Goal: Task Accomplishment & Management: Manage account settings

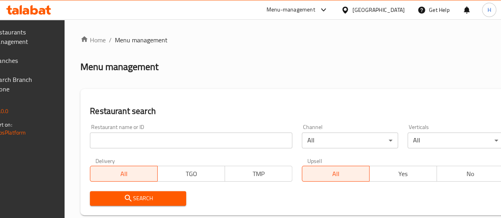
click at [137, 143] on input "search" at bounding box center [191, 141] width 202 height 16
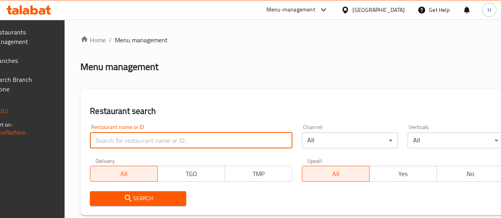
paste input "673675"
type input "673675"
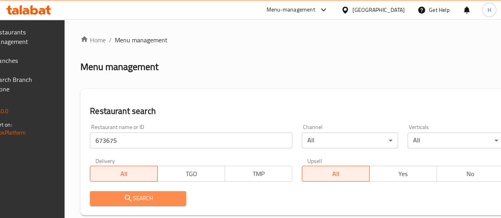
click at [180, 201] on span "Search" at bounding box center [138, 199] width 84 height 10
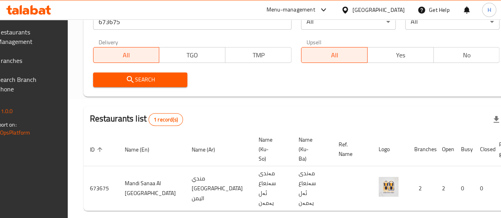
scroll to position [0, 78]
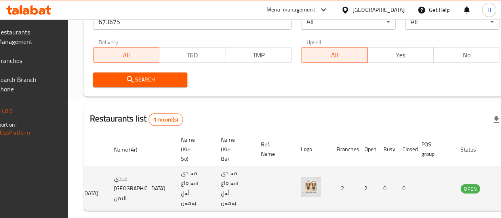
click at [501, 188] on icon "enhanced table" at bounding box center [507, 189] width 10 height 10
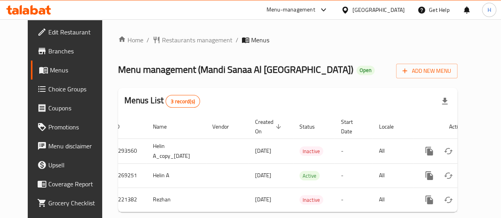
scroll to position [0, 15]
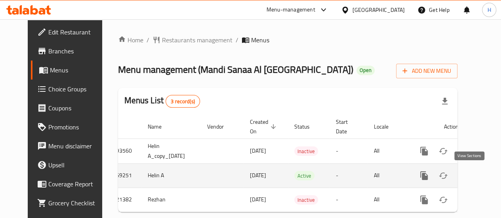
click at [477, 175] on icon "enhanced table" at bounding box center [482, 176] width 10 height 10
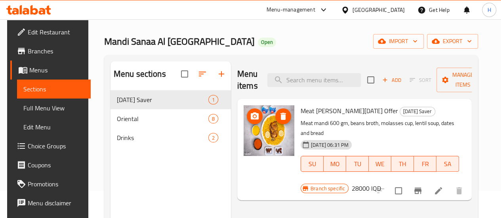
scroll to position [40, 0]
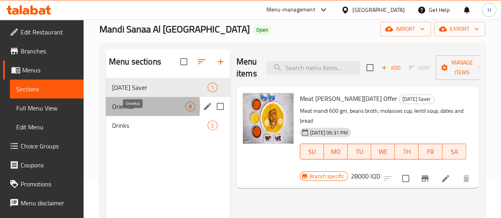
click at [128, 111] on span "Oriental" at bounding box center [148, 107] width 73 height 10
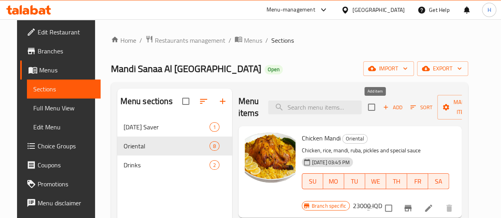
click at [382, 107] on span "Add" at bounding box center [392, 107] width 21 height 9
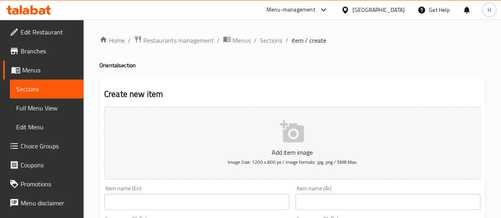
click at [332, 199] on input "text" at bounding box center [387, 202] width 185 height 16
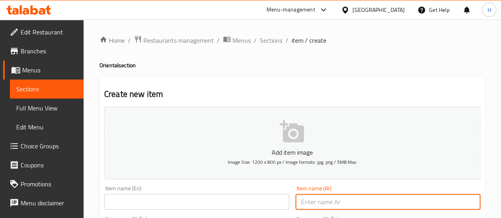
paste input "مندي دجاج"
click at [323, 202] on input "مندي دجاج" at bounding box center [387, 202] width 185 height 16
type input "k"
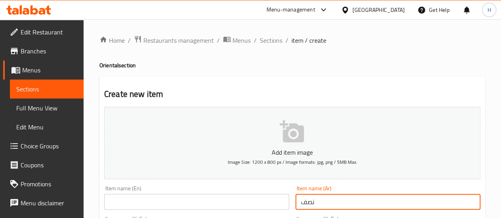
paste input "مندي دجاج"
type input "نصف مندي دجاج"
click at [221, 195] on input "text" at bounding box center [196, 202] width 185 height 16
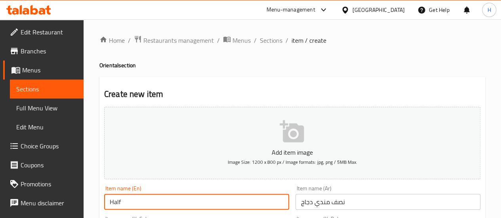
paste input "Chicken Mandi"
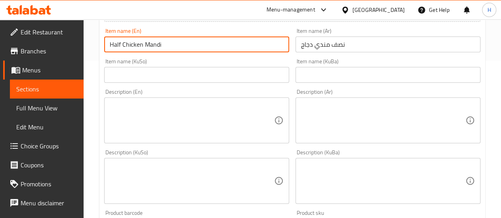
scroll to position [158, 0]
type input "Half Chicken Mandi"
click at [322, 75] on input "text" at bounding box center [387, 74] width 185 height 16
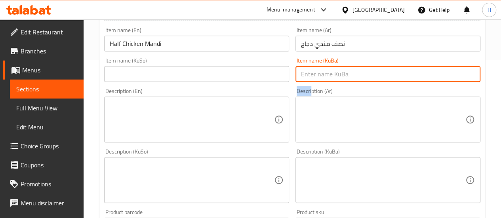
drag, startPoint x: 312, startPoint y: 88, endPoint x: 312, endPoint y: 80, distance: 7.5
click at [312, 83] on div "Add item image Image Size: 1200 x 800 px / Image formats: jpg, png / 5MB Max. I…" at bounding box center [292, 161] width 383 height 433
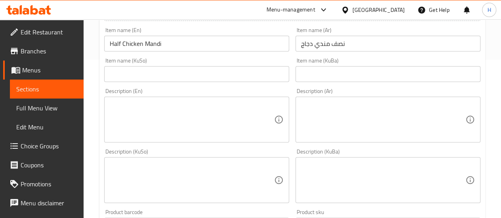
click at [312, 74] on input "text" at bounding box center [387, 74] width 185 height 16
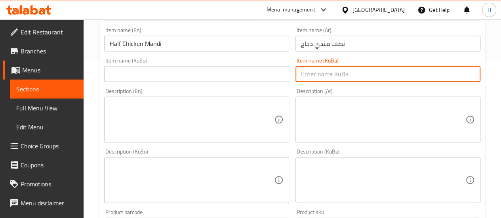
paste input "مریشکی مەندی"
type input "مریشکی مەندی"
click at [242, 76] on input "text" at bounding box center [196, 74] width 185 height 16
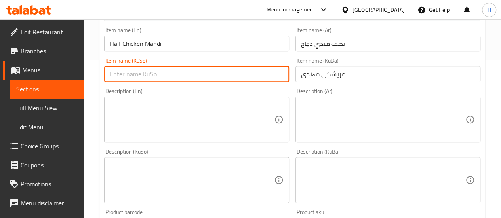
paste input "مریشکی مەندی"
type input "مریشکی مەندی"
click at [205, 158] on div "Description (KuSo)" at bounding box center [196, 180] width 185 height 46
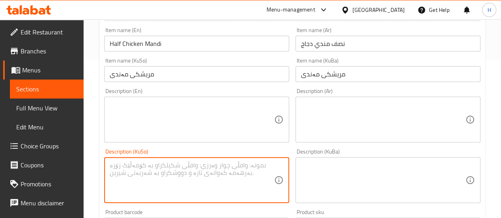
paste textarea "Chicken, rice, mandi, ruba, pickles and special sauce"
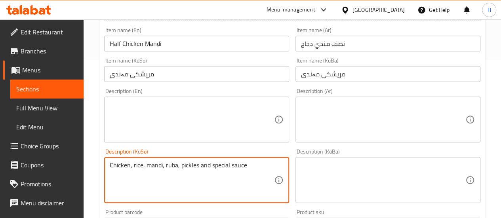
type textarea "Chicken, rice, mandi, ruba, pickles and special sauce"
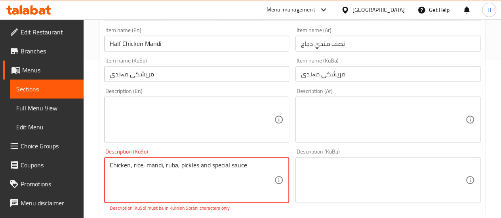
click at [341, 167] on textarea at bounding box center [383, 181] width 164 height 38
paste textarea "دجاج، رز، مندي، روبة، مخلل وصلصة خاصة"
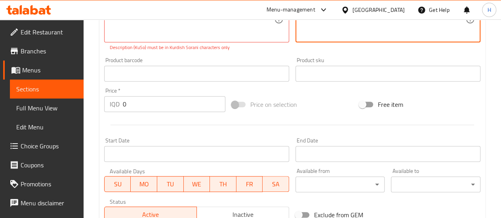
scroll to position [317, 0]
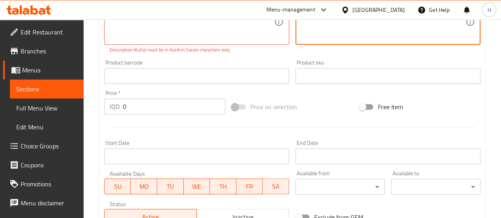
type textarea "دجاج، رز، مندي، روبة، مخلل وصلصة خاصة"
click at [122, 106] on div "IQD 0 Price *" at bounding box center [164, 107] width 121 height 16
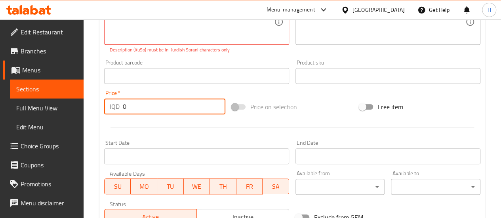
drag, startPoint x: 122, startPoint y: 107, endPoint x: 132, endPoint y: 105, distance: 10.0
click at [132, 105] on div "IQD 0 Price *" at bounding box center [164, 107] width 121 height 16
type input "13000"
click at [158, 118] on div at bounding box center [292, 127] width 383 height 19
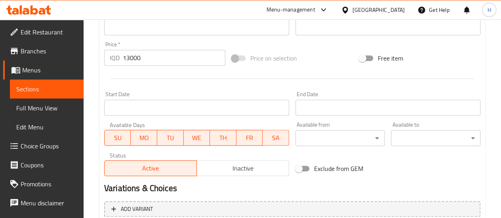
scroll to position [441, 0]
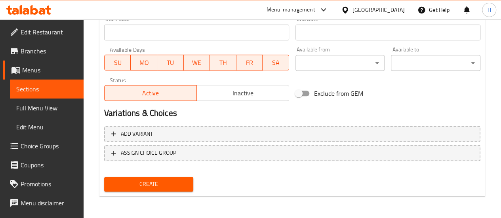
click at [176, 170] on nav at bounding box center [292, 167] width 376 height 6
click at [173, 176] on div "Create" at bounding box center [149, 184] width 96 height 21
click at [173, 179] on span "Create" at bounding box center [149, 184] width 77 height 10
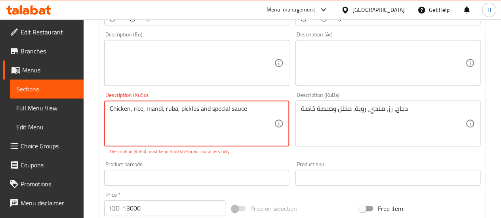
drag, startPoint x: 111, startPoint y: 107, endPoint x: 104, endPoint y: 109, distance: 7.3
click at [104, 109] on div "Chicken, rice, mandi, ruba, pickles and special sauce Description (KuSo)" at bounding box center [196, 124] width 185 height 46
drag, startPoint x: 172, startPoint y: 110, endPoint x: 158, endPoint y: 122, distance: 18.5
click at [158, 122] on textarea "Chicken, rice, mandi, ruba, pickles and special sauce" at bounding box center [192, 124] width 164 height 38
click at [258, 112] on textarea "Chicken, rice, mandi, ruba, pickles and special sauce" at bounding box center [192, 124] width 164 height 38
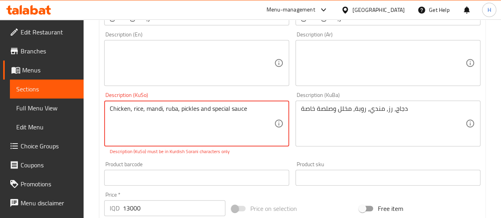
drag, startPoint x: 247, startPoint y: 108, endPoint x: 111, endPoint y: 110, distance: 136.3
click at [111, 110] on textarea "Chicken, rice, mandi, ruba, pickles and special sauce" at bounding box center [192, 124] width 164 height 38
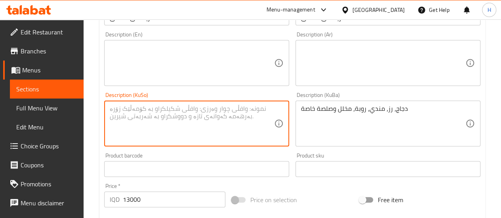
click at [158, 115] on textarea at bounding box center [192, 124] width 164 height 38
paste textarea "Chicken, rice, mandi, ruba, pickles and special sauce"
type textarea "Chicken, rice, mandi, ruba, pickles and special sauce"
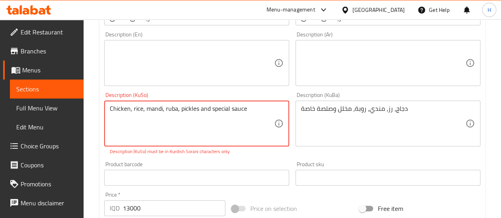
click at [254, 151] on p "Description (KuSo) must be in Kurdish Sorani characters only" at bounding box center [197, 151] width 174 height 7
click at [151, 108] on textarea "Chicken, rice, mandi, ruba, pickles and special sauce" at bounding box center [192, 124] width 164 height 38
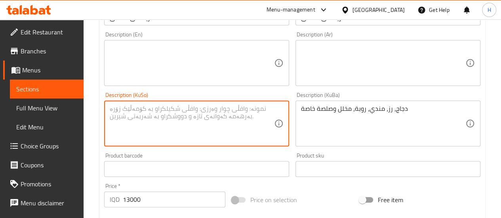
scroll to position [175, 0]
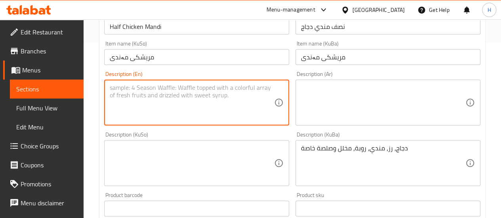
click at [131, 97] on textarea at bounding box center [192, 103] width 164 height 38
paste textarea "Chicken, rice, mandi, ruba, pickles and special sauce"
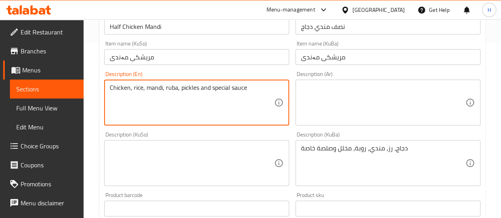
type textarea "Chicken, rice, mandi, ruba, pickles and special sauce"
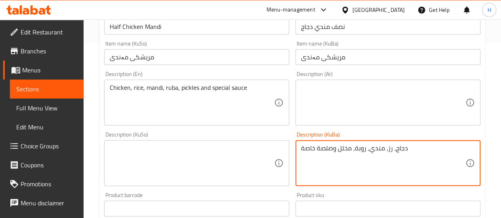
click at [324, 145] on textarea "دجاج، رز، مندي، روبة، مخلل وصلصة خاصة" at bounding box center [383, 164] width 164 height 38
click at [335, 97] on textarea at bounding box center [383, 103] width 164 height 38
paste textarea "دجاج، رز، مندي، روبة، مخلل وصلصة خاصة"
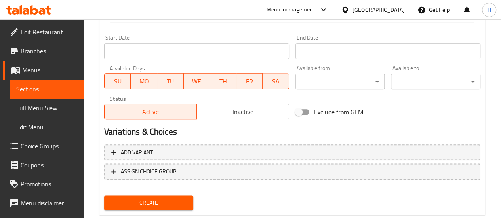
scroll to position [432, 0]
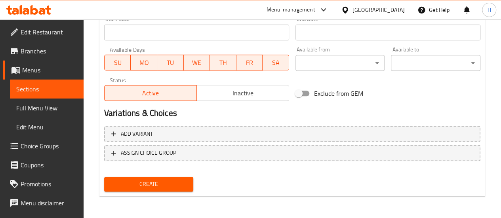
type textarea "دجاج، رز، مندي، روبة، مخلل وصلصة خاصة"
click at [155, 187] on span "Create" at bounding box center [149, 184] width 77 height 10
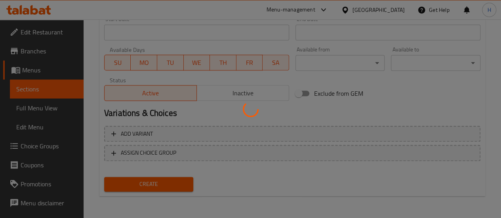
type input "0"
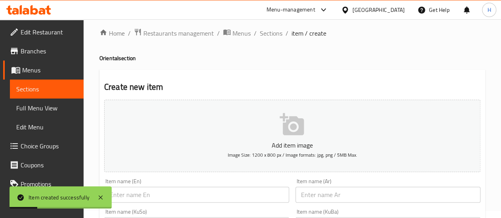
scroll to position [0, 0]
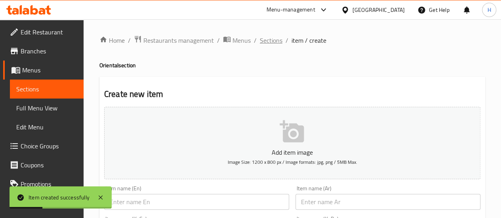
click at [275, 38] on span "Sections" at bounding box center [271, 41] width 23 height 10
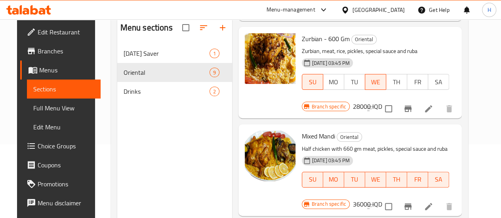
scroll to position [111, 0]
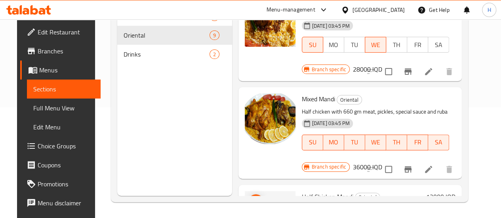
click at [252, 198] on icon "upload picture" at bounding box center [256, 201] width 8 height 7
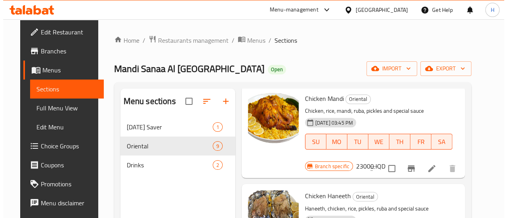
scroll to position [0, 0]
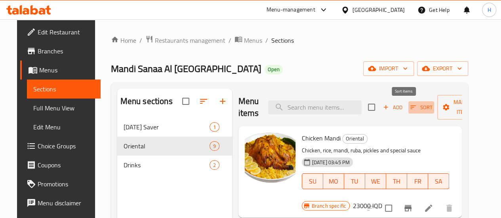
click at [410, 108] on span "Sort" at bounding box center [421, 107] width 22 height 9
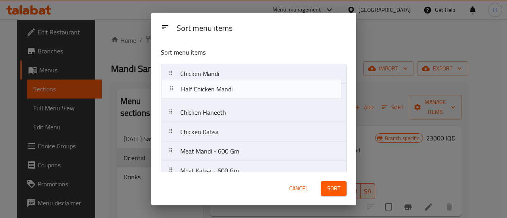
drag, startPoint x: 197, startPoint y: 162, endPoint x: 199, endPoint y: 92, distance: 70.5
click at [199, 92] on nav "Chicken Mandi Chicken Haneeth Chicken Kabsa Meat Mandi - 600 Gm Meat Kabsa - 60…" at bounding box center [254, 151] width 186 height 175
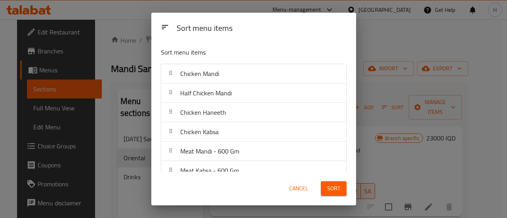
click at [332, 186] on span "Sort" at bounding box center [333, 189] width 13 height 10
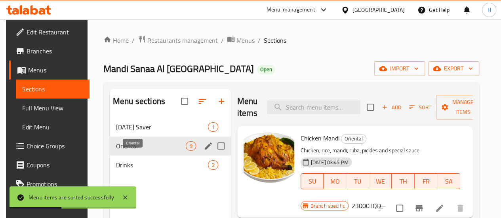
click at [145, 151] on span "Oriental" at bounding box center [151, 146] width 70 height 10
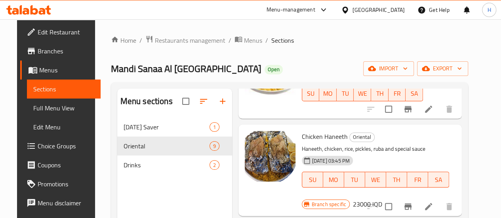
scroll to position [198, 0]
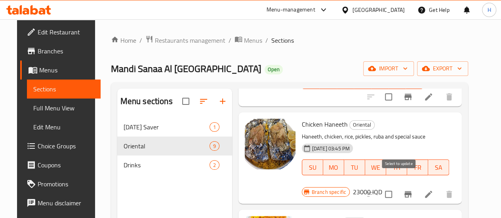
click at [397, 186] on input "checkbox" at bounding box center [388, 194] width 17 height 17
checkbox input "true"
click at [430, 68] on icon "button" at bounding box center [426, 68] width 8 height 5
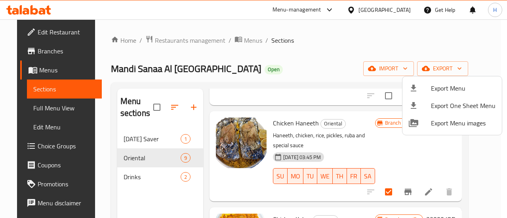
click at [440, 49] on div at bounding box center [253, 109] width 507 height 218
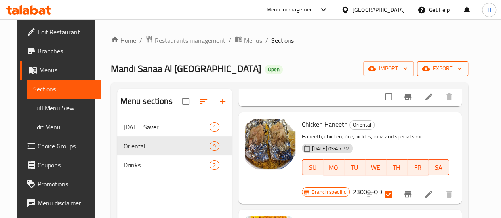
click at [459, 63] on button "export" at bounding box center [442, 68] width 51 height 15
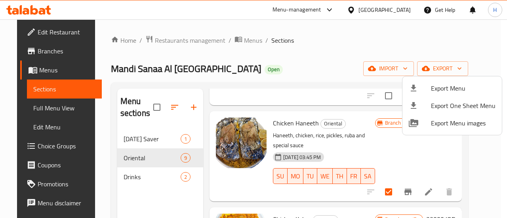
click at [458, 36] on div at bounding box center [253, 109] width 507 height 218
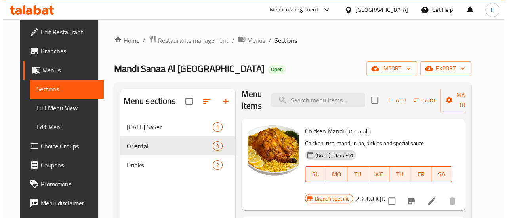
scroll to position [0, 0]
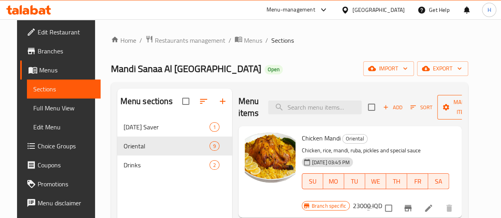
click at [456, 114] on span "Manage items" at bounding box center [464, 107] width 40 height 20
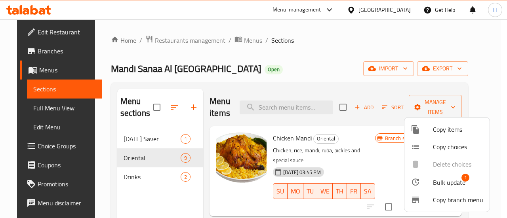
click at [421, 132] on div at bounding box center [422, 130] width 22 height 10
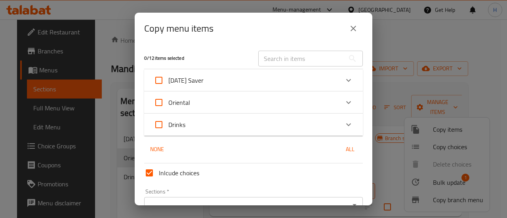
click at [182, 99] on span "Oriental" at bounding box center [179, 103] width 22 height 12
click at [168, 99] on input "Oriental" at bounding box center [158, 102] width 19 height 19
checkbox input "true"
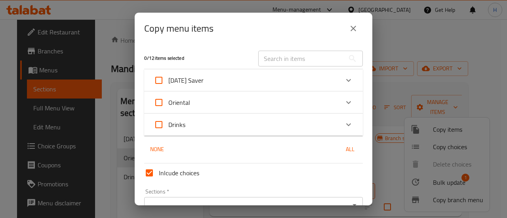
checkbox input "true"
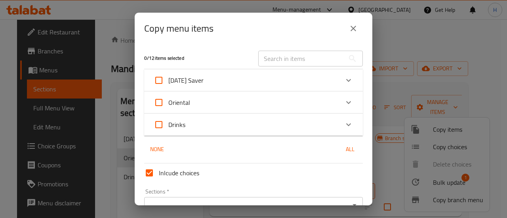
checkbox input "true"
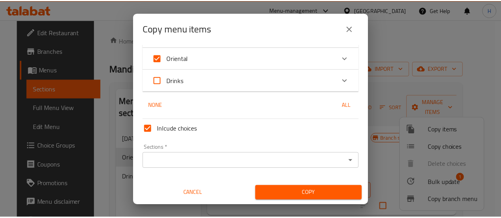
scroll to position [40, 0]
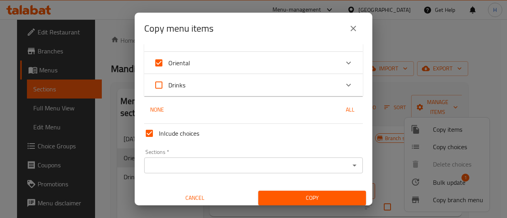
click at [249, 160] on input "Sections   *" at bounding box center [247, 165] width 201 height 11
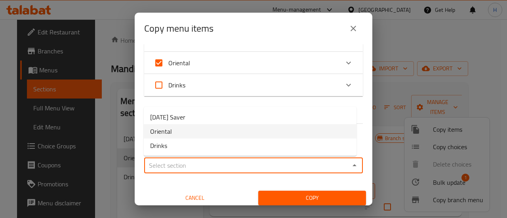
click at [183, 130] on li "Oriental" at bounding box center [250, 131] width 213 height 14
type input "Oriental"
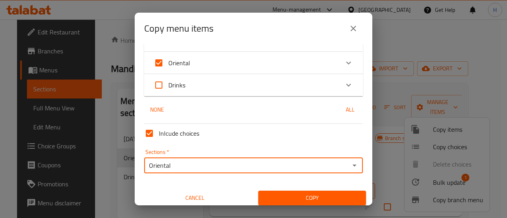
click at [287, 194] on span "Copy" at bounding box center [312, 198] width 95 height 10
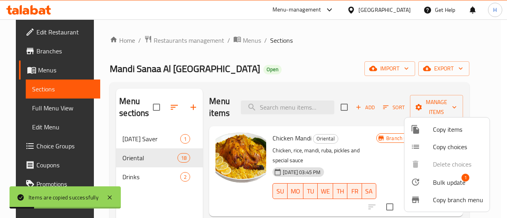
click at [316, 65] on div at bounding box center [253, 109] width 507 height 218
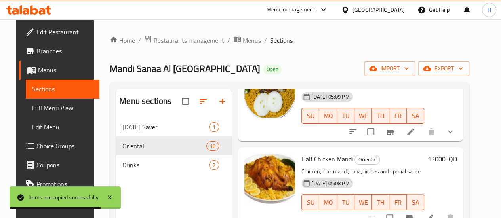
scroll to position [797, 0]
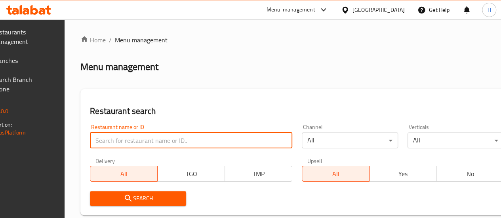
drag, startPoint x: 0, startPoint y: 0, endPoint x: 160, endPoint y: 134, distance: 208.9
click at [160, 134] on input "search" at bounding box center [191, 141] width 202 height 16
paste input "673675"
type input "673675"
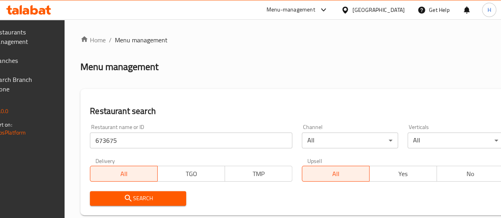
drag, startPoint x: 182, startPoint y: 191, endPoint x: 182, endPoint y: 195, distance: 4.4
click at [182, 191] on div "Search" at bounding box center [138, 199] width 106 height 24
click at [180, 195] on span "Search" at bounding box center [138, 199] width 84 height 10
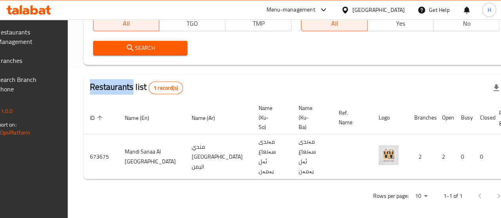
scroll to position [0, 78]
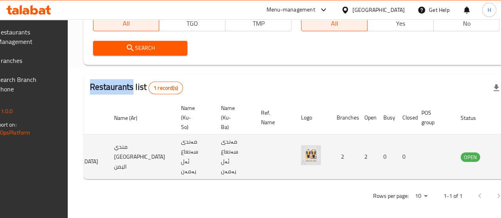
click at [501, 152] on icon "enhanced table" at bounding box center [507, 157] width 10 height 10
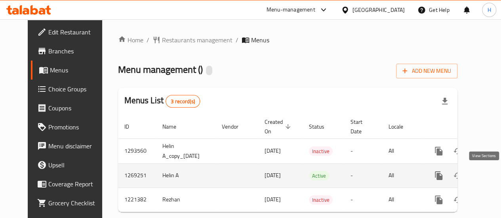
click at [492, 178] on icon "enhanced table" at bounding box center [495, 175] width 7 height 7
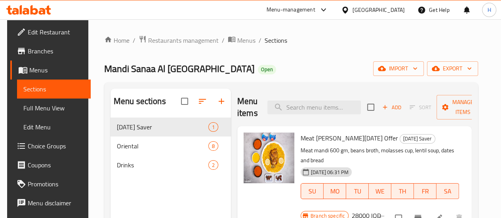
scroll to position [40, 0]
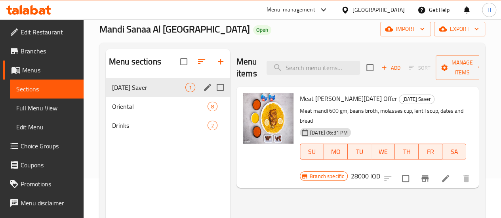
drag, startPoint x: 139, startPoint y: 121, endPoint x: 153, endPoint y: 120, distance: 13.9
click at [139, 111] on span "Oriental" at bounding box center [159, 107] width 95 height 10
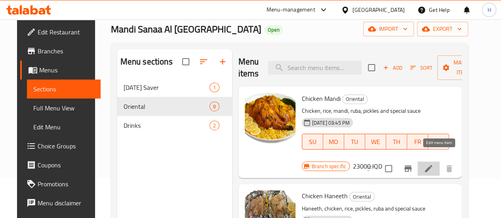
click at [433, 164] on icon at bounding box center [429, 169] width 10 height 10
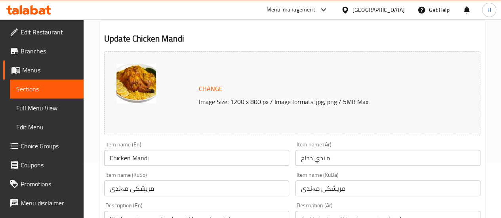
scroll to position [79, 0]
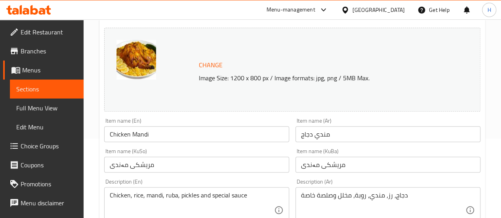
click at [322, 137] on input "مندي دجاج" at bounding box center [387, 134] width 185 height 16
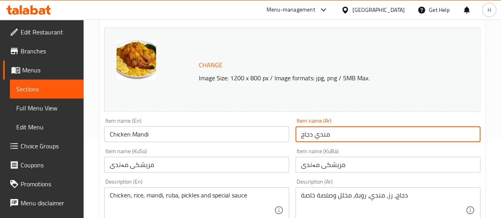
click at [322, 137] on input "مندي دجاج" at bounding box center [387, 134] width 185 height 16
click at [158, 134] on input "Chicken Mandi" at bounding box center [196, 134] width 185 height 16
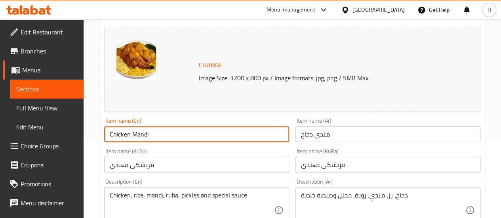
click at [158, 134] on input "Chicken Mandi" at bounding box center [196, 134] width 185 height 16
click at [316, 165] on input "مریشکی مەندی" at bounding box center [387, 165] width 185 height 16
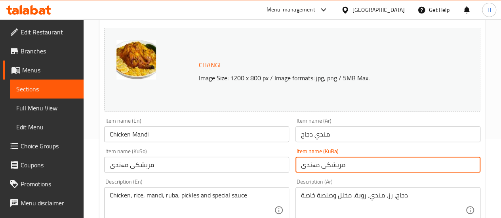
click at [316, 165] on input "مریشکی مەندی" at bounding box center [387, 165] width 185 height 16
click at [170, 194] on textarea "Chicken, rice, mandi, ruba, pickles and special sauce" at bounding box center [192, 211] width 164 height 38
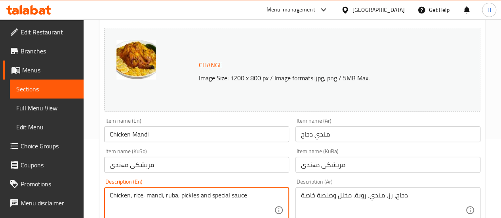
click at [170, 194] on textarea "Chicken, rice, mandi, ruba, pickles and special sauce" at bounding box center [192, 211] width 164 height 38
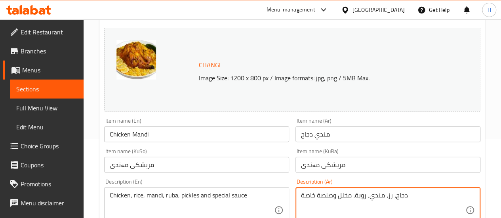
click at [362, 202] on textarea "دجاج، رز، مندي، روبة، مخلل وصلصة خاصة" at bounding box center [383, 211] width 164 height 38
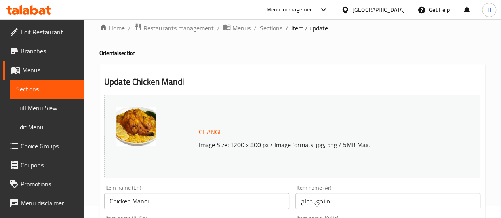
scroll to position [0, 0]
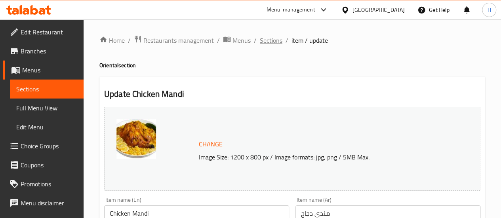
click at [270, 42] on span "Sections" at bounding box center [271, 41] width 23 height 10
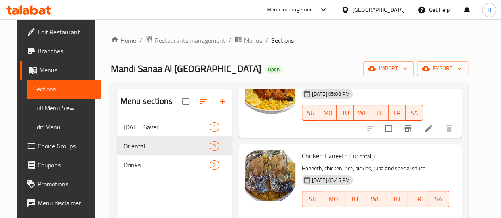
scroll to position [176, 0]
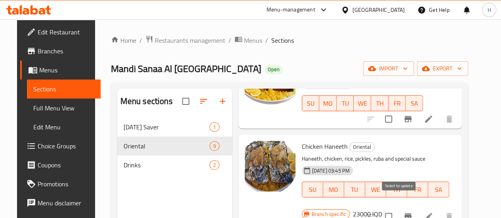
click at [397, 208] on input "checkbox" at bounding box center [388, 216] width 17 height 17
checkbox input "true"
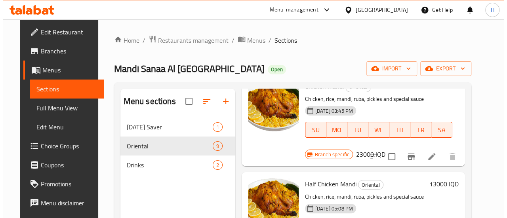
scroll to position [0, 0]
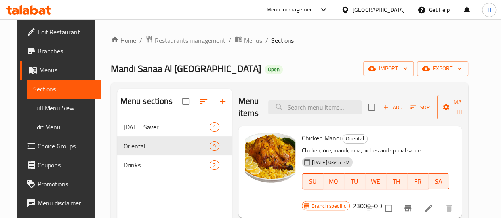
click at [450, 111] on span "Manage items" at bounding box center [464, 107] width 40 height 20
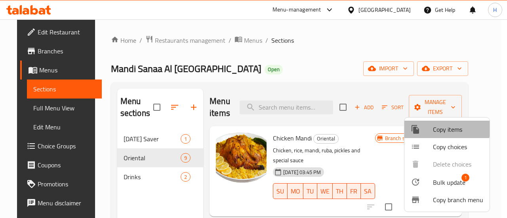
click at [425, 129] on div at bounding box center [422, 130] width 22 height 10
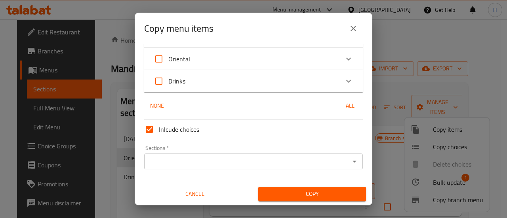
scroll to position [44, 0]
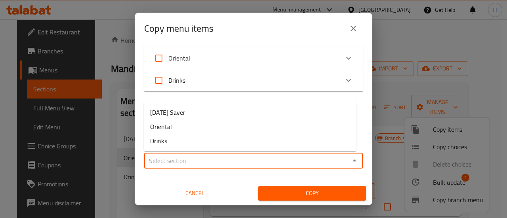
click at [182, 161] on input "Sections   *" at bounding box center [247, 160] width 201 height 11
click at [182, 162] on input "Sections   *" at bounding box center [247, 160] width 201 height 11
click at [182, 159] on input "Sections   *" at bounding box center [247, 160] width 201 height 11
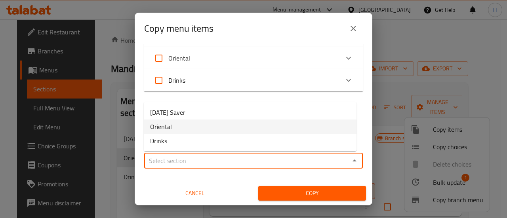
click at [174, 127] on li "Oriental" at bounding box center [250, 127] width 213 height 14
type input "Oriental"
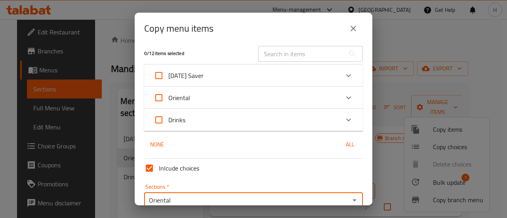
scroll to position [0, 0]
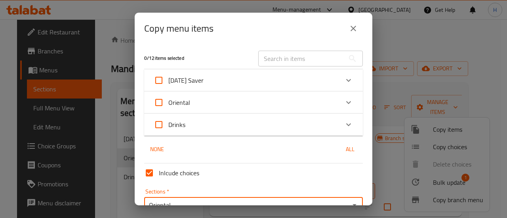
click at [162, 104] on input "Oriental" at bounding box center [158, 102] width 19 height 19
checkbox input "true"
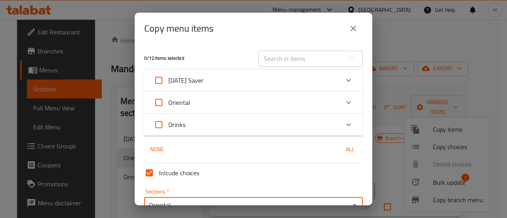
checkbox input "true"
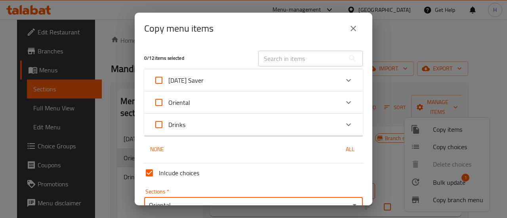
checkbox input "true"
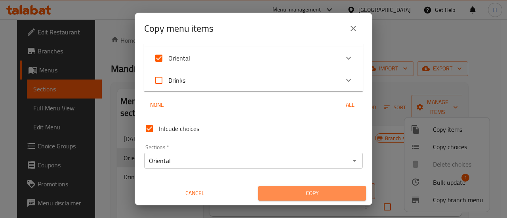
click at [334, 190] on span "Copy" at bounding box center [312, 194] width 95 height 10
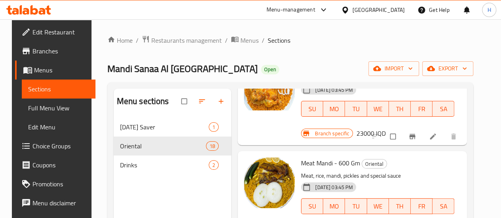
scroll to position [1143, 0]
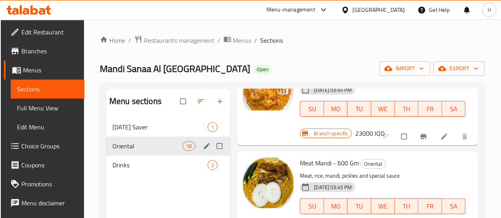
click at [125, 169] on div "Drinks 2" at bounding box center [168, 165] width 124 height 19
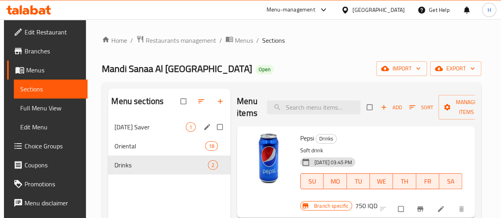
click at [128, 137] on div "Ramadan Saver 1" at bounding box center [169, 127] width 122 height 19
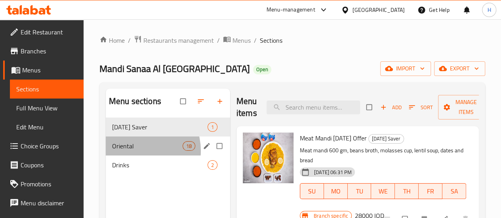
click at [135, 156] on div "Oriental 18" at bounding box center [168, 146] width 124 height 19
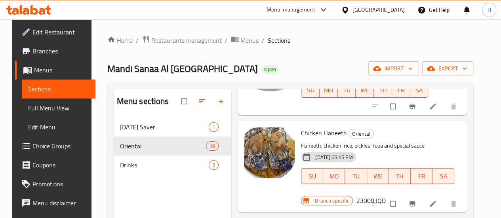
scroll to position [990, 0]
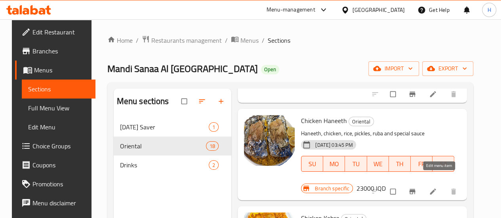
click at [437, 188] on icon at bounding box center [433, 192] width 8 height 8
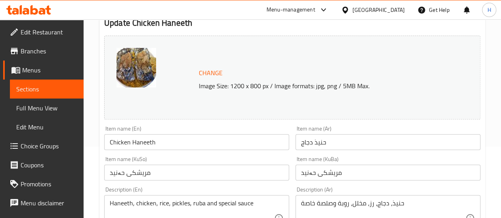
scroll to position [79, 0]
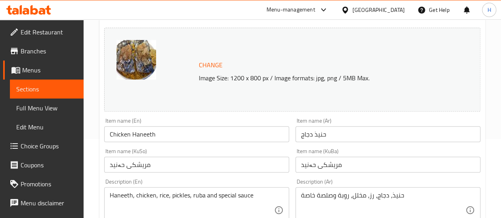
click at [359, 138] on input "حنيذ دجاج" at bounding box center [387, 134] width 185 height 16
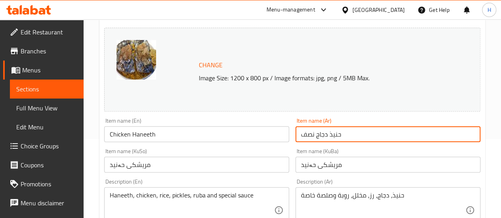
click at [306, 134] on input "حنيذ دجاج نصف" at bounding box center [387, 134] width 185 height 16
drag, startPoint x: 302, startPoint y: 135, endPoint x: 296, endPoint y: 134, distance: 5.7
click at [296, 134] on input "حنيذ دجاج نصف" at bounding box center [387, 134] width 185 height 16
click at [326, 136] on input "حنيذ دجاج نصف" at bounding box center [387, 134] width 185 height 16
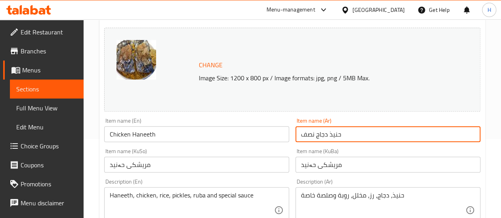
click at [326, 136] on input "حنيذ دجاج نصف" at bounding box center [387, 134] width 185 height 16
type input "نصف حنيذ دجاج"
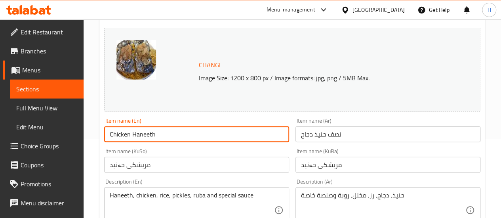
click at [109, 133] on input "Chicken Haneeth" at bounding box center [196, 134] width 185 height 16
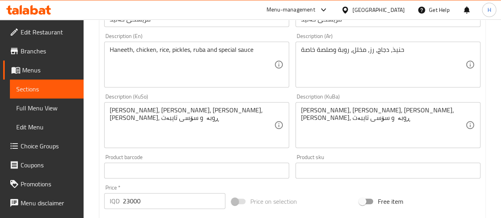
scroll to position [238, 0]
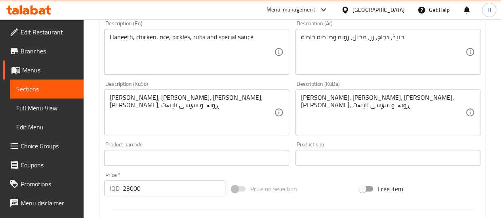
type input "Half Chicken Haneeth"
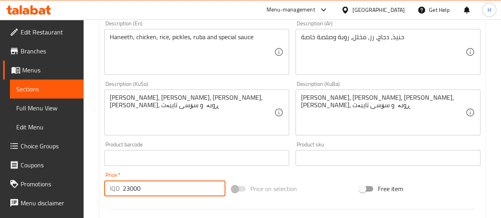
click at [124, 189] on input "23000" at bounding box center [174, 189] width 103 height 16
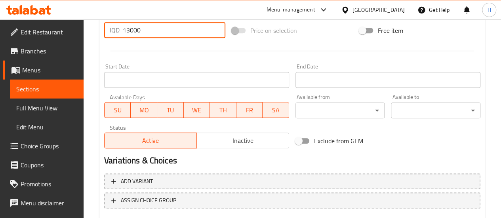
scroll to position [436, 0]
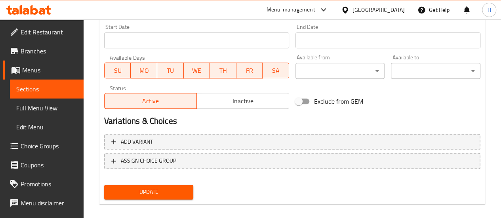
type input "13000"
click at [158, 196] on span "Update" at bounding box center [149, 192] width 77 height 10
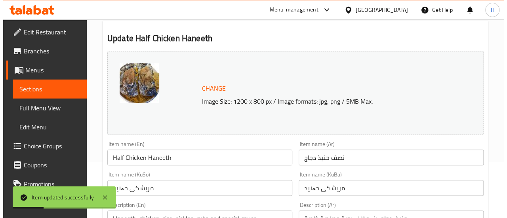
scroll to position [0, 0]
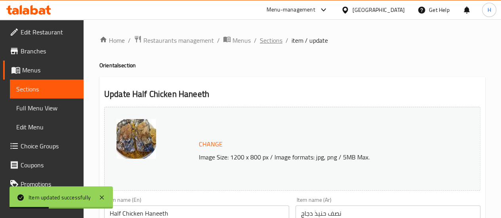
click at [271, 41] on span "Sections" at bounding box center [271, 41] width 23 height 10
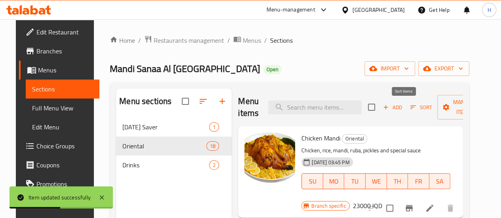
click at [410, 109] on span "Sort" at bounding box center [421, 107] width 22 height 9
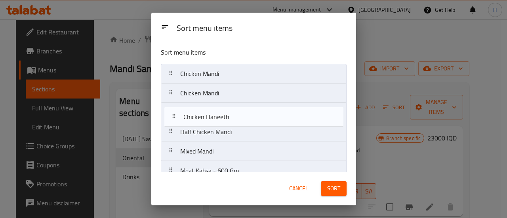
drag, startPoint x: 202, startPoint y: 96, endPoint x: 204, endPoint y: 122, distance: 25.5
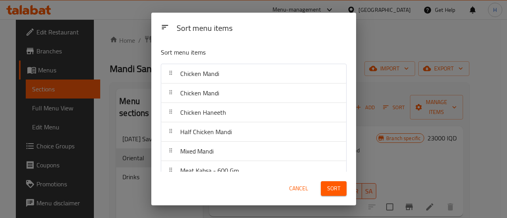
click at [305, 186] on span "Cancel" at bounding box center [298, 189] width 19 height 10
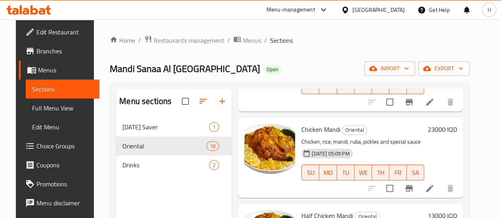
scroll to position [198, 0]
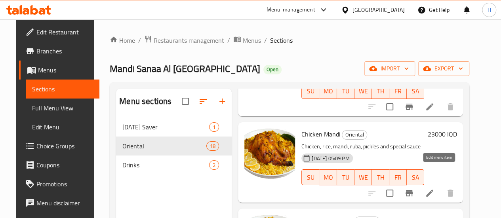
click at [435, 189] on icon at bounding box center [430, 194] width 10 height 10
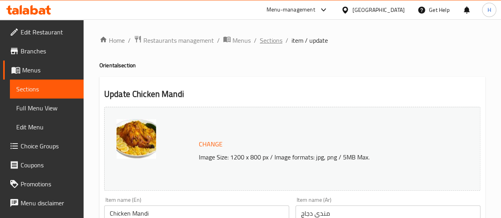
click at [270, 43] on span "Sections" at bounding box center [271, 41] width 23 height 10
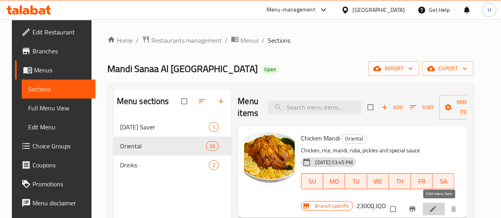
click at [437, 206] on icon at bounding box center [433, 209] width 8 height 8
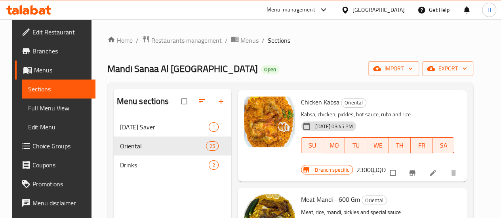
scroll to position [1660, 0]
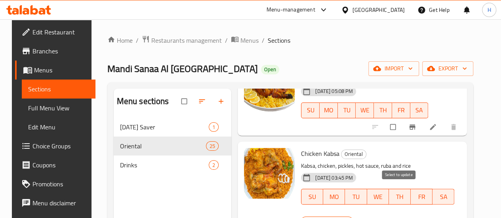
checkbox input "true"
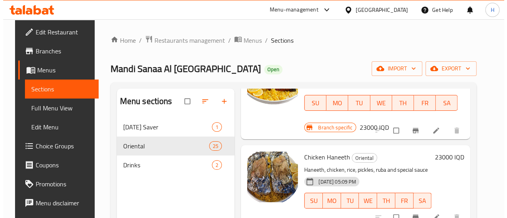
scroll to position [0, 0]
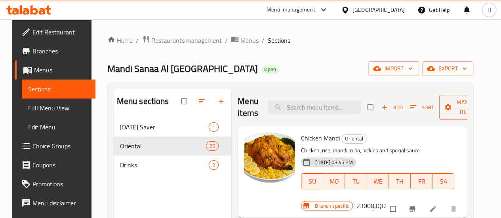
click at [446, 106] on span "Manage items" at bounding box center [468, 107] width 44 height 20
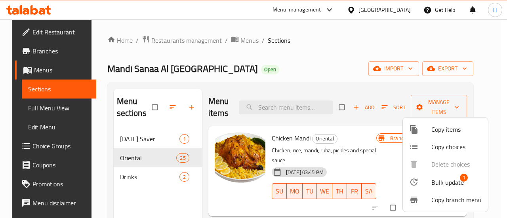
click at [421, 130] on div at bounding box center [420, 130] width 22 height 10
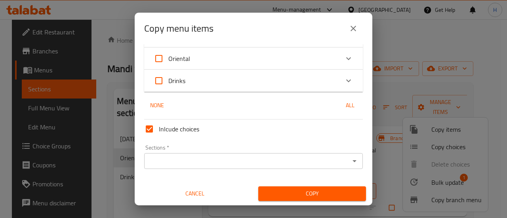
scroll to position [44, 0]
click at [174, 164] on input "Sections   *" at bounding box center [247, 160] width 201 height 11
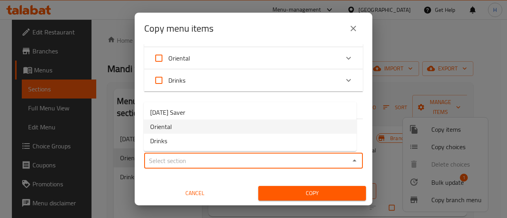
click at [174, 126] on li "Oriental" at bounding box center [250, 127] width 213 height 14
type input "Oriental"
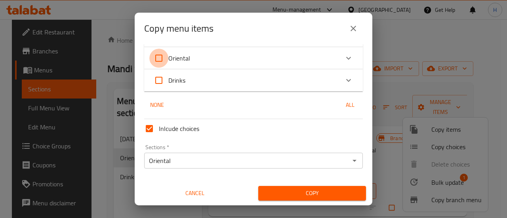
click at [164, 56] on input "Oriental" at bounding box center [158, 58] width 19 height 19
checkbox input "true"
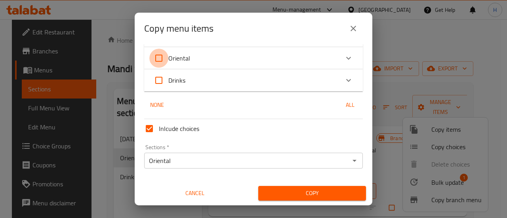
checkbox input "true"
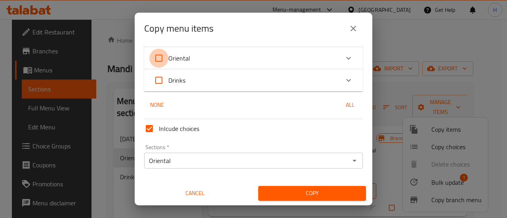
checkbox input "true"
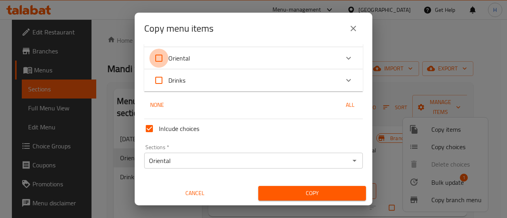
checkbox input "true"
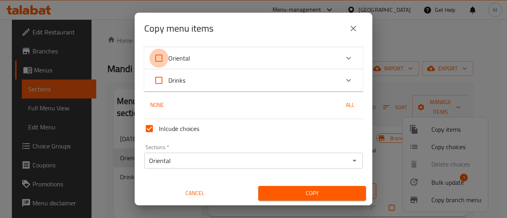
checkbox input "true"
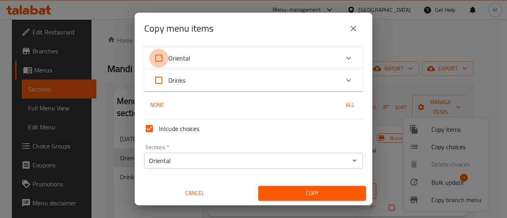
checkbox input "true"
click at [337, 198] on span "Copy" at bounding box center [312, 194] width 95 height 10
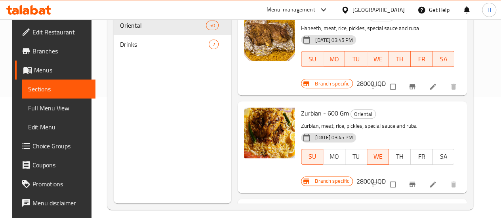
scroll to position [128, 0]
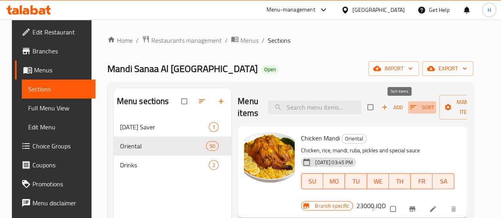
click at [410, 104] on span "Sort" at bounding box center [422, 107] width 24 height 9
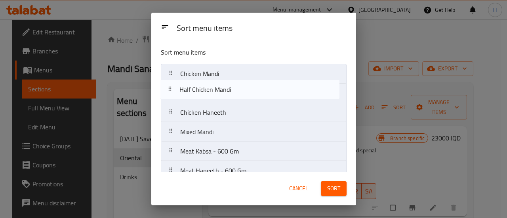
drag, startPoint x: 178, startPoint y: 114, endPoint x: 179, endPoint y: 88, distance: 25.8
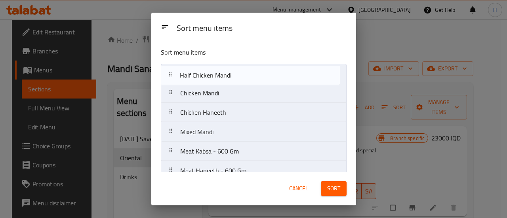
drag, startPoint x: 177, startPoint y: 92, endPoint x: 177, endPoint y: 72, distance: 20.6
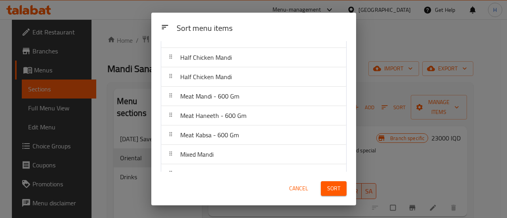
scroll to position [859, 0]
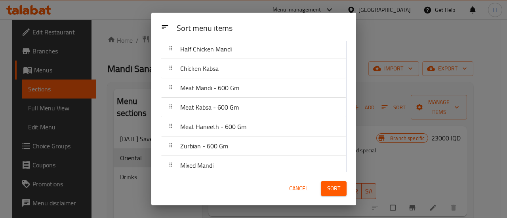
click at [332, 187] on span "Sort" at bounding box center [333, 189] width 13 height 10
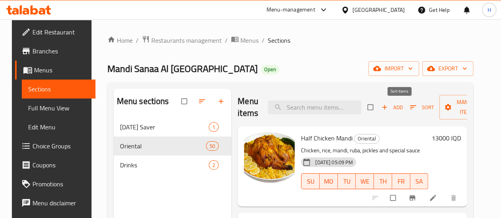
click at [410, 111] on span "Sort" at bounding box center [422, 107] width 24 height 9
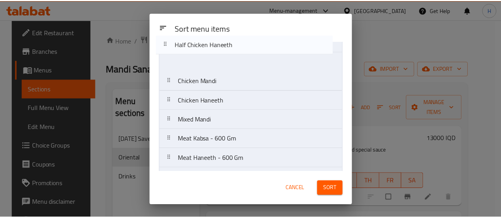
scroll to position [0, 0]
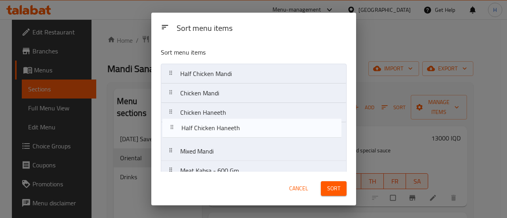
drag, startPoint x: 217, startPoint y: 169, endPoint x: 217, endPoint y: 126, distance: 42.8
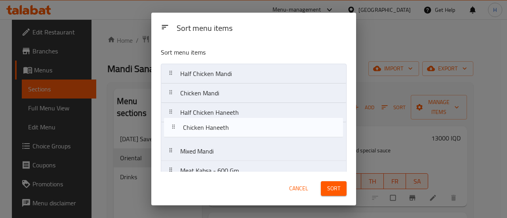
drag, startPoint x: 208, startPoint y: 116, endPoint x: 217, endPoint y: 134, distance: 20.2
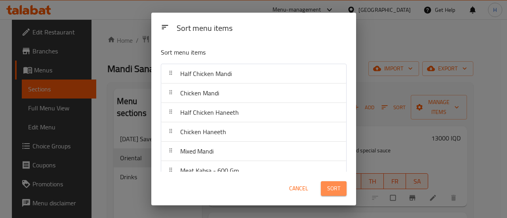
click at [329, 190] on span "Sort" at bounding box center [333, 189] width 13 height 10
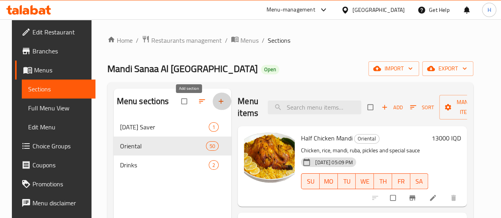
click at [217, 105] on icon "button" at bounding box center [221, 101] width 8 height 8
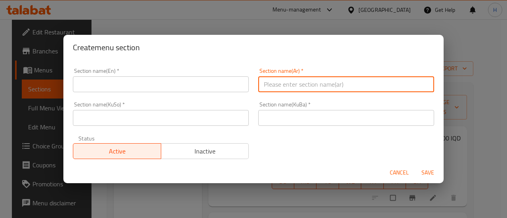
click at [291, 80] on input "text" at bounding box center [346, 84] width 176 height 16
type input "h"
type input "المندي"
click at [286, 120] on input "text" at bounding box center [346, 118] width 176 height 16
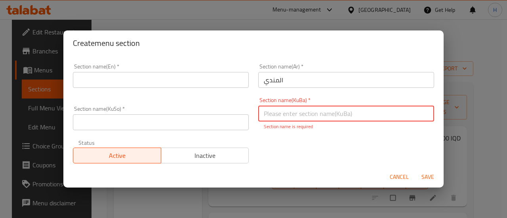
paste input "مەندی"
type input "مەندی"
click at [171, 122] on input "text" at bounding box center [161, 122] width 176 height 16
paste input "مەندی"
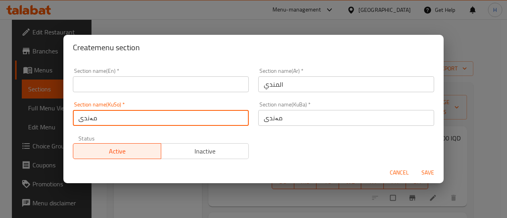
type input "مەندی"
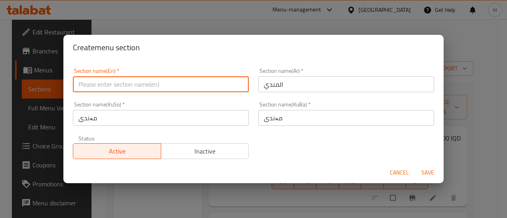
click at [164, 88] on input "text" at bounding box center [161, 84] width 176 height 16
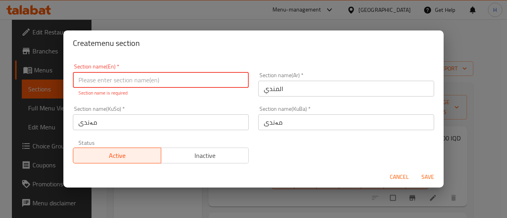
paste input "Mandi"
type input "Mandi"
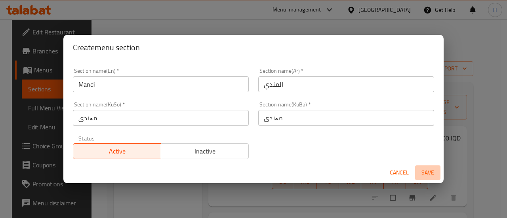
click at [420, 171] on button "Save" at bounding box center [427, 173] width 25 height 15
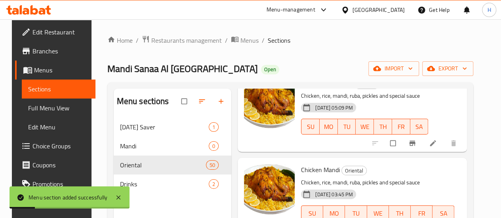
scroll to position [79, 0]
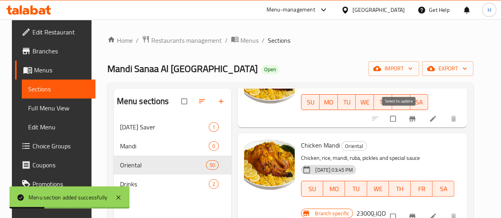
click at [402, 119] on input "checkbox" at bounding box center [393, 118] width 17 height 15
checkbox input "true"
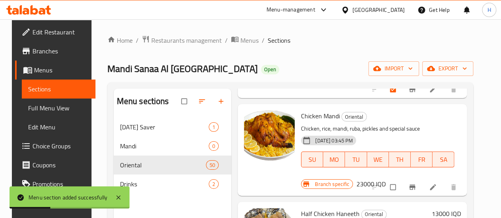
scroll to position [119, 0]
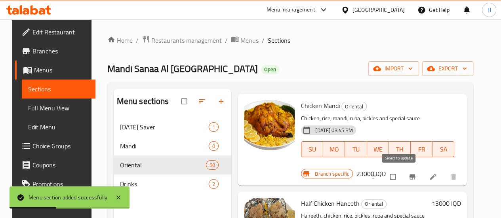
click at [398, 172] on input "checkbox" at bounding box center [393, 177] width 17 height 15
checkbox input "true"
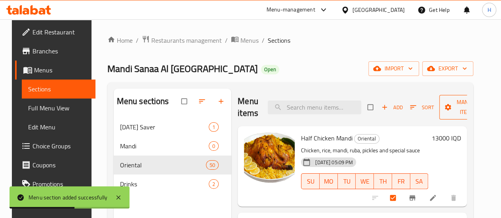
click at [456, 105] on span "Manage items" at bounding box center [468, 107] width 44 height 20
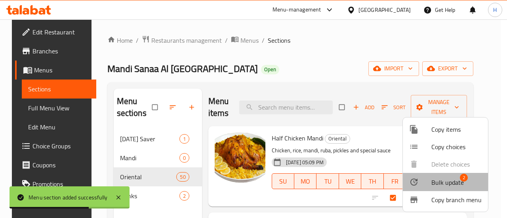
click at [447, 184] on span "Bulk update" at bounding box center [447, 183] width 32 height 10
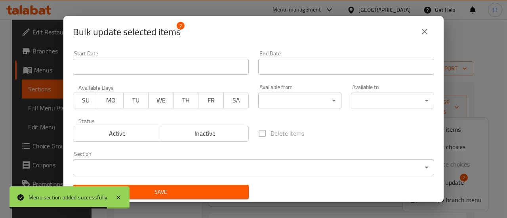
click at [127, 168] on body "Menu section added successfully ​ Menu-management Iraq Get Help H Edit Restaura…" at bounding box center [253, 118] width 507 height 199
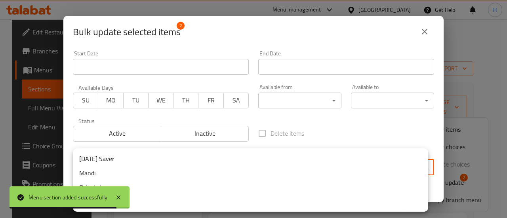
click at [118, 174] on li "Mandi" at bounding box center [250, 173] width 355 height 14
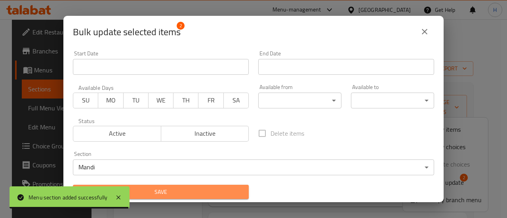
click at [215, 194] on span "Save" at bounding box center [160, 192] width 163 height 10
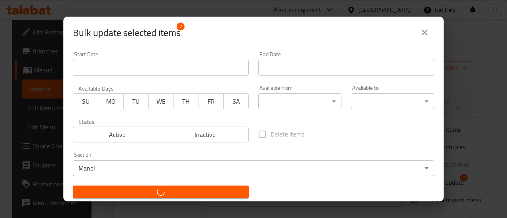
checkbox input "false"
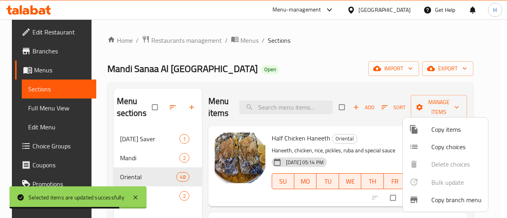
click at [315, 137] on div at bounding box center [253, 109] width 507 height 218
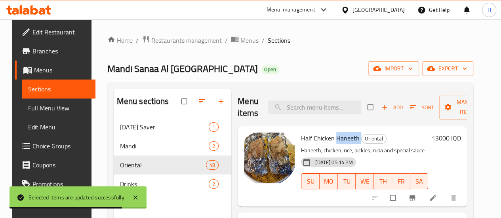
click at [315, 137] on span "Half Chicken Haneeth" at bounding box center [330, 138] width 59 height 12
copy h6 "Haneeth"
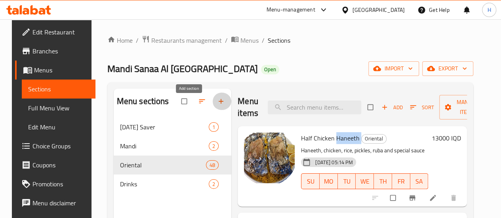
click at [217, 105] on icon "button" at bounding box center [221, 101] width 8 height 8
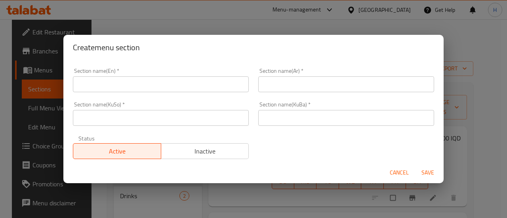
click at [115, 89] on input "text" at bounding box center [161, 84] width 176 height 16
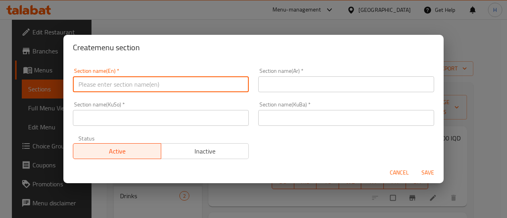
paste input "Haneeth"
type input "Haneeth"
drag, startPoint x: 277, startPoint y: 118, endPoint x: 216, endPoint y: 122, distance: 61.2
click at [277, 118] on input "text" at bounding box center [346, 118] width 176 height 16
paste input "حەنید"
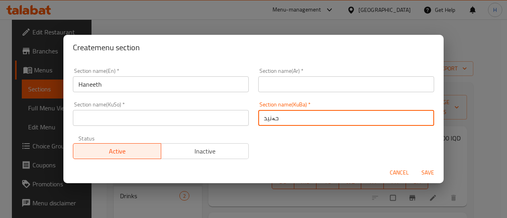
type input "حەنید"
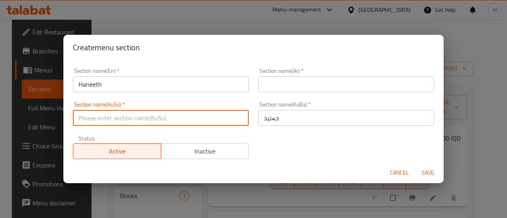
click at [186, 123] on input "text" at bounding box center [161, 118] width 176 height 16
paste input "حەنید"
type input "حەنید"
drag, startPoint x: 278, startPoint y: 91, endPoint x: 284, endPoint y: 84, distance: 9.2
click at [278, 90] on input "text" at bounding box center [346, 84] width 176 height 16
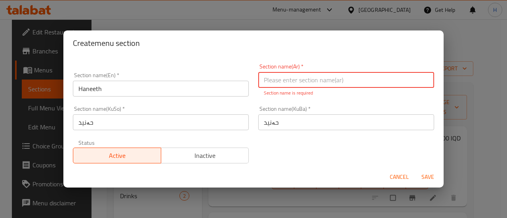
paste input "حنيذ"
type input "حنيذ"
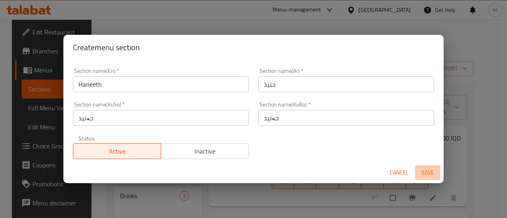
click at [429, 172] on span "Save" at bounding box center [427, 173] width 19 height 10
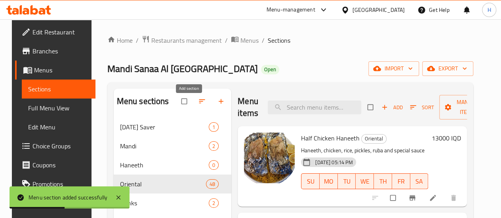
click at [217, 105] on icon "button" at bounding box center [221, 101] width 8 height 8
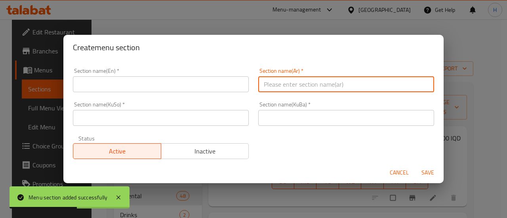
click at [294, 84] on input "text" at bounding box center [346, 84] width 176 height 16
paste input "كبسة"
type input "كبسة"
click at [107, 87] on input "text" at bounding box center [161, 84] width 176 height 16
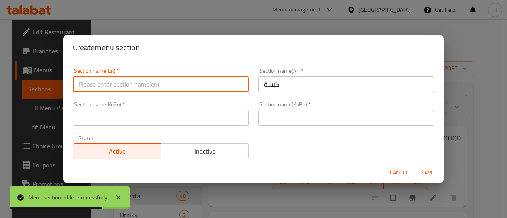
paste input "Kabsa"
type input "Kabsa"
click at [288, 124] on input "text" at bounding box center [346, 118] width 176 height 16
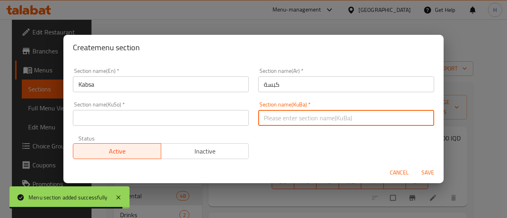
paste input "کەبسە"
type input "کەبسە"
click at [203, 118] on input "text" at bounding box center [161, 118] width 176 height 16
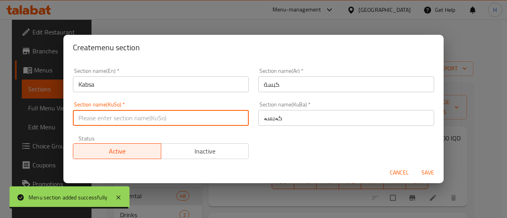
paste input "کەبسە"
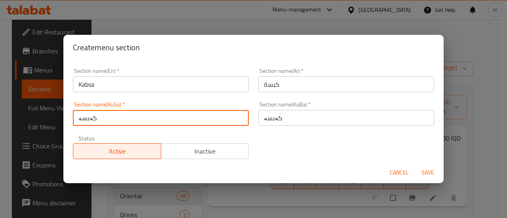
type input "کەبسە"
click at [429, 168] on span "Save" at bounding box center [427, 173] width 19 height 10
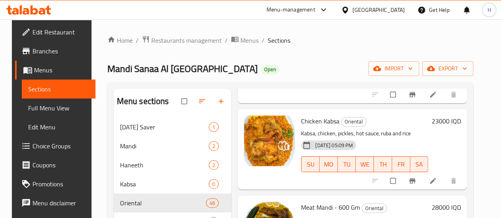
scroll to position [356, 0]
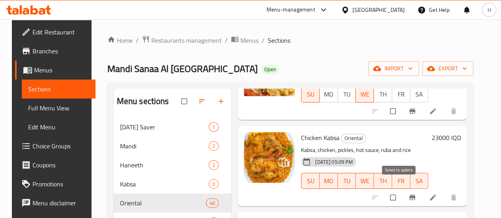
click at [397, 190] on input "checkbox" at bounding box center [393, 197] width 17 height 15
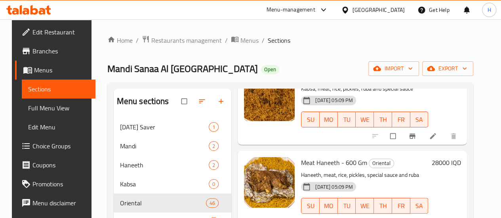
scroll to position [0, 0]
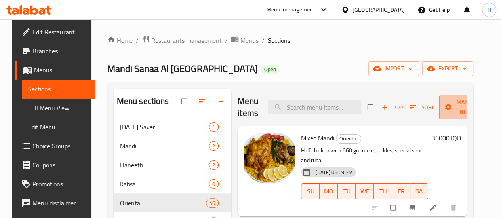
click at [451, 119] on button "Manage items" at bounding box center [467, 107] width 56 height 25
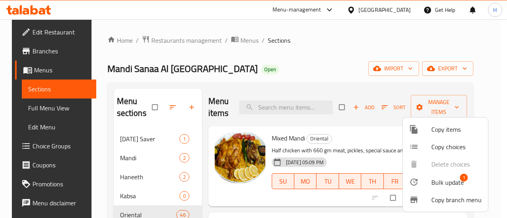
click at [440, 185] on span "Bulk update" at bounding box center [447, 183] width 32 height 10
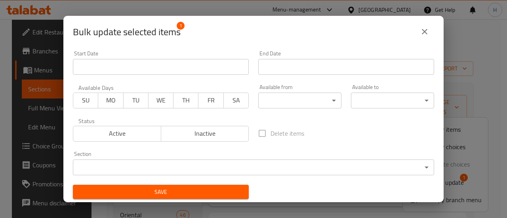
click at [173, 162] on body "​ Menu-management Iraq Get Help H Edit Restaurant Branches Menus Sections Full …" at bounding box center [253, 118] width 507 height 199
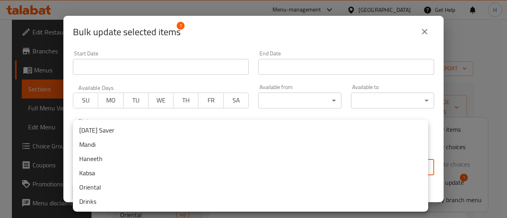
click at [110, 170] on li "Kabsa" at bounding box center [250, 173] width 355 height 14
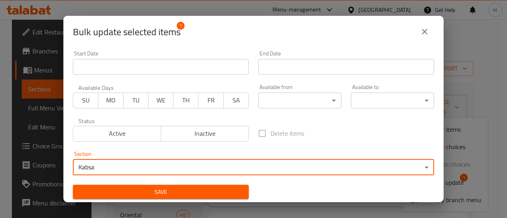
click at [216, 189] on span "Save" at bounding box center [160, 192] width 163 height 10
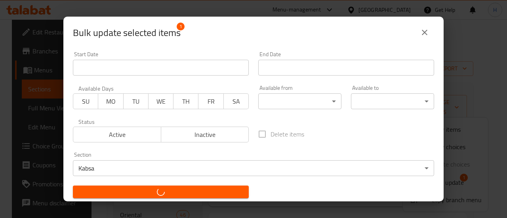
checkbox input "false"
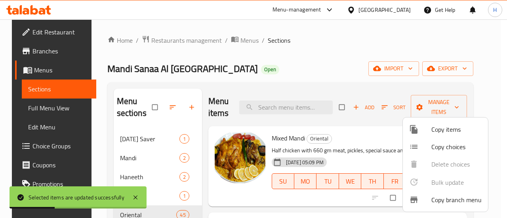
click at [234, 62] on div at bounding box center [253, 109] width 507 height 218
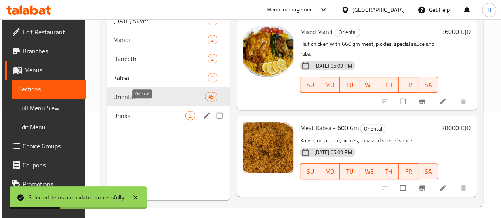
scroll to position [111, 0]
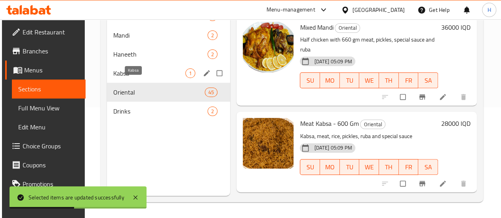
click at [146, 78] on span "Kabsa" at bounding box center [149, 74] width 72 height 10
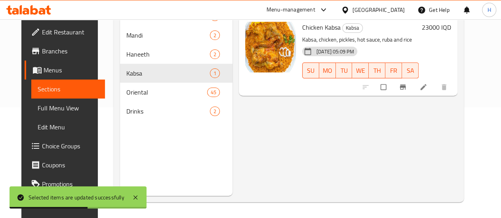
scroll to position [32, 0]
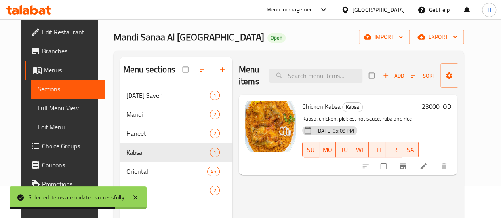
click at [393, 168] on input "checkbox" at bounding box center [384, 166] width 17 height 15
checkbox input "true"
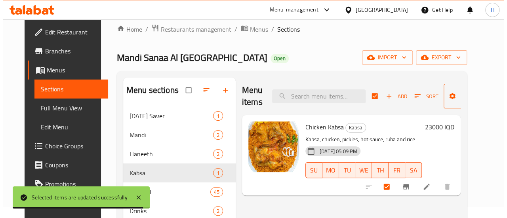
scroll to position [0, 0]
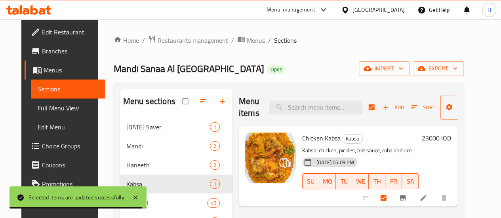
click at [447, 104] on span "Manage items" at bounding box center [469, 107] width 44 height 20
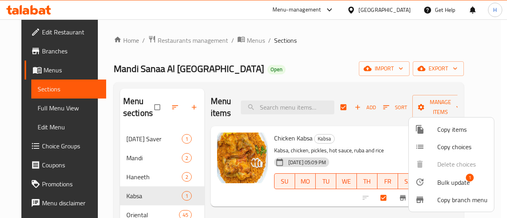
click at [448, 191] on li "Bulk update 1" at bounding box center [451, 182] width 85 height 18
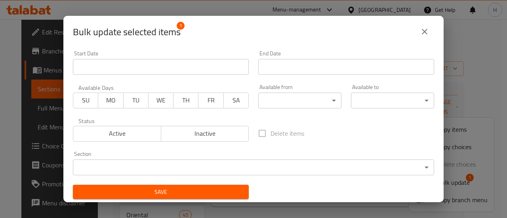
click at [427, 34] on icon "close" at bounding box center [425, 32] width 6 height 6
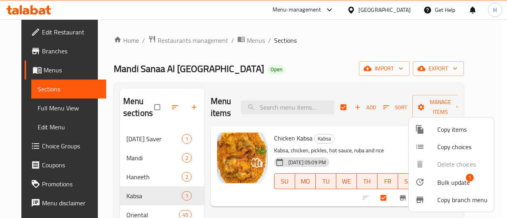
click at [456, 76] on div at bounding box center [253, 109] width 507 height 218
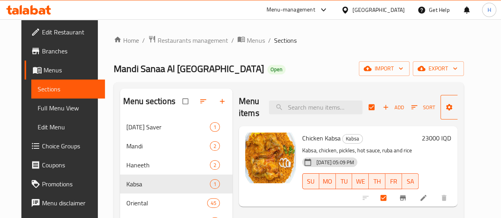
click at [459, 112] on span "Manage items" at bounding box center [469, 107] width 44 height 20
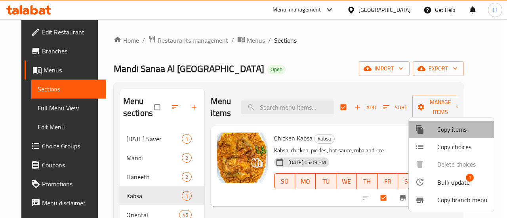
click at [446, 130] on span "Copy items" at bounding box center [462, 130] width 50 height 10
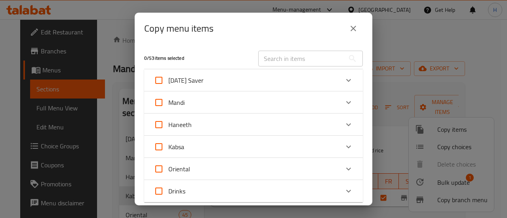
click at [187, 144] on div "Kabsa" at bounding box center [246, 146] width 185 height 19
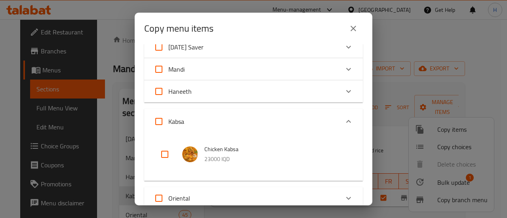
scroll to position [79, 0]
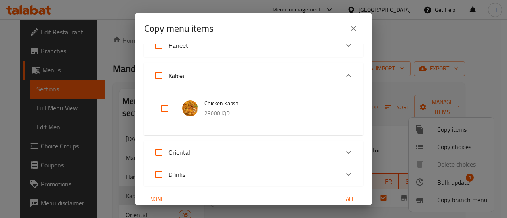
click at [167, 110] on input "checkbox" at bounding box center [164, 108] width 19 height 19
checkbox input "true"
click at [167, 110] on input "checkbox" at bounding box center [164, 108] width 19 height 19
checkbox input "false"
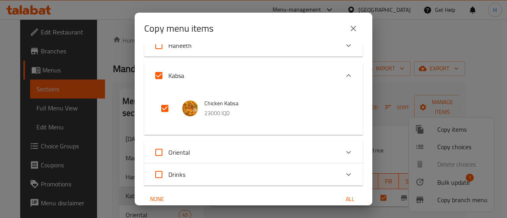
checkbox input "false"
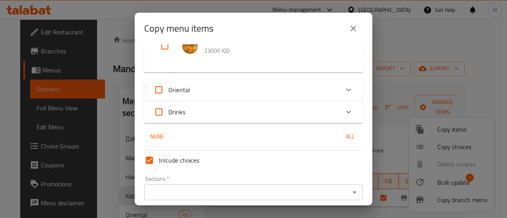
scroll to position [173, 0]
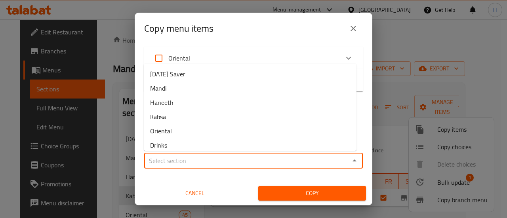
click at [194, 161] on input "Sections   *" at bounding box center [247, 160] width 201 height 11
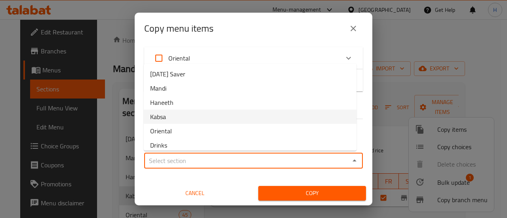
click at [179, 116] on li "Kabsa" at bounding box center [250, 117] width 213 height 14
type input "Kabsa"
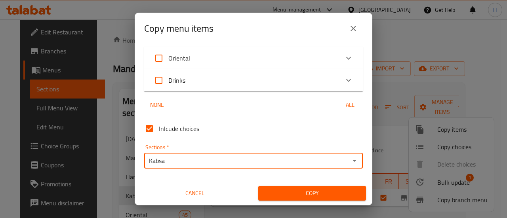
click at [304, 191] on span "Copy" at bounding box center [312, 194] width 95 height 10
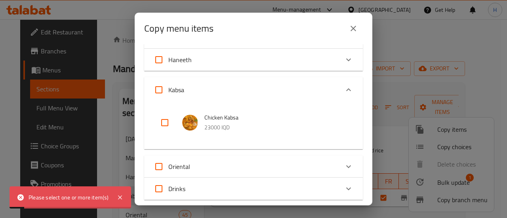
scroll to position [15, 0]
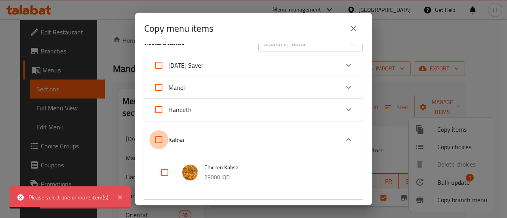
click at [162, 144] on input "Kabsa" at bounding box center [158, 139] width 19 height 19
checkbox input "true"
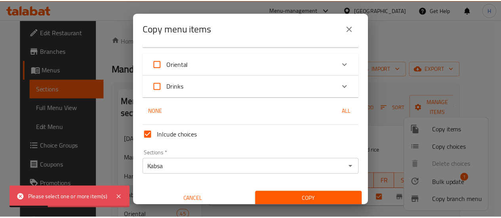
scroll to position [173, 0]
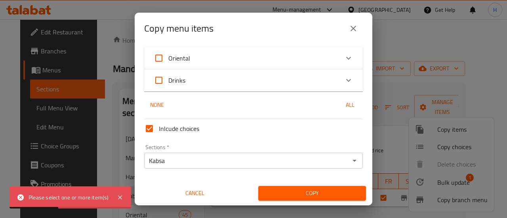
click at [294, 188] on button "Copy" at bounding box center [312, 193] width 108 height 15
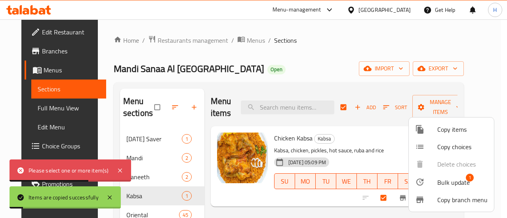
checkbox input "false"
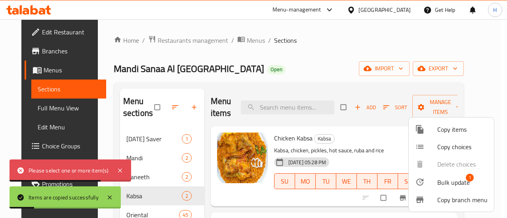
click at [492, 87] on div at bounding box center [253, 109] width 507 height 218
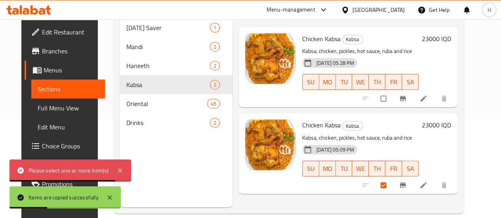
scroll to position [111, 0]
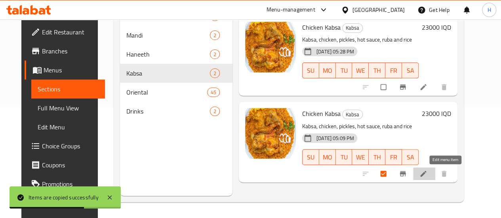
click at [426, 174] on icon at bounding box center [423, 174] width 6 height 6
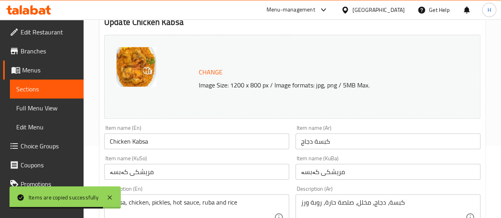
scroll to position [79, 0]
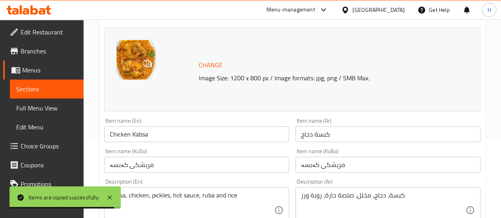
click at [332, 135] on input "كبسة دجاج" at bounding box center [387, 134] width 185 height 16
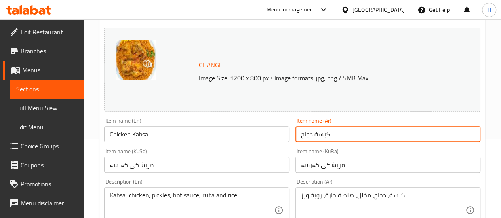
click at [332, 135] on input "كبسة دجاج" at bounding box center [387, 134] width 185 height 16
click at [300, 135] on input "كبسة دجاج" at bounding box center [387, 134] width 185 height 16
type input "نصف كبسة دجاج"
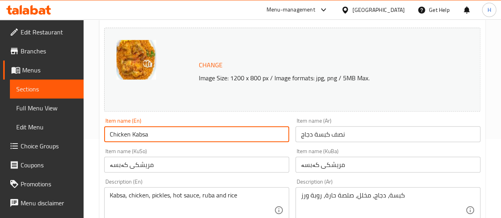
click at [152, 133] on input "Chicken Kabsa" at bounding box center [196, 134] width 185 height 16
click at [109, 133] on input "Chicken Kabsa" at bounding box center [196, 134] width 185 height 16
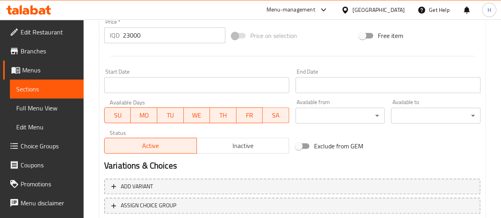
scroll to position [396, 0]
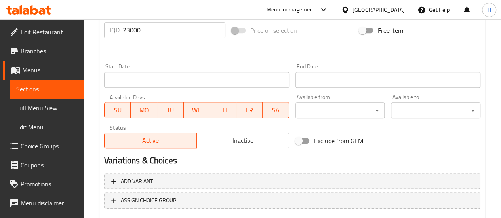
type input "Half Chicken Kabsa"
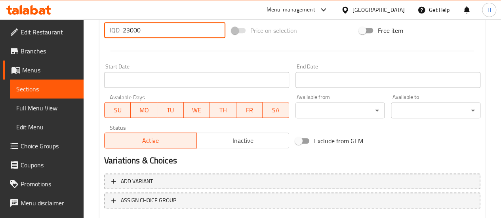
click at [128, 31] on input "23000" at bounding box center [174, 30] width 103 height 16
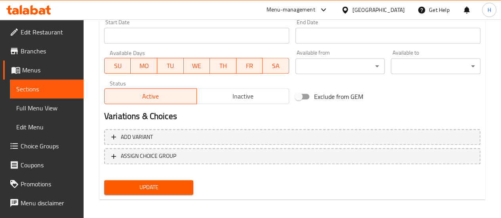
scroll to position [444, 0]
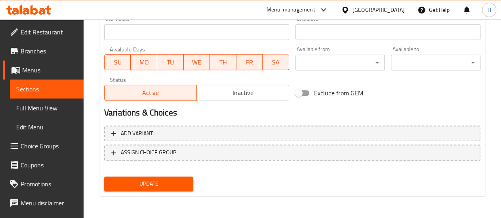
click at [174, 183] on span "Update" at bounding box center [149, 184] width 77 height 10
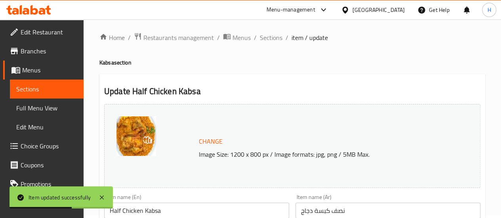
scroll to position [0, 0]
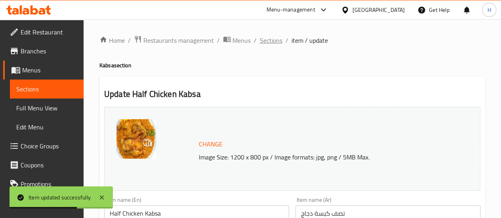
click at [276, 44] on span "Sections" at bounding box center [271, 41] width 23 height 10
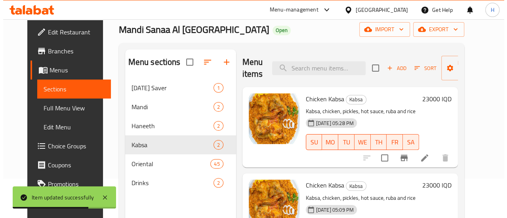
scroll to position [111, 0]
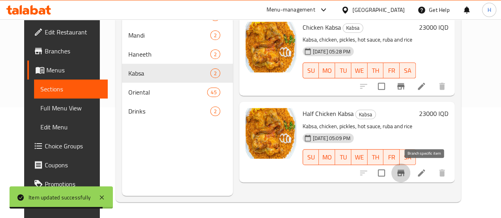
click at [404, 173] on icon "Branch-specific-item" at bounding box center [400, 173] width 7 height 6
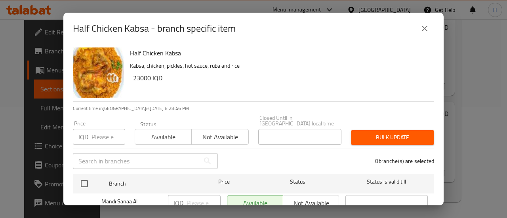
click at [425, 32] on icon "close" at bounding box center [425, 29] width 10 height 10
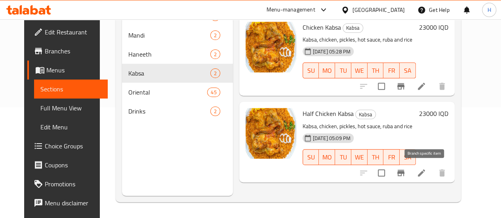
click at [404, 172] on icon "Branch-specific-item" at bounding box center [400, 173] width 7 height 6
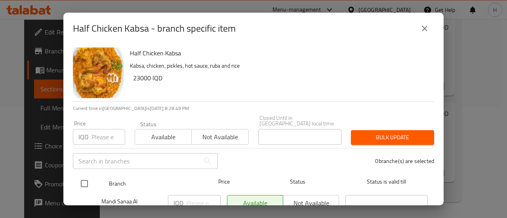
click at [84, 175] on input "checkbox" at bounding box center [84, 183] width 17 height 17
checkbox input "true"
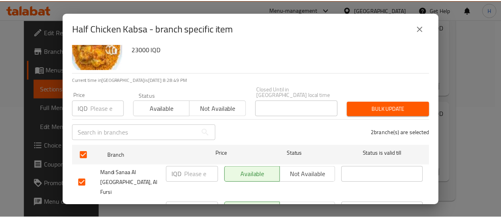
scroll to position [55, 0]
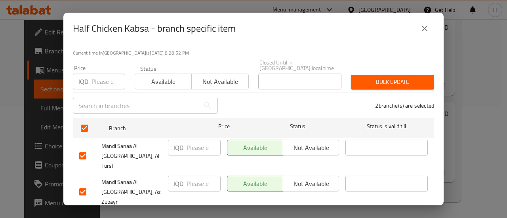
click at [192, 142] on input "number" at bounding box center [204, 148] width 34 height 16
click at [192, 142] on input "13000" at bounding box center [204, 148] width 34 height 16
type input "13000"
paste input "13000"
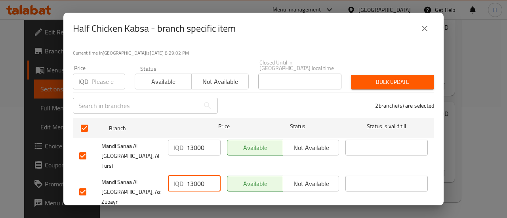
type input "13000"
click at [224, 216] on span "Save" at bounding box center [253, 221] width 349 height 10
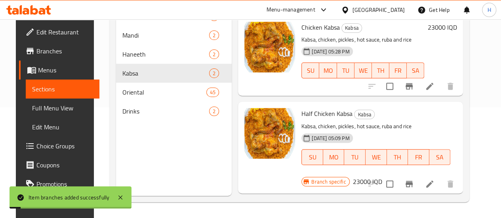
scroll to position [0, 0]
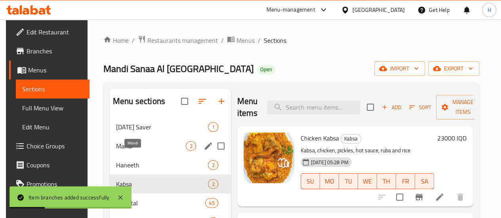
click at [137, 151] on span "Mandi" at bounding box center [151, 146] width 70 height 10
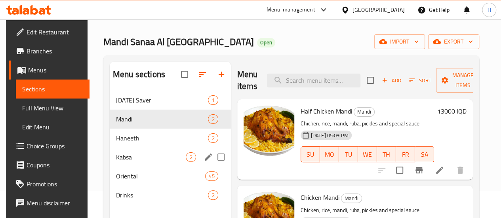
scroll to position [40, 0]
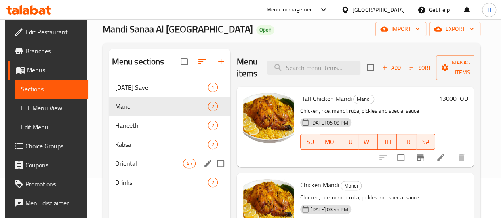
click at [134, 168] on span "Oriental" at bounding box center [149, 164] width 68 height 10
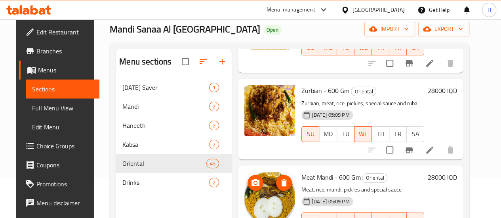
scroll to position [317, 0]
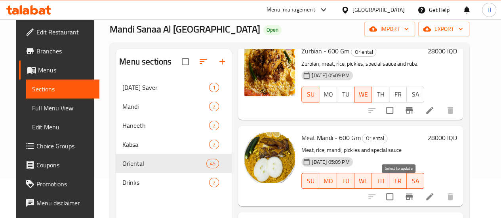
click at [394, 190] on input "checkbox" at bounding box center [389, 197] width 17 height 17
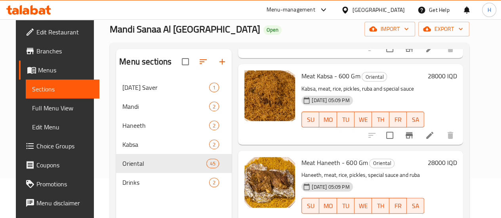
scroll to position [0, 0]
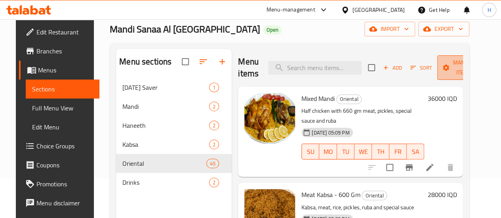
click at [447, 71] on span "Manage items" at bounding box center [464, 68] width 40 height 20
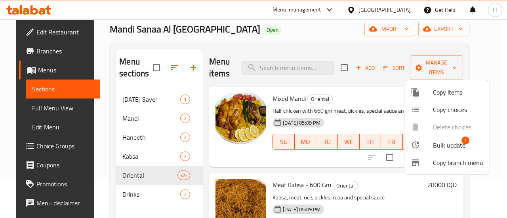
click at [448, 141] on span "Bulk update" at bounding box center [449, 146] width 32 height 10
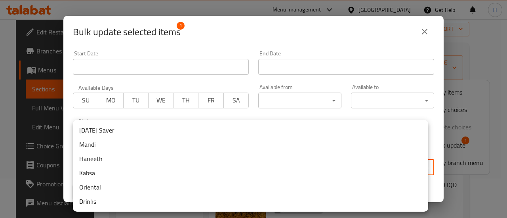
click at [138, 171] on body "​ Menu-management Iraq Get Help H Edit Restaurant Branches Menus Sections Full …" at bounding box center [253, 79] width 507 height 199
click at [103, 146] on li "Mandi" at bounding box center [250, 144] width 355 height 14
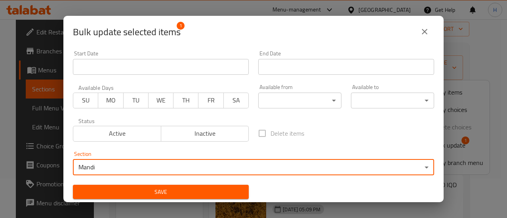
click at [213, 184] on div "Save" at bounding box center [160, 192] width 185 height 24
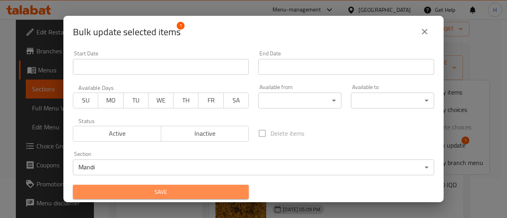
click at [209, 191] on span "Save" at bounding box center [160, 192] width 163 height 10
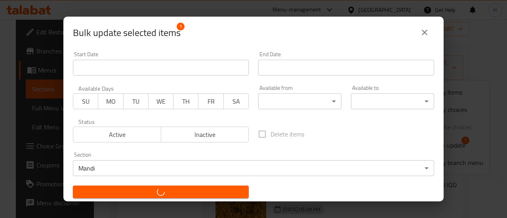
checkbox input "false"
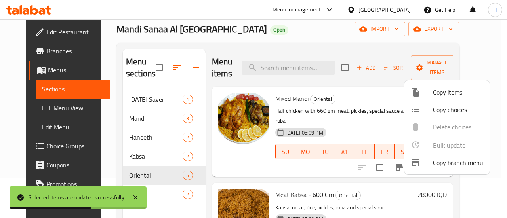
click at [303, 168] on div at bounding box center [253, 109] width 507 height 218
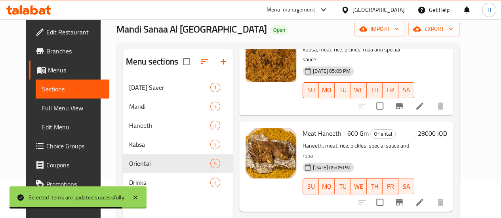
scroll to position [158, 0]
click at [388, 194] on input "checkbox" at bounding box center [380, 202] width 17 height 17
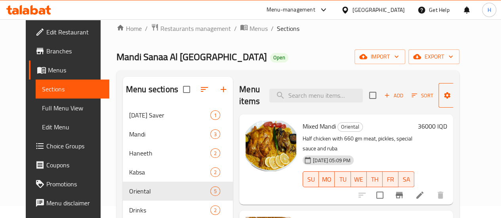
scroll to position [0, 0]
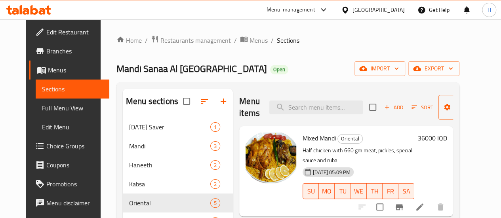
click at [447, 111] on span "Manage items" at bounding box center [465, 107] width 40 height 20
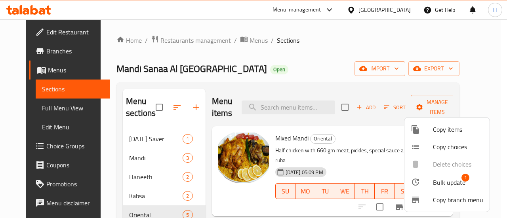
click at [453, 181] on span "Bulk update" at bounding box center [449, 183] width 32 height 10
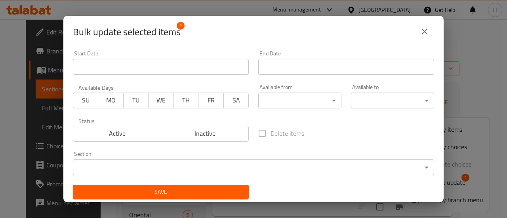
click at [129, 167] on body "​ Menu-management Iraq Get Help H Edit Restaurant Branches Menus Sections Full …" at bounding box center [253, 118] width 507 height 199
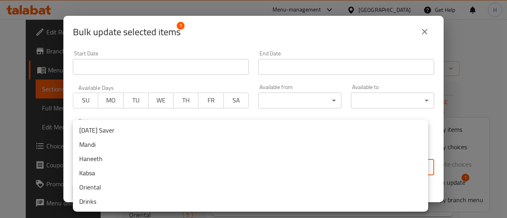
click at [105, 159] on li "Haneeth" at bounding box center [250, 159] width 355 height 14
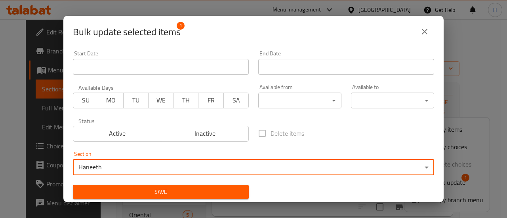
click at [204, 196] on span "Save" at bounding box center [160, 192] width 163 height 10
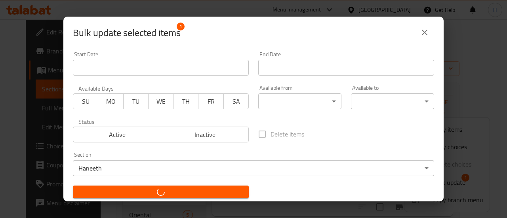
checkbox input "false"
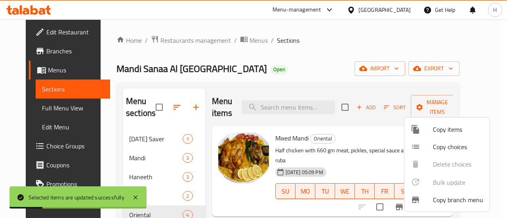
click at [494, 103] on div at bounding box center [253, 109] width 507 height 218
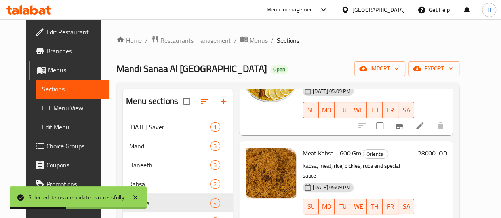
scroll to position [80, 0]
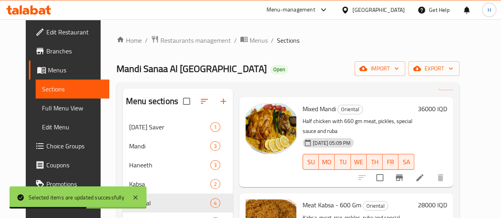
scroll to position [0, 0]
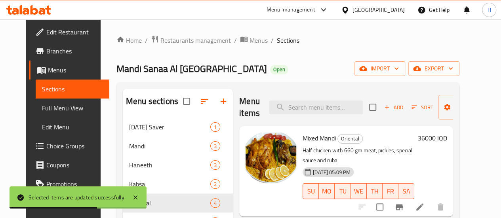
click at [452, 120] on div "Menu items Add Sort Manage items" at bounding box center [346, 108] width 214 height 38
click at [450, 114] on span "Manage items" at bounding box center [465, 107] width 40 height 20
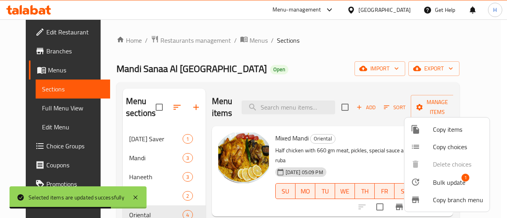
click at [455, 181] on span "Bulk update" at bounding box center [449, 183] width 32 height 10
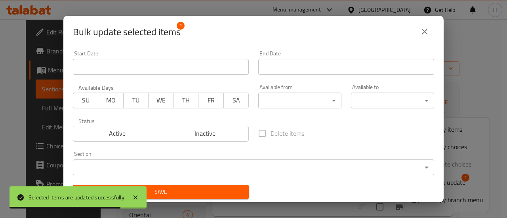
click at [205, 163] on body "Selected items are updated successfully ​ Menu-management Iraq Get Help H Edit …" at bounding box center [253, 118] width 507 height 199
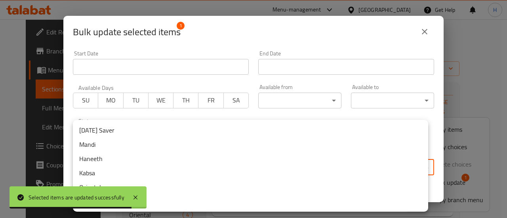
click at [104, 175] on li "Kabsa" at bounding box center [250, 173] width 355 height 14
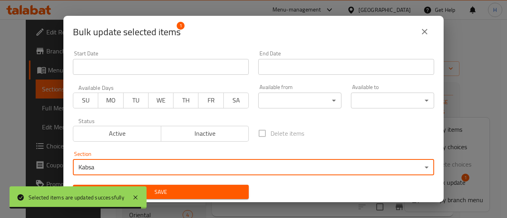
click at [190, 191] on span "Save" at bounding box center [160, 192] width 163 height 10
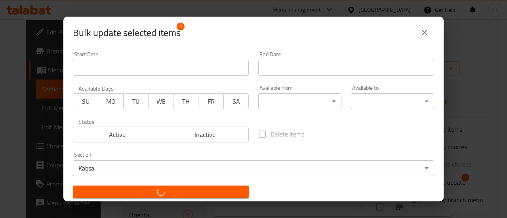
checkbox input "false"
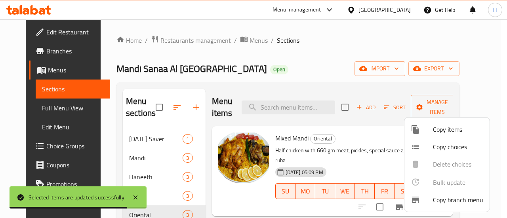
click at [335, 54] on div at bounding box center [253, 109] width 507 height 218
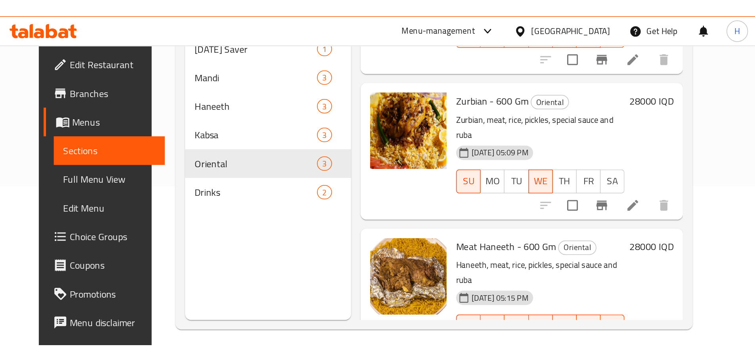
scroll to position [111, 0]
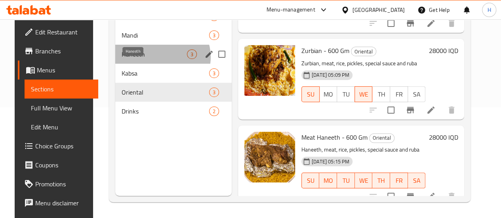
click at [152, 59] on span "Haneeth" at bounding box center [154, 55] width 65 height 10
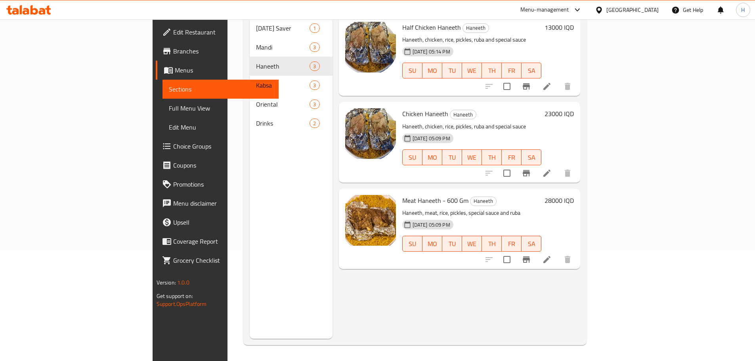
click at [36, 10] on icon at bounding box center [35, 10] width 8 height 10
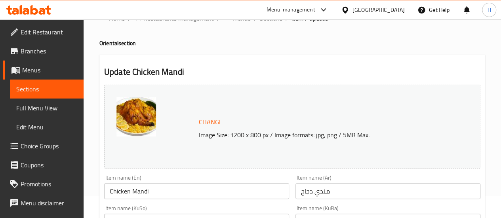
scroll to position [79, 0]
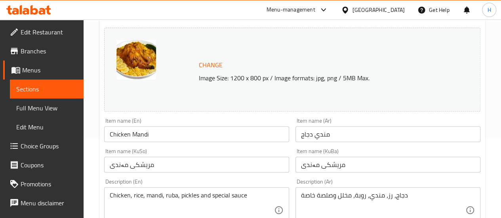
click at [330, 167] on input "مریشکی مەندی" at bounding box center [387, 165] width 185 height 16
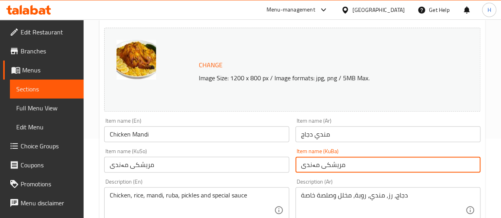
click at [330, 167] on input "مریشکی مەندی" at bounding box center [387, 165] width 185 height 16
click at [311, 164] on input "مریشکی مەندی" at bounding box center [387, 165] width 185 height 16
click at [140, 132] on input "Chicken Mandi" at bounding box center [196, 134] width 185 height 16
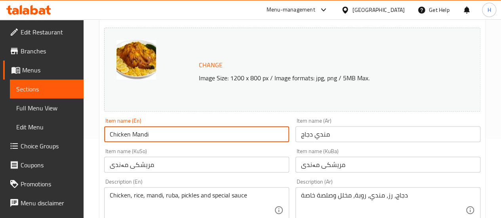
click at [140, 132] on input "Chicken Mandi" at bounding box center [196, 134] width 185 height 16
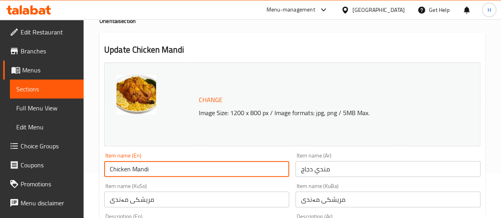
scroll to position [0, 0]
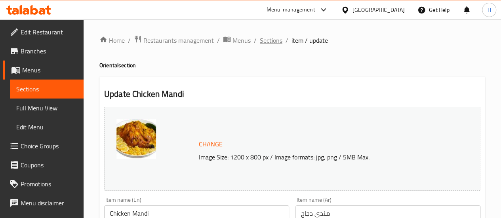
click at [269, 37] on span "Sections" at bounding box center [271, 41] width 23 height 10
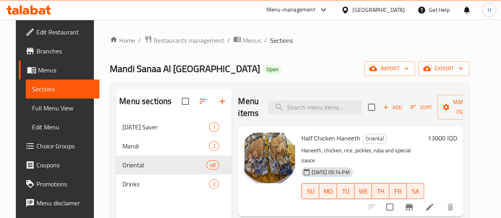
click at [438, 200] on li at bounding box center [430, 207] width 22 height 14
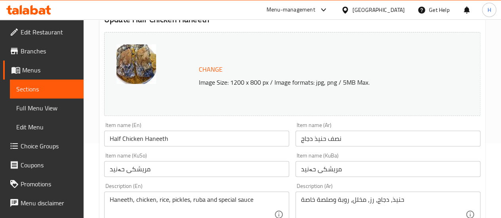
scroll to position [79, 0]
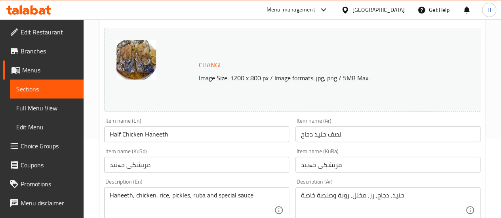
click at [311, 163] on input "مریشکی حەنید" at bounding box center [387, 165] width 185 height 16
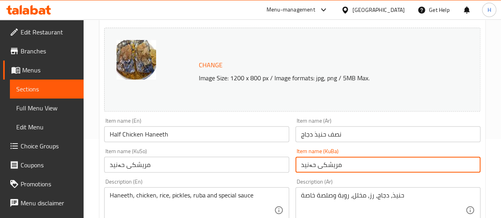
click at [311, 163] on input "مریشکی حەنید" at bounding box center [387, 165] width 185 height 16
click at [318, 134] on input "نصف حنيذ دجاج" at bounding box center [387, 134] width 185 height 16
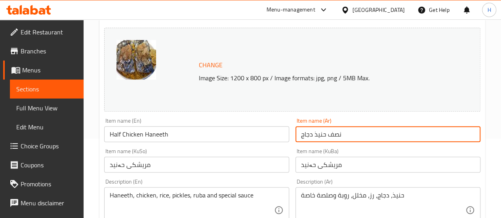
click at [318, 134] on input "نصف حنيذ دجاج" at bounding box center [387, 134] width 185 height 16
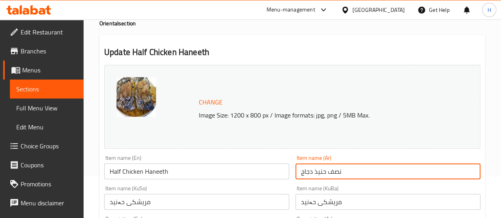
scroll to position [0, 0]
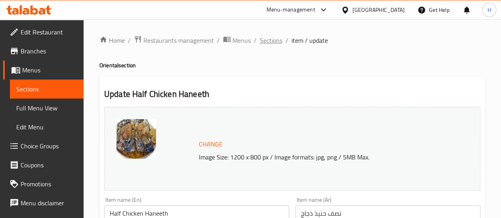
click at [279, 44] on span "Sections" at bounding box center [271, 41] width 23 height 10
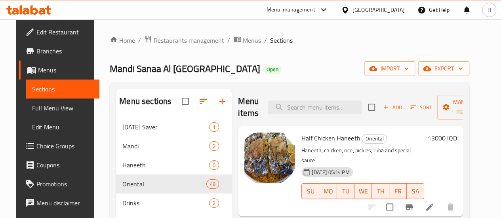
scroll to position [79, 0]
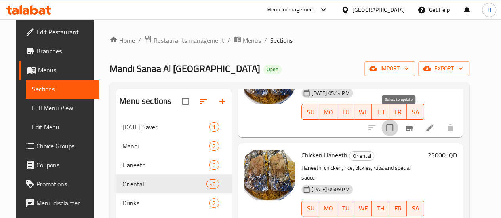
click at [398, 122] on input "checkbox" at bounding box center [389, 128] width 17 height 17
checkbox input "true"
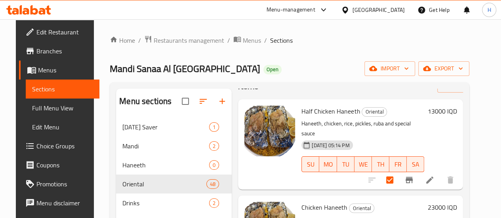
scroll to position [0, 0]
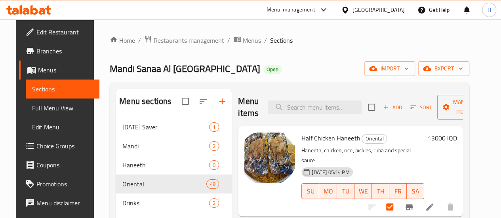
click at [451, 115] on span "Manage items" at bounding box center [464, 107] width 40 height 20
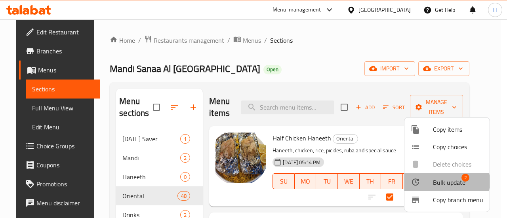
click at [442, 182] on span "Bulk update" at bounding box center [449, 183] width 32 height 10
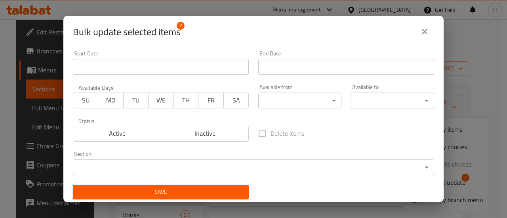
click at [143, 165] on body "​ Menu-management [GEOGRAPHIC_DATA] Get Help H Edit Restaurant Branches Menus S…" at bounding box center [253, 118] width 507 height 199
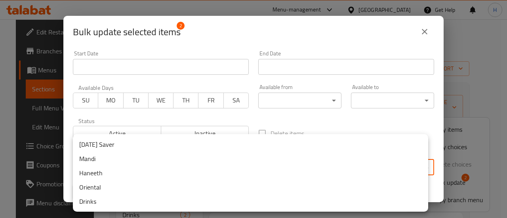
click at [100, 175] on li "Haneeth" at bounding box center [250, 173] width 355 height 14
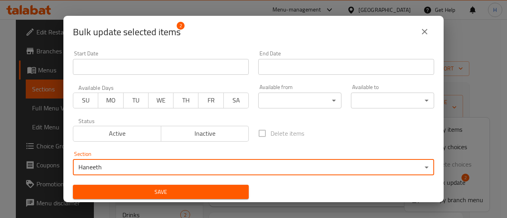
click at [213, 187] on span "Save" at bounding box center [160, 192] width 163 height 10
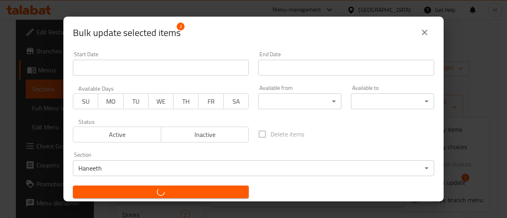
checkbox input "false"
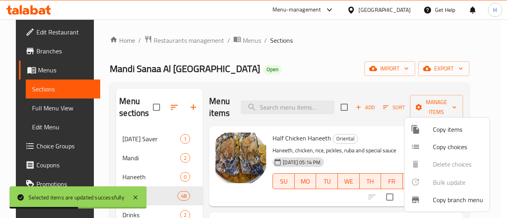
click at [345, 71] on div at bounding box center [253, 109] width 507 height 218
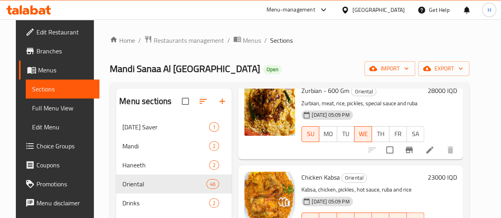
scroll to position [356, 0]
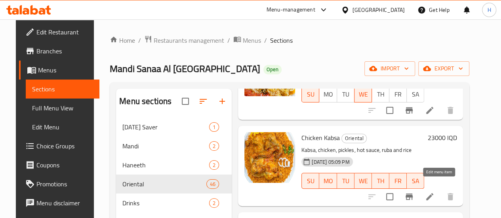
click at [433, 193] on icon at bounding box center [429, 196] width 7 height 7
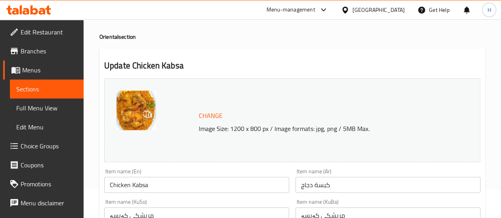
scroll to position [40, 0]
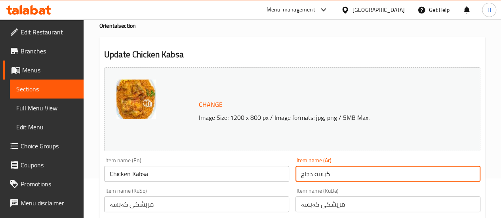
click at [319, 173] on input "كبسة دجاج" at bounding box center [387, 174] width 185 height 16
click at [136, 175] on input "Chicken Kabsa" at bounding box center [196, 174] width 185 height 16
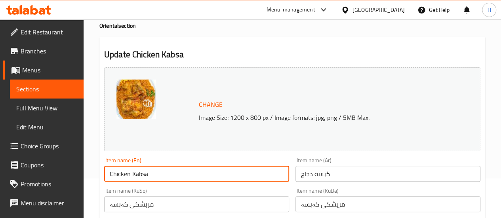
click at [136, 175] on input "Chicken Kabsa" at bounding box center [196, 174] width 185 height 16
click at [307, 206] on input "مریشکی کەبسە" at bounding box center [387, 204] width 185 height 16
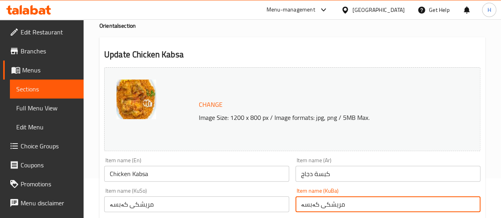
click at [307, 206] on input "مریشکی کەبسە" at bounding box center [387, 204] width 185 height 16
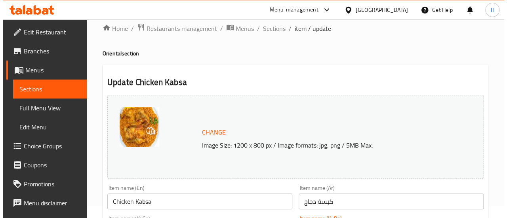
scroll to position [0, 0]
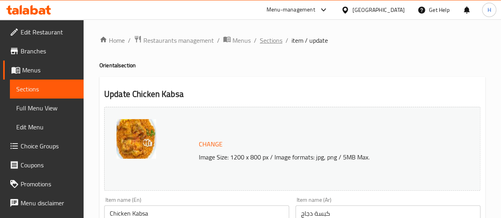
click at [277, 43] on span "Sections" at bounding box center [271, 41] width 23 height 10
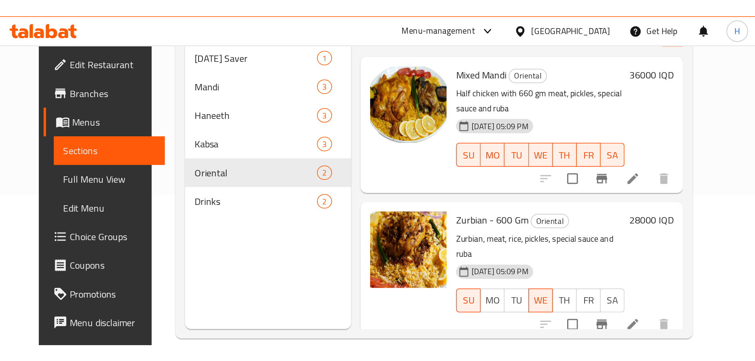
scroll to position [111, 0]
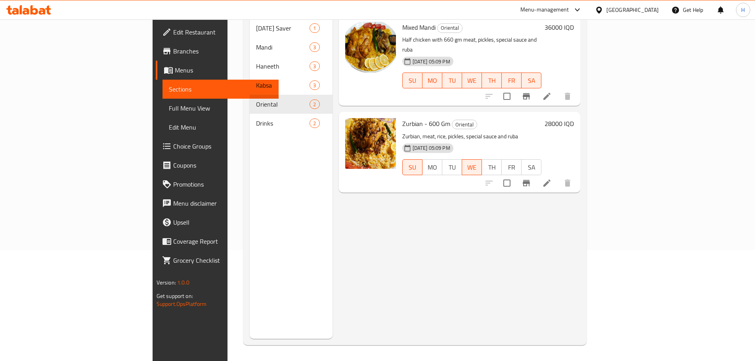
click at [507, 218] on div "Menu items Add Sort Manage items Mixed Mandi Oriental Half chicken with 660 gm …" at bounding box center [456, 158] width 248 height 361
click at [25, 10] on icon at bounding box center [28, 10] width 45 height 10
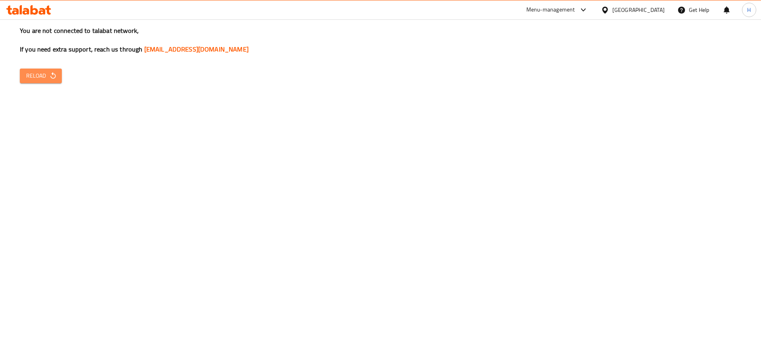
click at [47, 69] on button "Reload" at bounding box center [41, 76] width 42 height 15
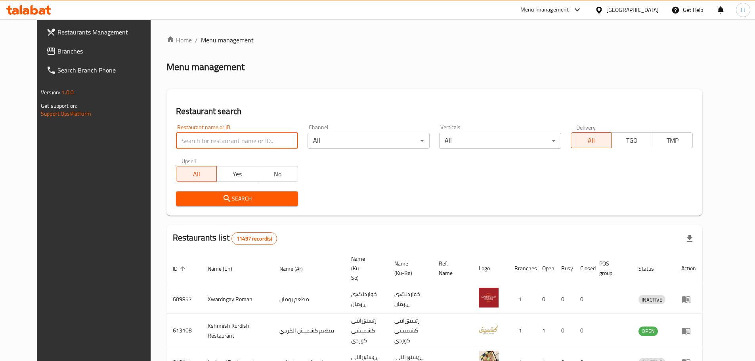
click at [176, 143] on input "search" at bounding box center [237, 141] width 122 height 16
type input "فخار وحطب"
click at [225, 194] on span "Search" at bounding box center [236, 199] width 109 height 10
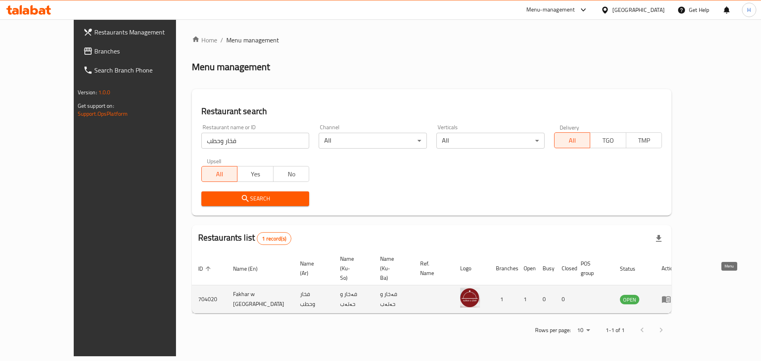
click at [670, 296] on icon "enhanced table" at bounding box center [666, 299] width 9 height 7
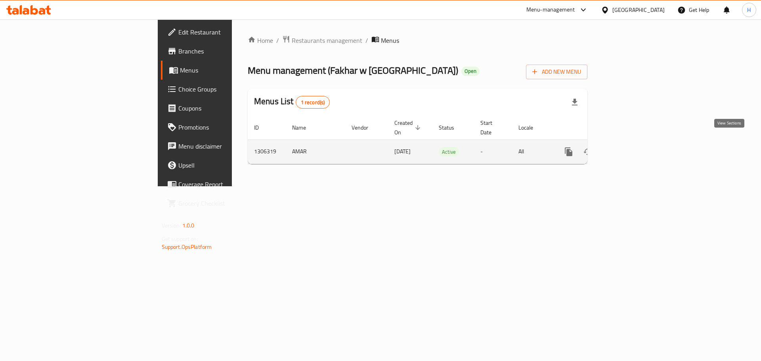
click at [630, 147] on icon "enhanced table" at bounding box center [626, 152] width 10 height 10
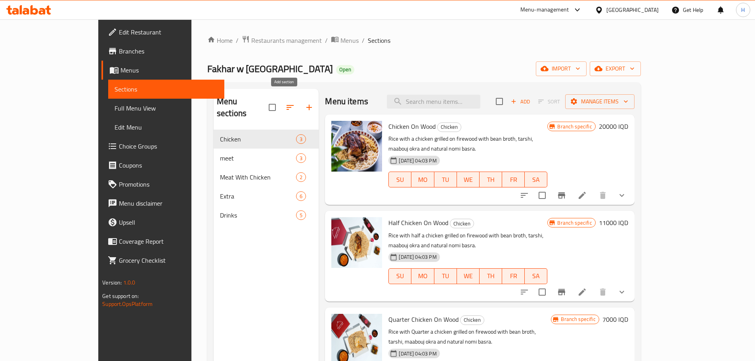
click at [304, 103] on icon "button" at bounding box center [309, 108] width 10 height 10
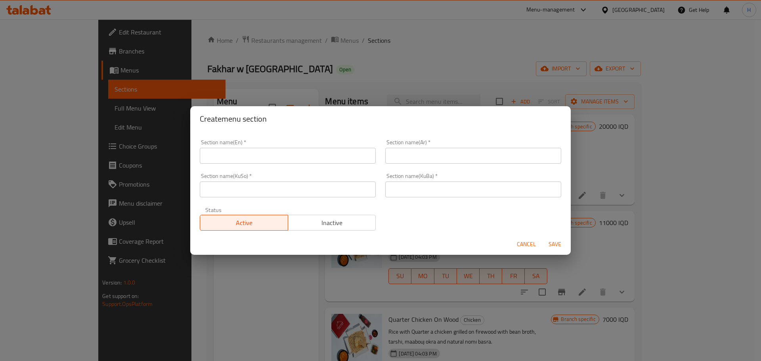
click at [412, 155] on input "text" at bounding box center [473, 156] width 176 height 16
type input "]"
type input "دجاج ناشف"
drag, startPoint x: 404, startPoint y: 193, endPoint x: 375, endPoint y: 193, distance: 29.3
click at [404, 193] on input "text" at bounding box center [473, 189] width 176 height 16
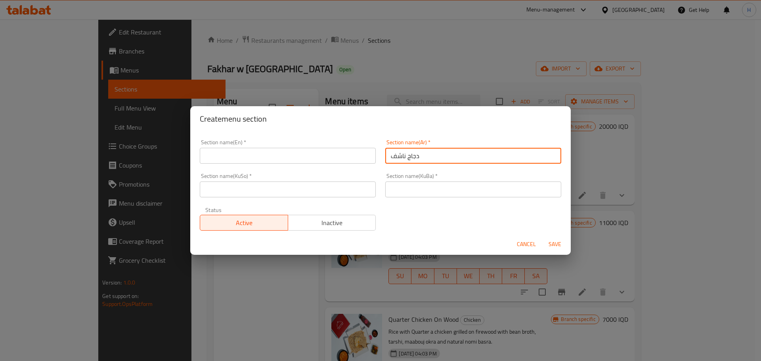
paste input "مریشک"
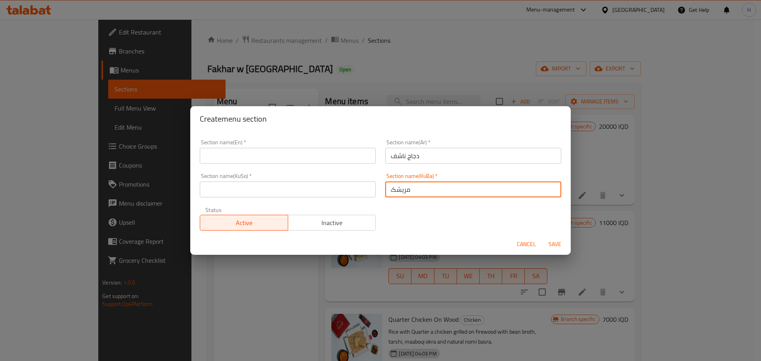
type input "مریشک"
click at [337, 193] on input "text" at bounding box center [288, 189] width 176 height 16
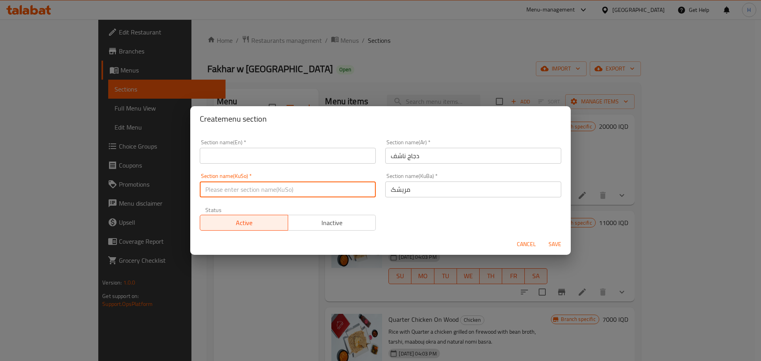
paste input "مریشک"
type input "مریشک"
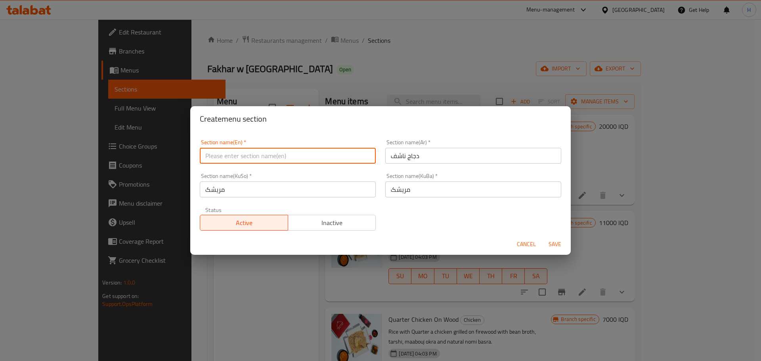
click at [262, 156] on input "text" at bounding box center [288, 156] width 176 height 16
paste input "Chicken"
type input "Chicken"
click at [556, 242] on span "Save" at bounding box center [554, 244] width 19 height 10
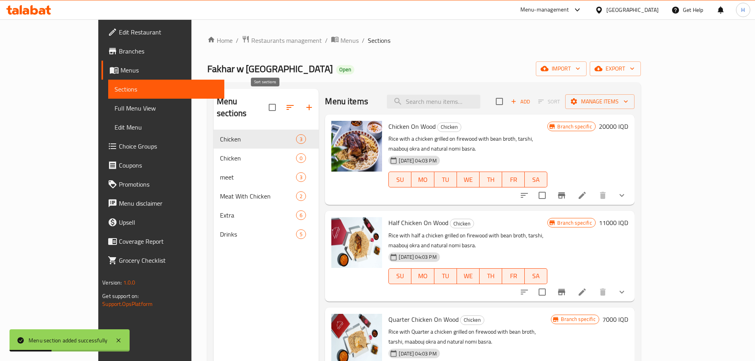
click at [280, 106] on button "button" at bounding box center [289, 107] width 19 height 19
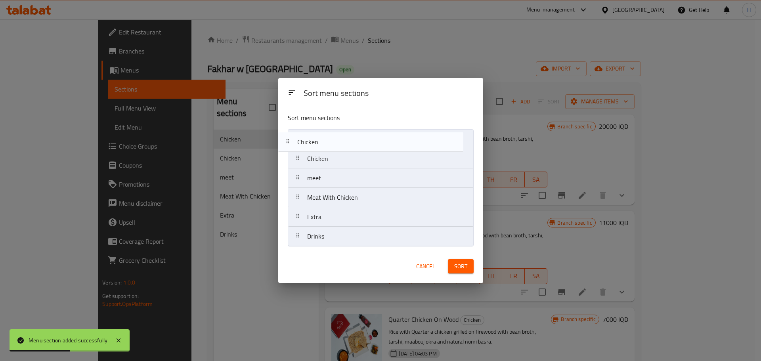
drag, startPoint x: 333, startPoint y: 157, endPoint x: 320, endPoint y: 138, distance: 23.0
click at [320, 138] on nav "Chicken Chicken meet Meat With Chicken Extra Drinks" at bounding box center [381, 187] width 186 height 117
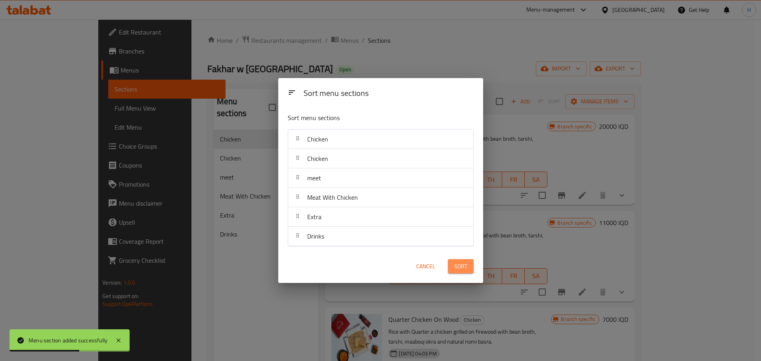
click at [473, 266] on button "Sort" at bounding box center [461, 266] width 26 height 15
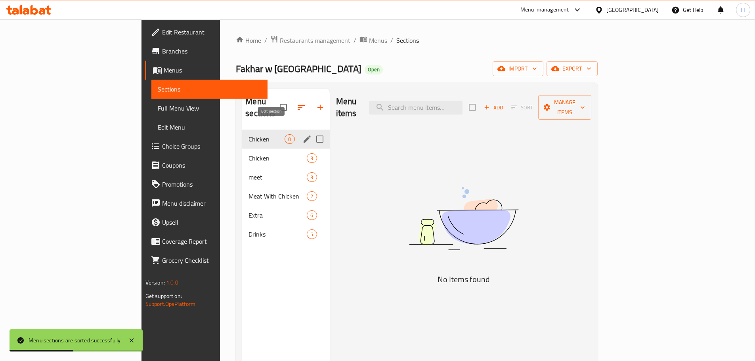
click at [302, 134] on icon "edit" at bounding box center [307, 139] width 10 height 10
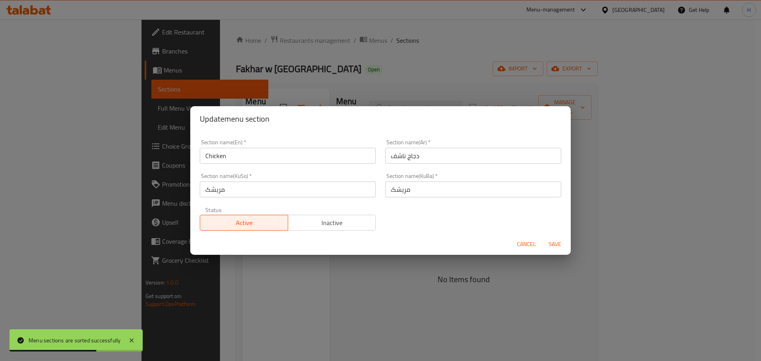
click at [531, 244] on span "Cancel" at bounding box center [526, 244] width 19 height 10
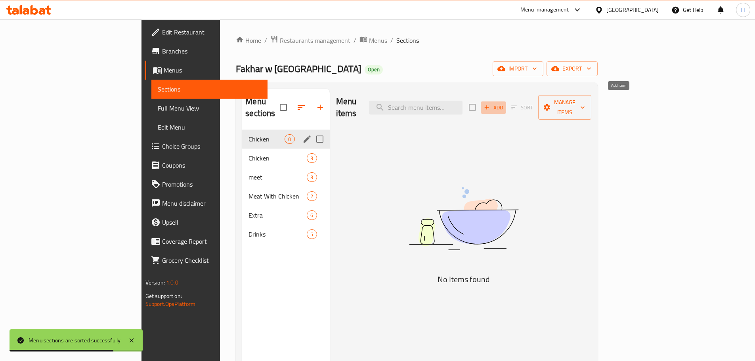
click at [504, 103] on span "Add" at bounding box center [492, 107] width 21 height 9
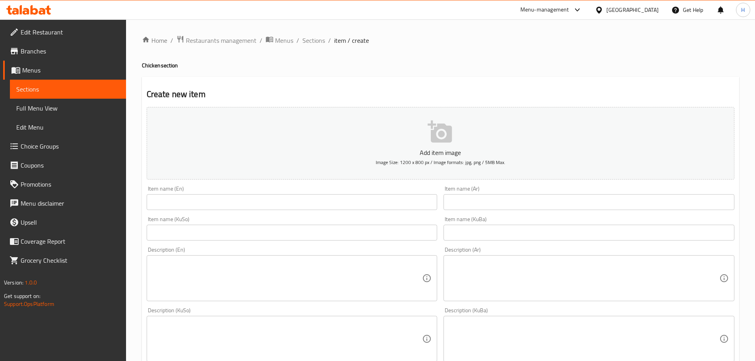
click at [488, 198] on input "text" at bounding box center [588, 202] width 291 height 16
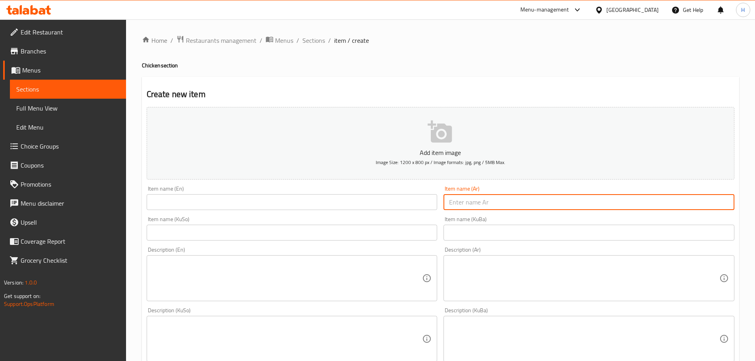
paste input "دجاجة على الحطب"
click at [473, 202] on input "دجاجة على الحطب" at bounding box center [588, 202] width 291 height 16
type input "دجاجة ناشف على الحطب"
click at [457, 239] on input "text" at bounding box center [588, 233] width 291 height 16
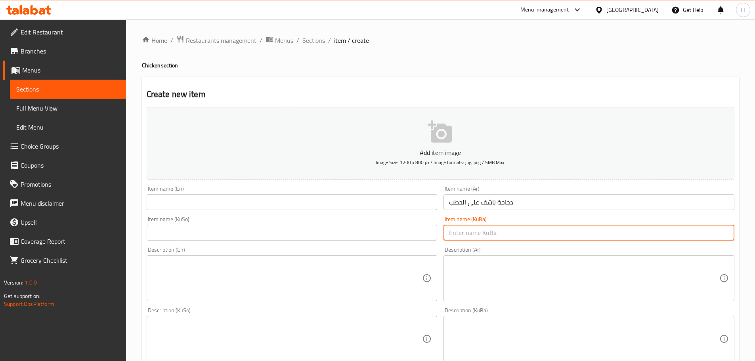
paste input "مریشک"
type input "مریشک"
click at [390, 242] on div "Item name (KuSo) Item name (KuSo)" at bounding box center [291, 228] width 297 height 31
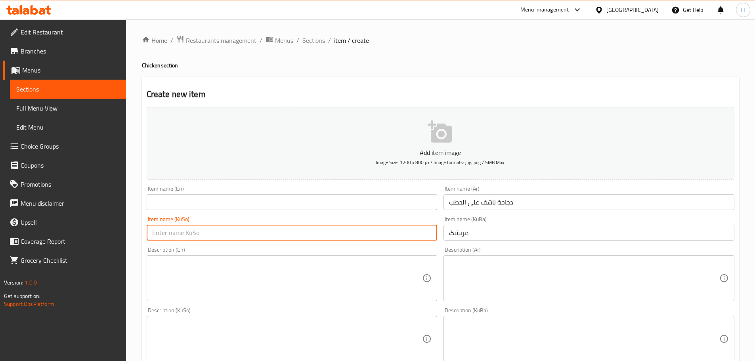
click at [385, 233] on input "text" at bounding box center [292, 233] width 291 height 16
paste input "مریشک"
type input "مریشک"
drag, startPoint x: 328, startPoint y: 207, endPoint x: 338, endPoint y: 198, distance: 13.8
click at [328, 207] on input "text" at bounding box center [292, 202] width 291 height 16
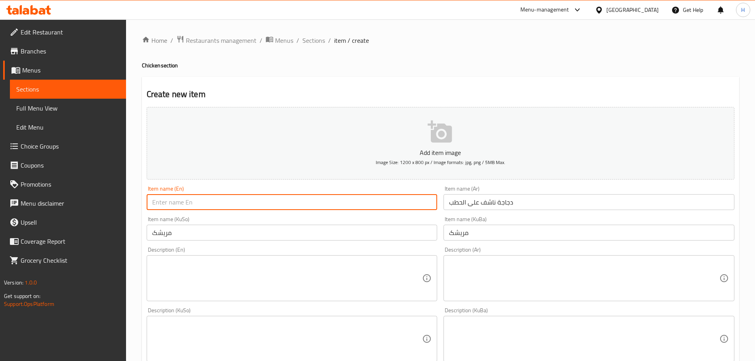
click at [190, 198] on input "text" at bounding box center [292, 202] width 291 height 16
paste input "Chicken On Wood"
type input "Chicken On Wood"
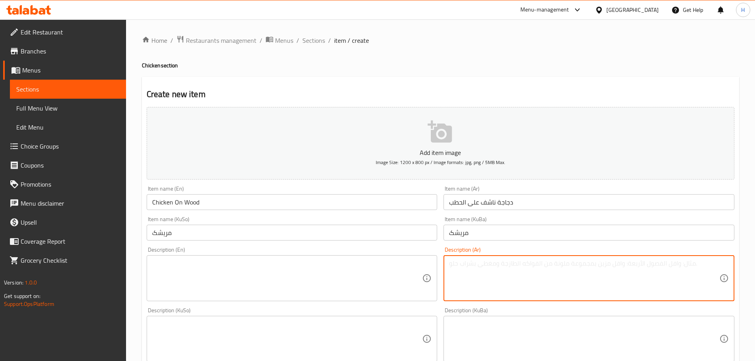
click at [467, 269] on textarea at bounding box center [584, 278] width 270 height 38
paste textarea "دجاج ذبح مشوي على الحطب مع مرق فاصوليا وطرشي ومعبوج باميا ونومي بصرة طبيعي"
type textarea "دجاج ذبح مشوي على الحطب مع مرق فاصوليا وطرشي ومعبوج باميا ونومي بصرة طبيعي"
click at [221, 266] on textarea at bounding box center [287, 278] width 270 height 38
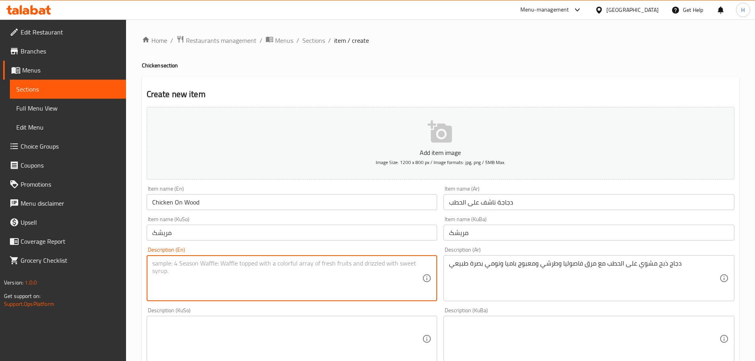
paste textarea "chicken grilled on firewood with bean broth, tarshi, maabouj okra and natural n…"
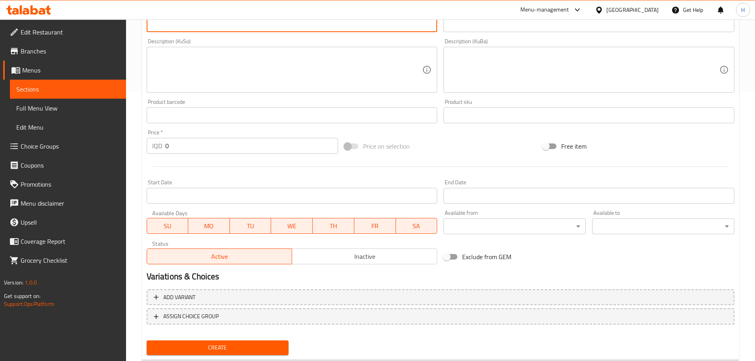
scroll to position [250, 0]
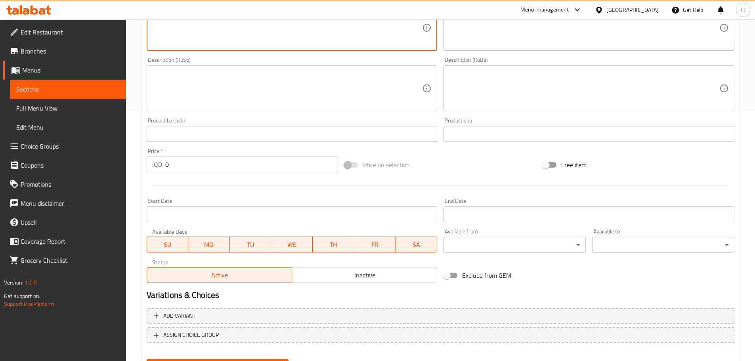
type textarea "chicken grilled on firewood with bean broth, tarshi, maabouj okra and natural n…"
click at [164, 163] on div "IQD 0 Price *" at bounding box center [243, 164] width 192 height 16
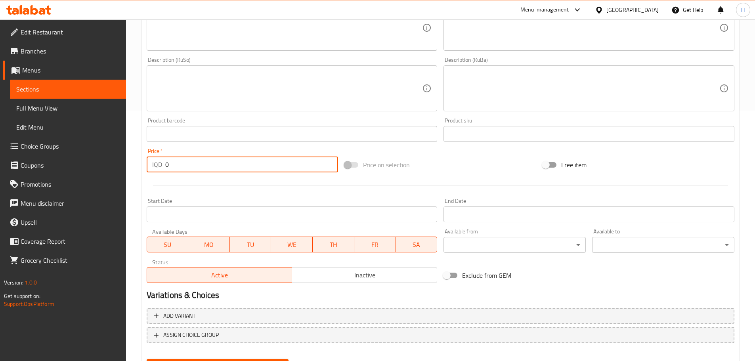
drag, startPoint x: 178, startPoint y: 166, endPoint x: 153, endPoint y: 164, distance: 25.5
click at [153, 164] on div "IQD 0 Price *" at bounding box center [243, 164] width 192 height 16
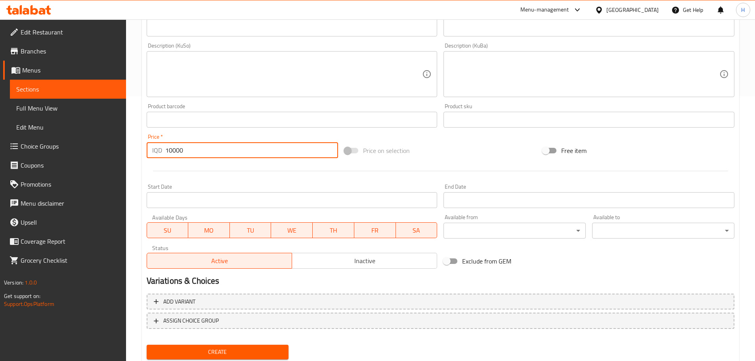
scroll to position [290, 0]
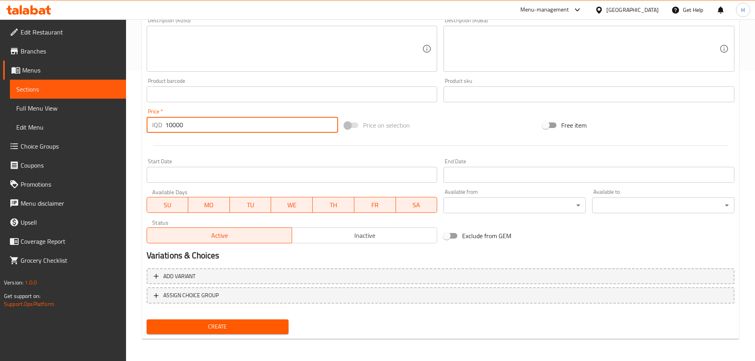
type input "10000"
click at [255, 320] on button "Create" at bounding box center [218, 326] width 142 height 15
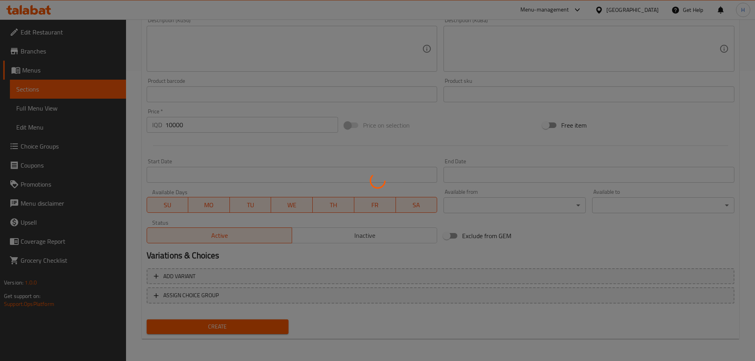
type input "0"
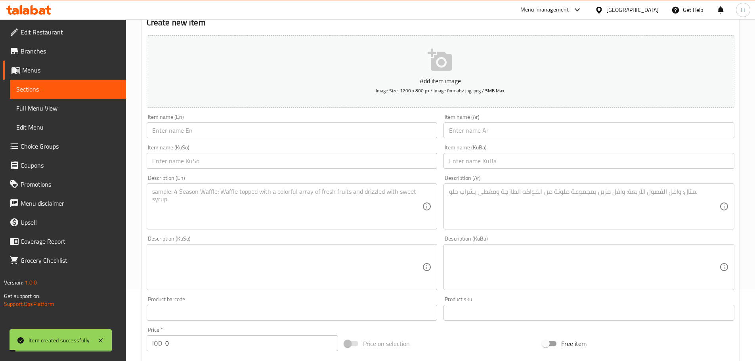
scroll to position [0, 0]
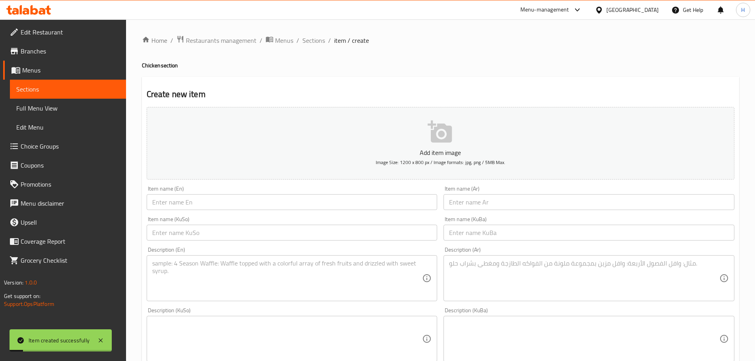
click at [438, 141] on icon "button" at bounding box center [439, 131] width 24 height 22
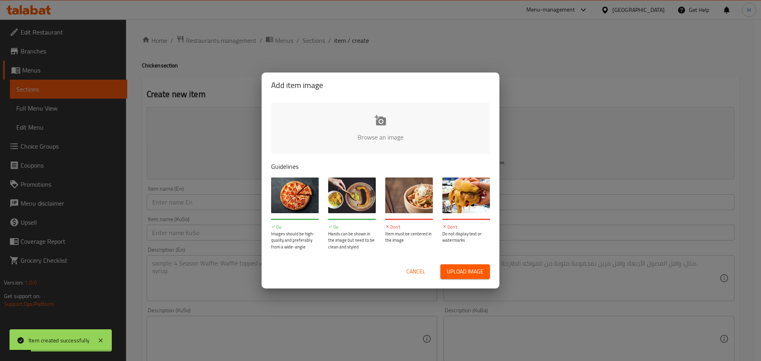
click at [375, 142] on input "file" at bounding box center [648, 140] width 754 height 74
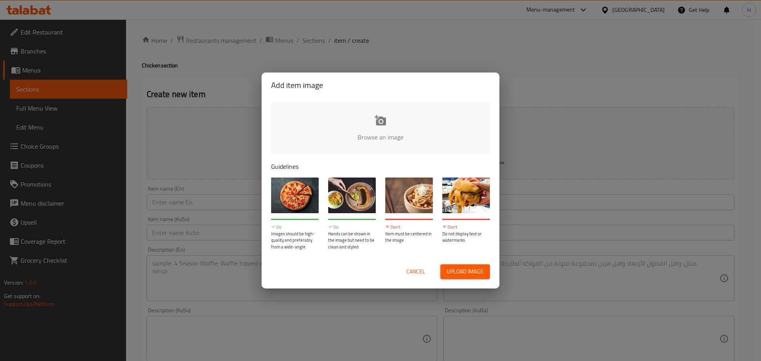
click at [410, 273] on span "Cancel" at bounding box center [415, 272] width 19 height 10
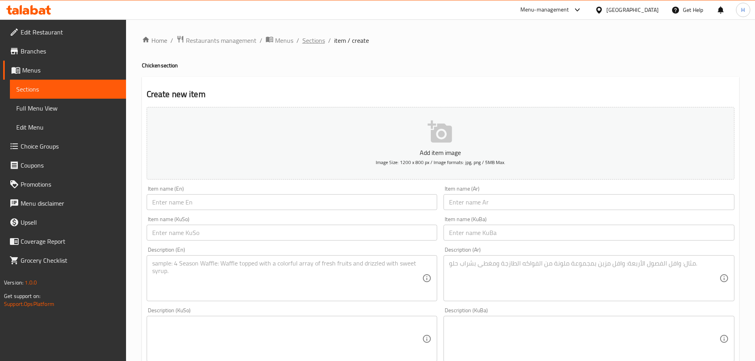
click at [311, 36] on span "Sections" at bounding box center [313, 41] width 23 height 10
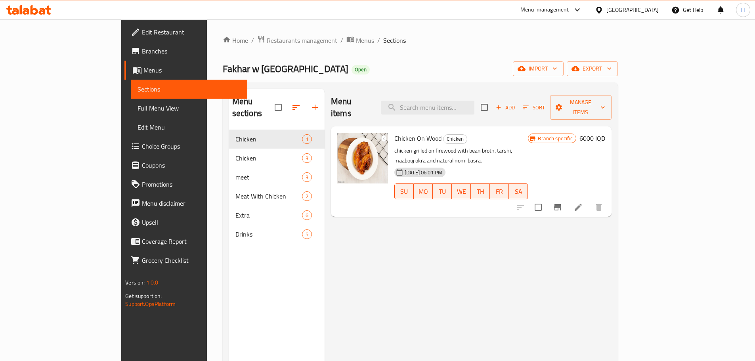
click at [583, 202] on icon at bounding box center [578, 207] width 10 height 10
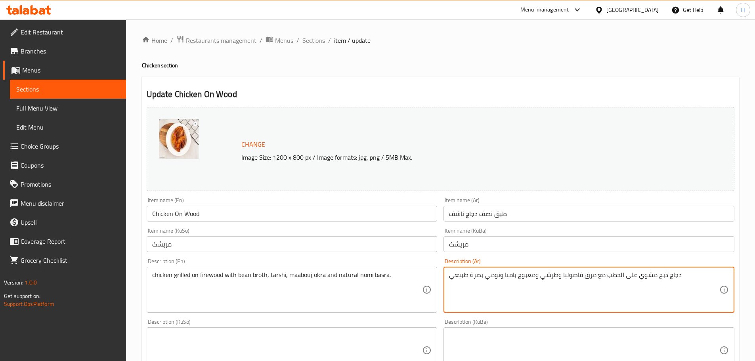
click at [549, 273] on textarea "دجاج ذبح مشوي على الحطب مع مرق فاصوليا وطرشي ومعبوج باميا ونومي بصرة طبيعي" at bounding box center [584, 290] width 270 height 38
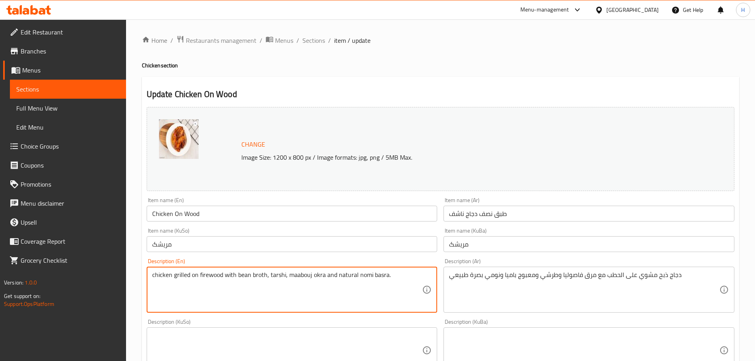
click at [311, 276] on textarea "chicken grilled on firewood with bean broth, tarshi, maabouj okra and natural n…" at bounding box center [287, 290] width 270 height 38
click at [182, 244] on input "مریشک" at bounding box center [292, 244] width 291 height 16
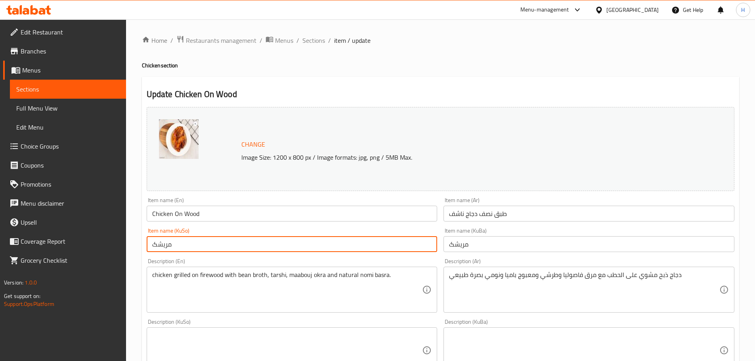
click at [182, 244] on input "مریشک" at bounding box center [292, 244] width 291 height 16
click at [308, 44] on span "Sections" at bounding box center [313, 41] width 23 height 10
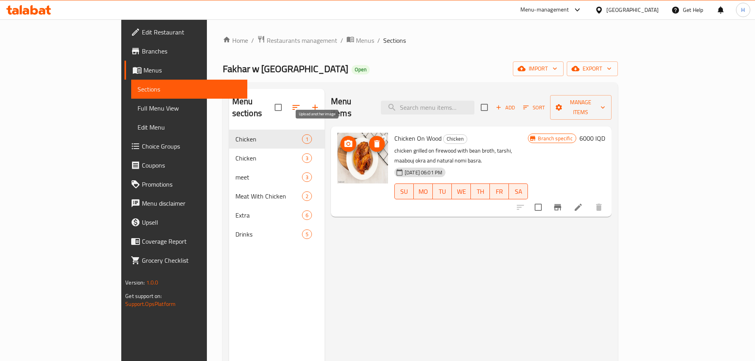
click at [344, 140] on icon "upload picture" at bounding box center [348, 143] width 8 height 7
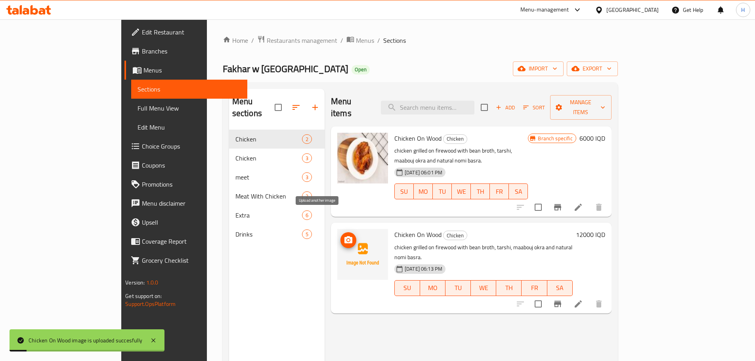
click at [344, 236] on icon "upload picture" at bounding box center [348, 239] width 8 height 7
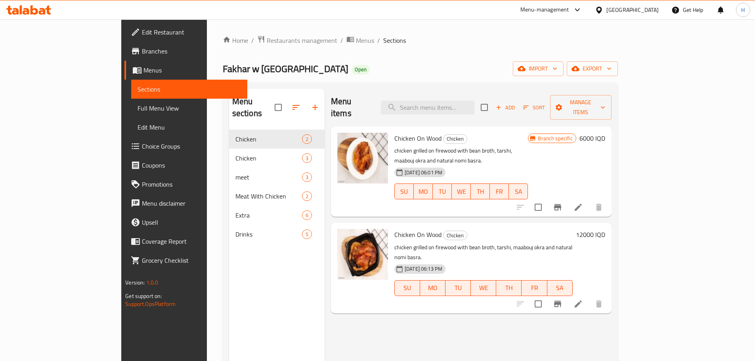
click at [142, 52] on span "Branches" at bounding box center [191, 51] width 99 height 10
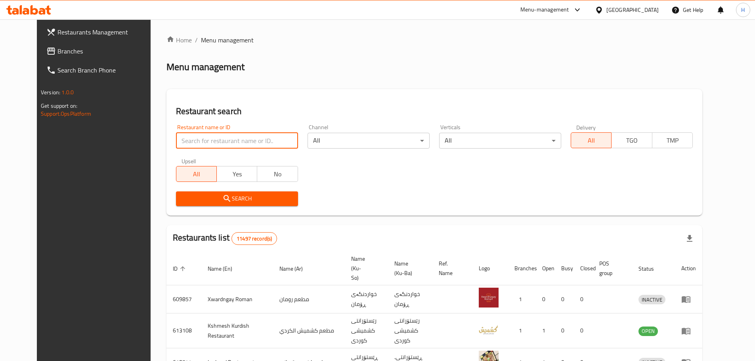
click at [191, 144] on input "search" at bounding box center [237, 141] width 122 height 16
type input "فخار وحطب"
click at [229, 198] on span "Search" at bounding box center [236, 199] width 109 height 10
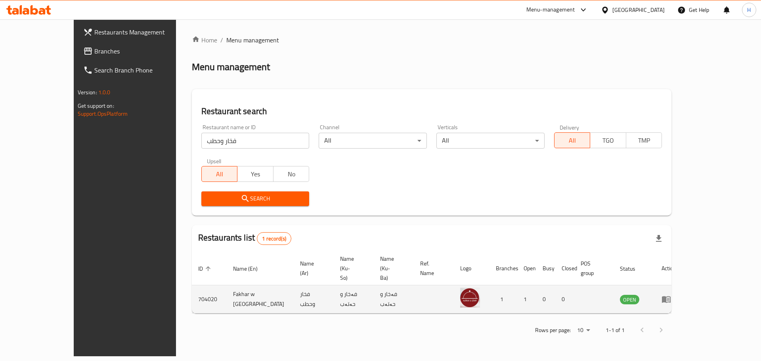
click at [671, 294] on icon "enhanced table" at bounding box center [666, 299] width 10 height 10
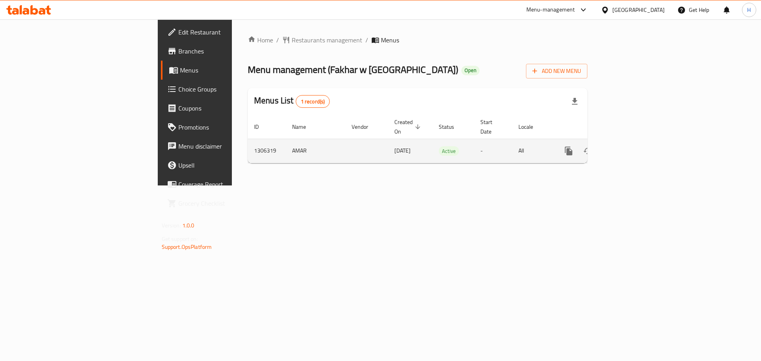
click at [630, 146] on icon "enhanced table" at bounding box center [626, 151] width 10 height 10
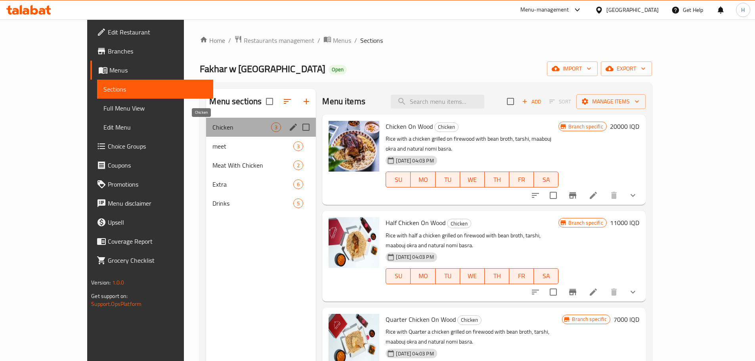
click at [212, 128] on span "Chicken" at bounding box center [241, 127] width 59 height 10
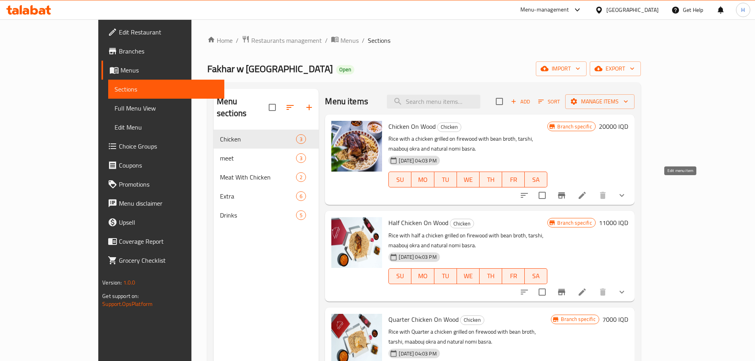
click at [587, 191] on icon at bounding box center [582, 196] width 10 height 10
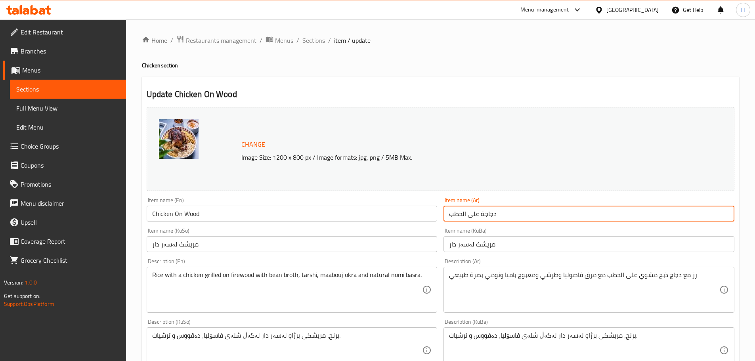
drag, startPoint x: 499, startPoint y: 214, endPoint x: 444, endPoint y: 215, distance: 55.5
click at [444, 215] on input "دجاجة على الحطب" at bounding box center [588, 214] width 291 height 16
click at [183, 246] on input "مریشک لەسەر دار" at bounding box center [292, 244] width 291 height 16
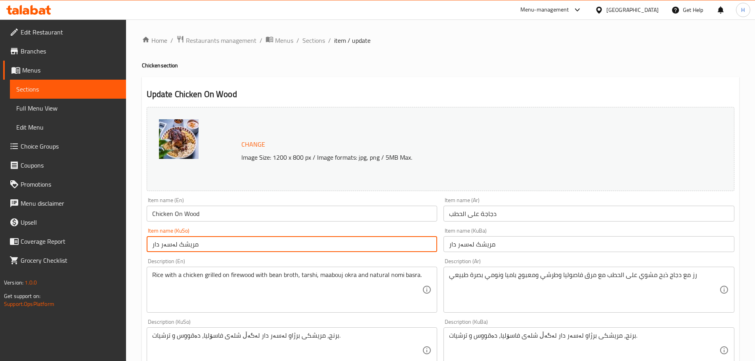
click at [183, 246] on input "مریشک لەسەر دار" at bounding box center [292, 244] width 291 height 16
click at [166, 214] on input "Chicken On Wood" at bounding box center [292, 214] width 291 height 16
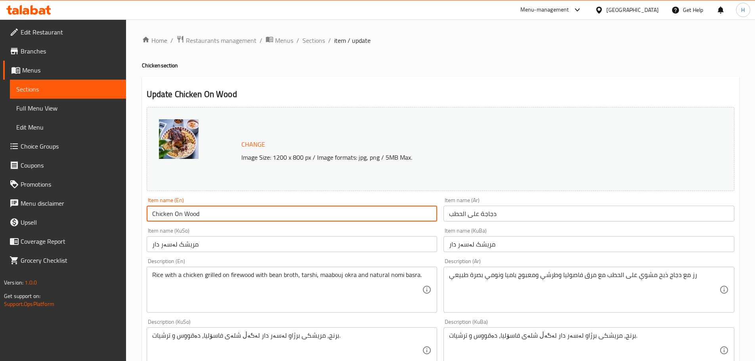
click at [166, 214] on input "Chicken On Wood" at bounding box center [292, 214] width 291 height 16
click at [488, 214] on input "دجاجة على الحطب" at bounding box center [588, 214] width 291 height 16
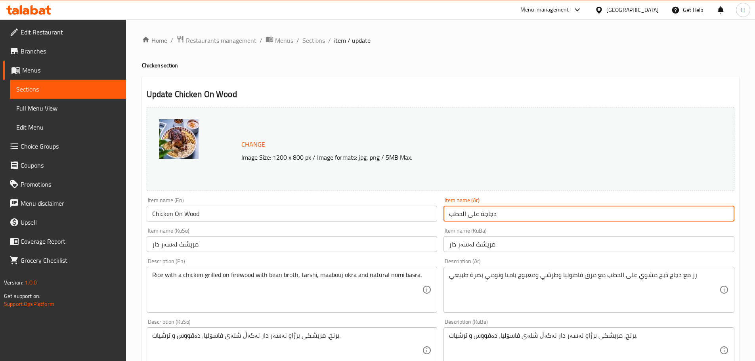
click at [488, 214] on input "دجاجة على الحطب" at bounding box center [588, 214] width 291 height 16
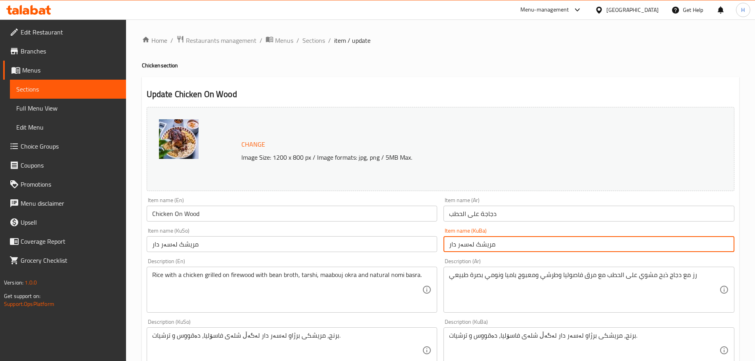
click at [476, 243] on input "مریشک لەسەر دار" at bounding box center [588, 244] width 291 height 16
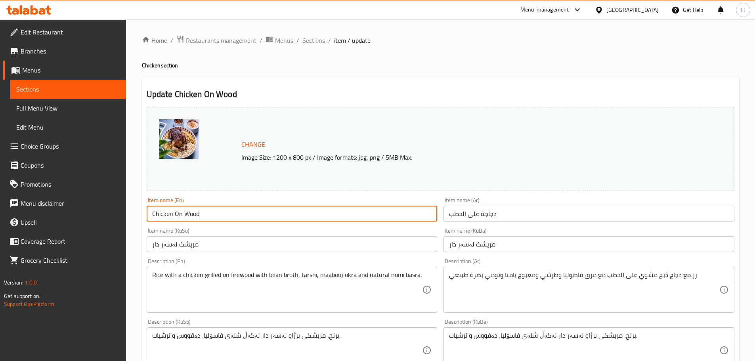
click at [168, 212] on input "Chicken On Wood" at bounding box center [292, 214] width 291 height 16
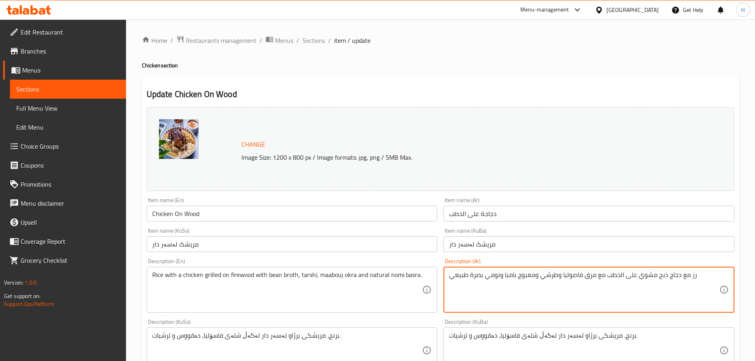
drag, startPoint x: 679, startPoint y: 275, endPoint x: 491, endPoint y: 121, distance: 242.6
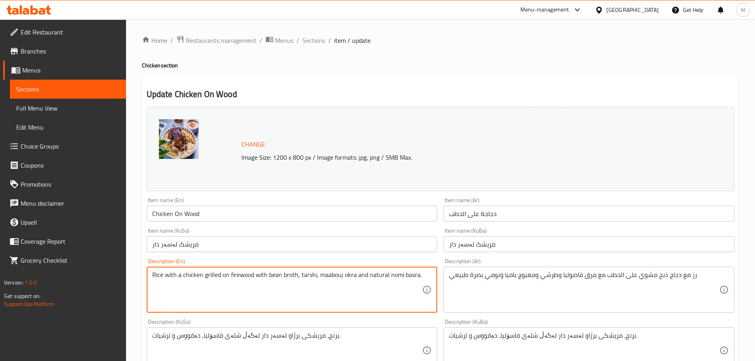
drag, startPoint x: 182, startPoint y: 275, endPoint x: 520, endPoint y: 180, distance: 350.9
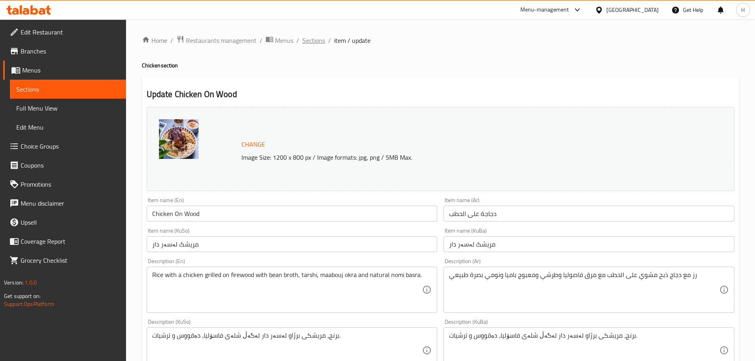
click at [315, 36] on span "Sections" at bounding box center [313, 41] width 23 height 10
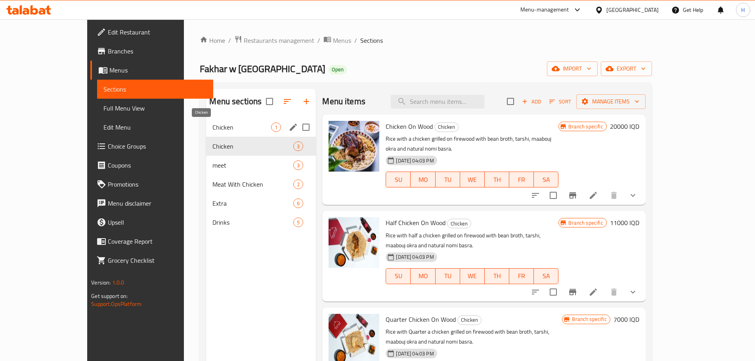
click at [212, 126] on span "Chicken" at bounding box center [241, 127] width 59 height 10
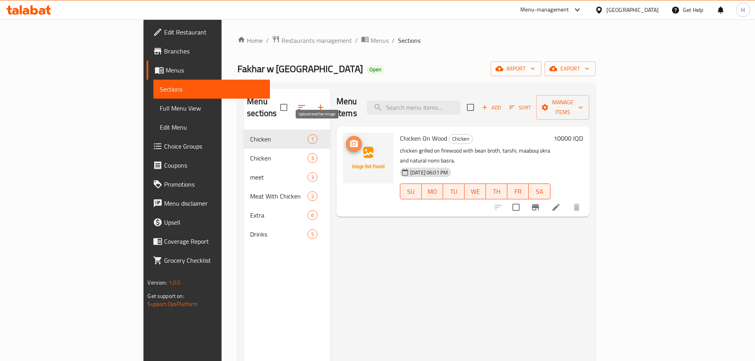
click at [350, 140] on icon "upload picture" at bounding box center [354, 143] width 8 height 7
click at [560, 202] on icon at bounding box center [556, 207] width 10 height 10
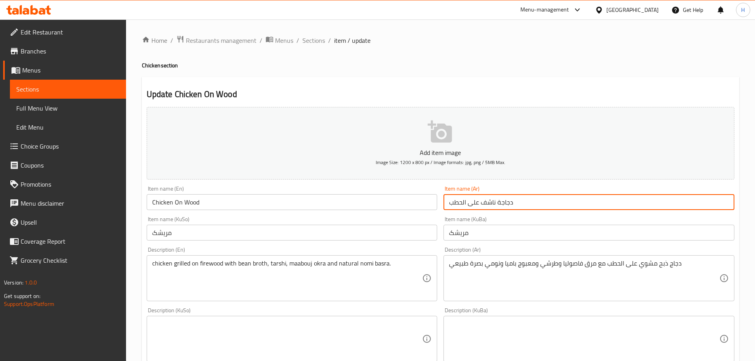
click at [489, 200] on input "دجاجة ناشف على الحطب" at bounding box center [588, 202] width 291 height 16
click at [505, 202] on input "دجاجة ناشف على الحطب" at bounding box center [588, 202] width 291 height 16
click at [525, 198] on input "دجاجة ناشف على الحطب" at bounding box center [588, 202] width 291 height 16
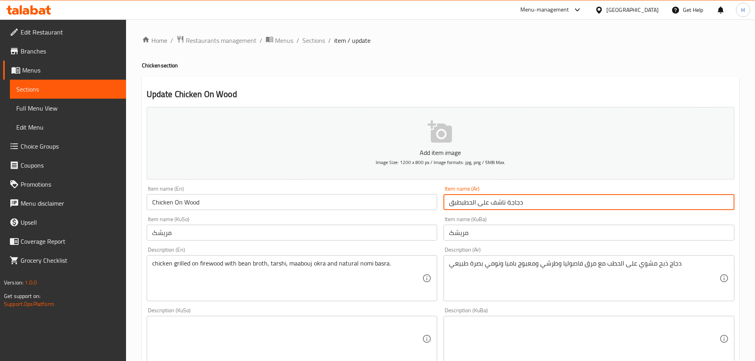
click at [518, 199] on input "دجاجة ناشف على الحطبطبق" at bounding box center [588, 202] width 291 height 16
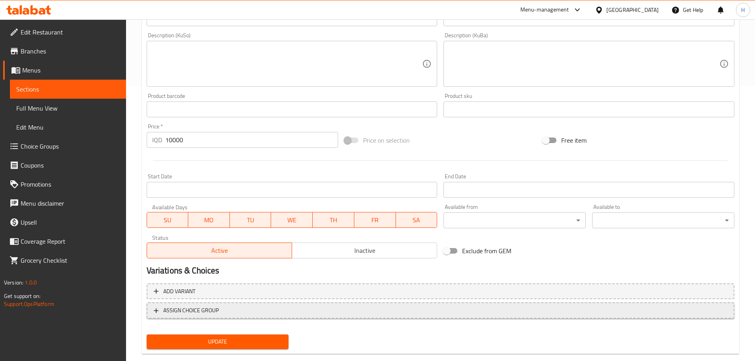
scroll to position [290, 0]
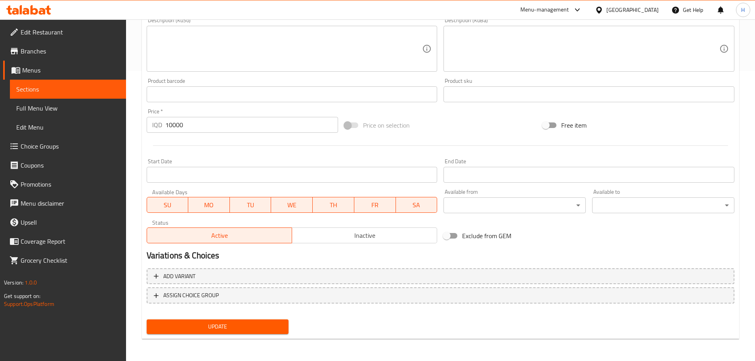
type input "طبق نصف دجاج ناشف"
click at [265, 323] on span "Update" at bounding box center [218, 327] width 130 height 10
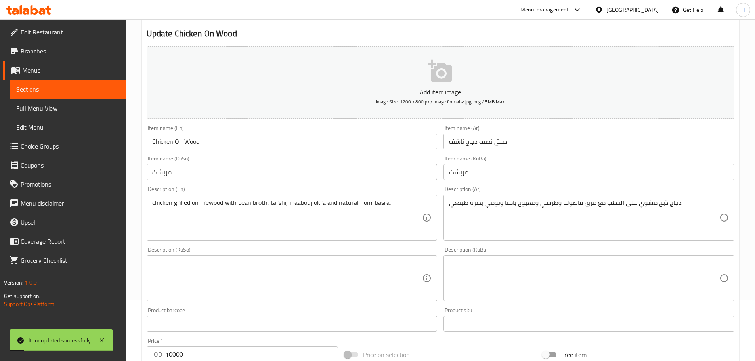
scroll to position [0, 0]
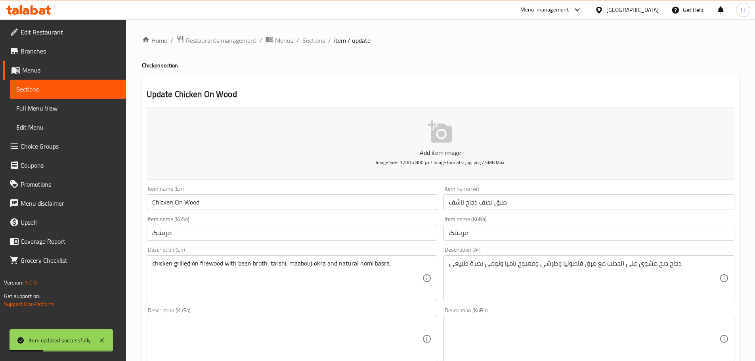
click at [439, 126] on icon "button" at bounding box center [439, 131] width 24 height 22
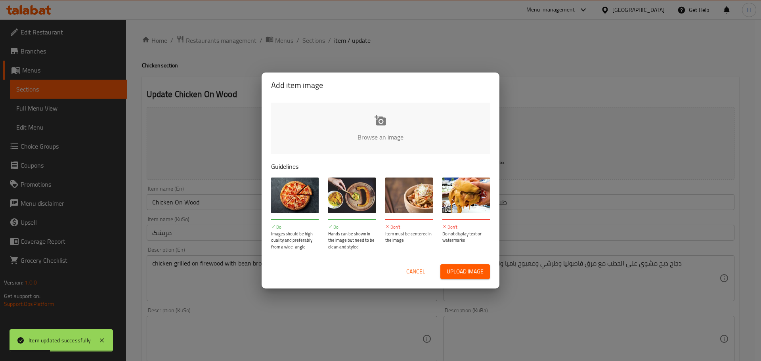
click at [394, 122] on input "file" at bounding box center [648, 140] width 754 height 74
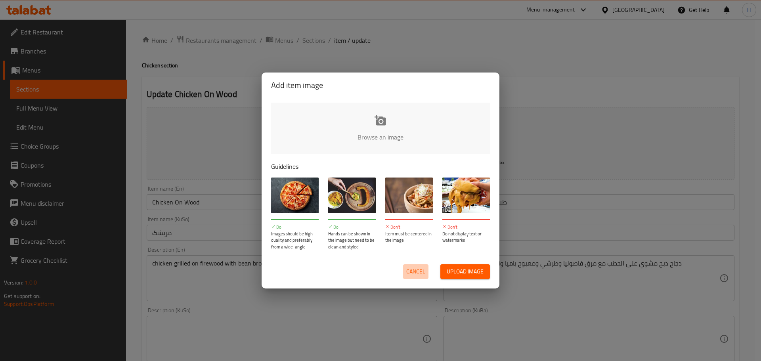
click at [416, 273] on span "Cancel" at bounding box center [415, 272] width 19 height 10
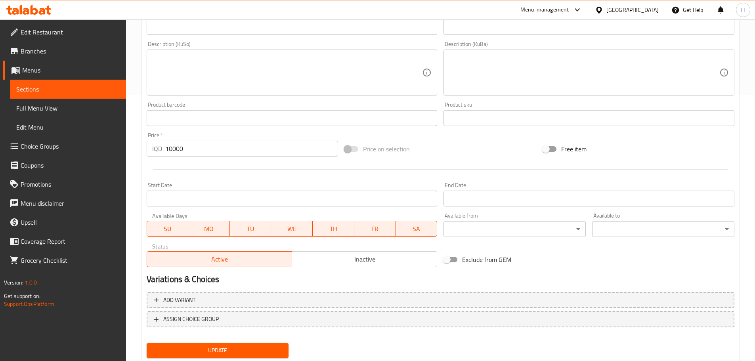
scroll to position [277, 0]
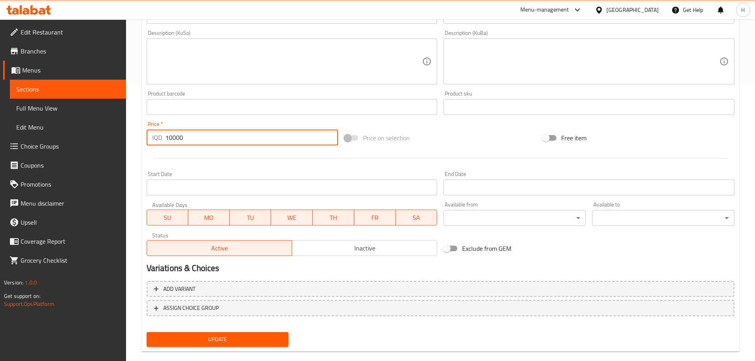
drag, startPoint x: 171, startPoint y: 136, endPoint x: 164, endPoint y: 137, distance: 7.1
click at [164, 137] on div "IQD 10000 Price *" at bounding box center [243, 138] width 192 height 16
type input "6000"
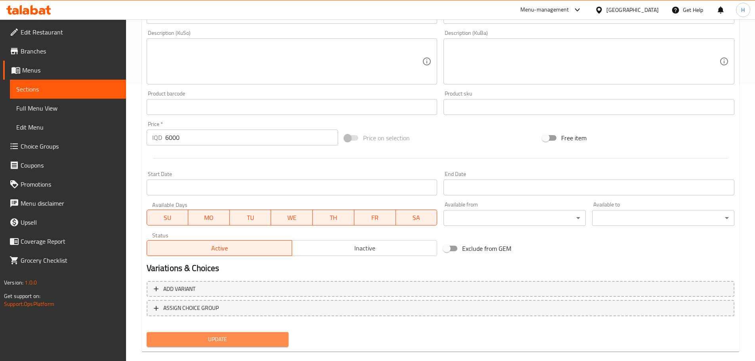
click at [262, 346] on button "Update" at bounding box center [218, 339] width 142 height 15
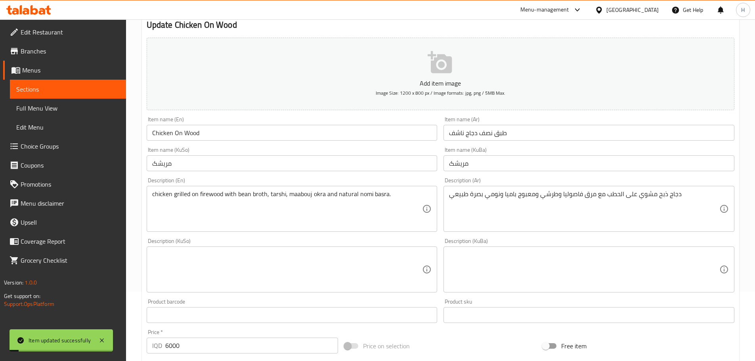
scroll to position [0, 0]
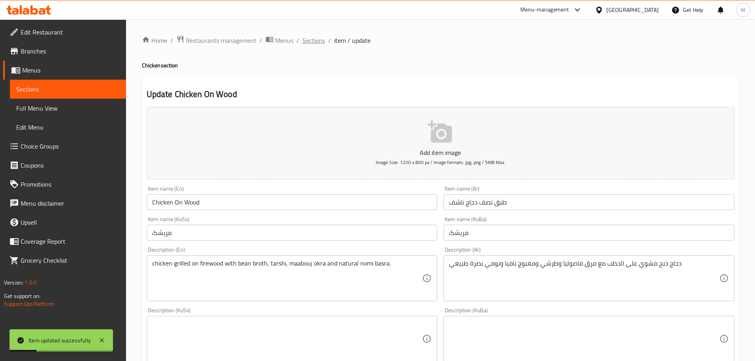
click at [315, 42] on span "Sections" at bounding box center [313, 41] width 23 height 10
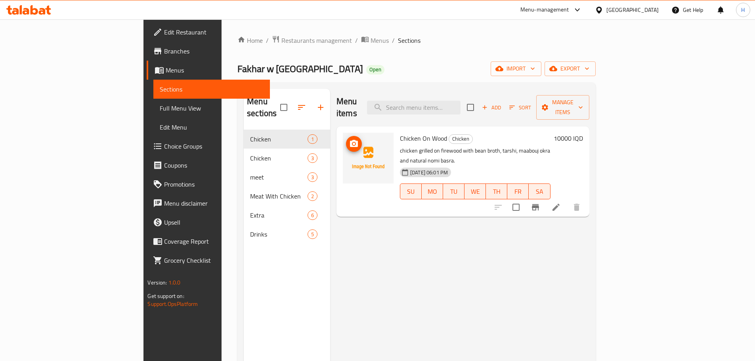
click at [350, 140] on icon "upload picture" at bounding box center [354, 143] width 8 height 7
click at [545, 198] on button "Branch-specific-item" at bounding box center [535, 207] width 19 height 19
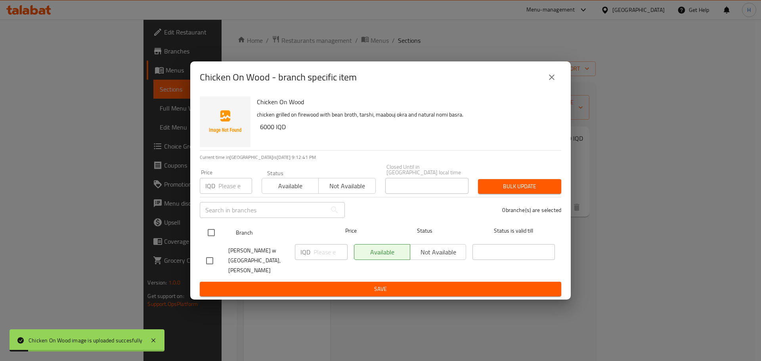
click at [214, 234] on input "checkbox" at bounding box center [211, 232] width 17 height 17
checkbox input "true"
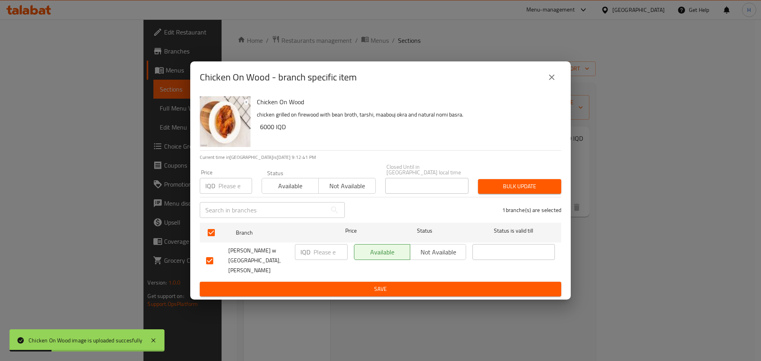
click at [316, 255] on input "number" at bounding box center [330, 252] width 34 height 16
type input "6000"
click at [445, 284] on span "Save" at bounding box center [380, 289] width 349 height 10
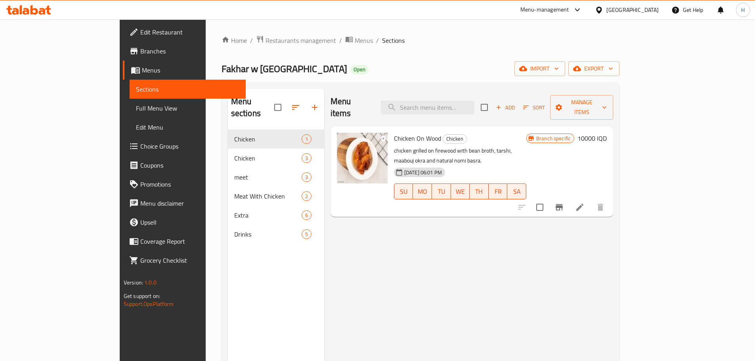
click at [606, 133] on div "Branch specific 10000 IQD" at bounding box center [566, 172] width 80 height 78
click at [606, 133] on h6 "10000 IQD" at bounding box center [591, 138] width 29 height 11
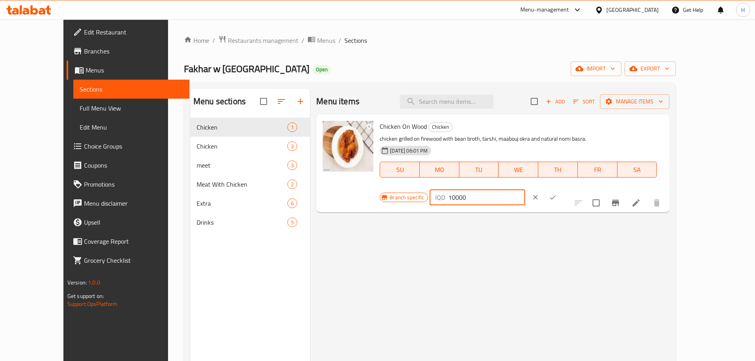
drag, startPoint x: 625, startPoint y: 132, endPoint x: 618, endPoint y: 130, distance: 6.8
click at [525, 189] on input "10000" at bounding box center [486, 197] width 77 height 16
type input "6000"
click at [557, 193] on icon "ok" at bounding box center [553, 197] width 8 height 8
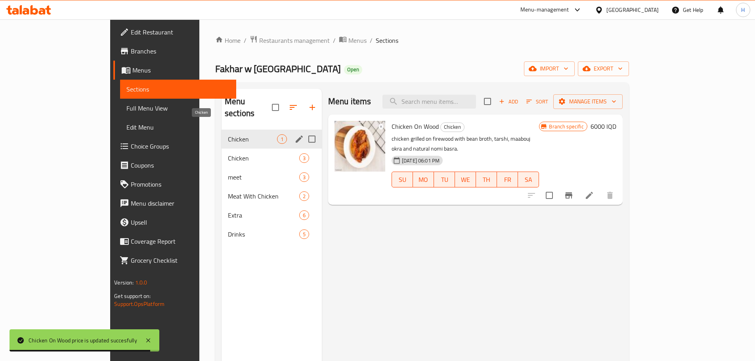
click at [239, 134] on span "Chicken" at bounding box center [252, 139] width 49 height 10
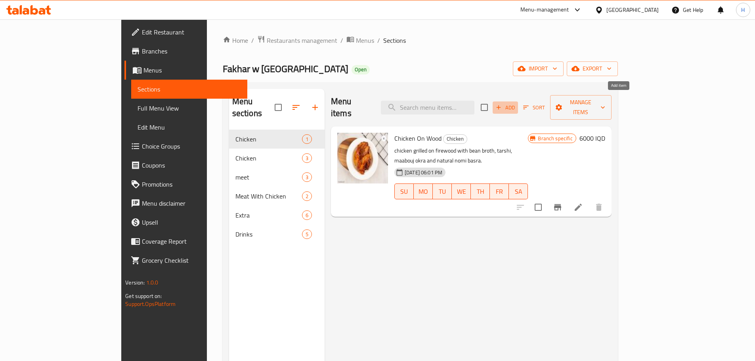
click at [516, 103] on span "Add" at bounding box center [504, 107] width 21 height 9
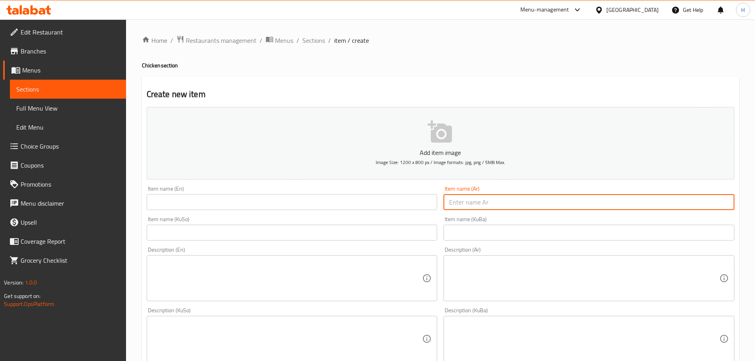
click at [491, 198] on input "text" at bounding box center [588, 202] width 291 height 16
click at [499, 202] on input "نصف دجاج على الحطب" at bounding box center [588, 202] width 291 height 16
click at [480, 202] on input "دجاج على الحطب" at bounding box center [588, 202] width 291 height 16
type input "دجاج ناشف مشوي على الحطب"
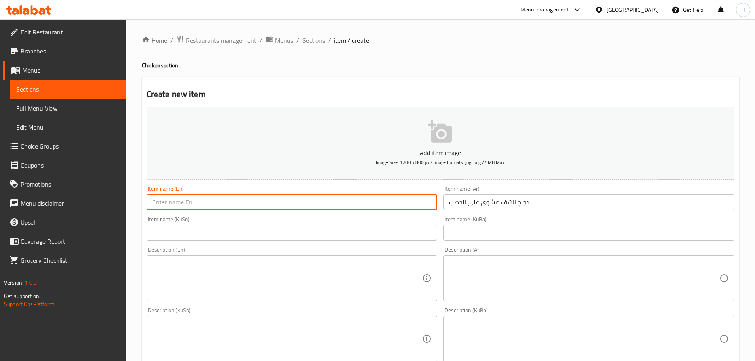
click at [384, 201] on input "text" at bounding box center [292, 202] width 291 height 16
type input "Chicken On Wood"
click at [537, 264] on textarea at bounding box center [584, 278] width 270 height 38
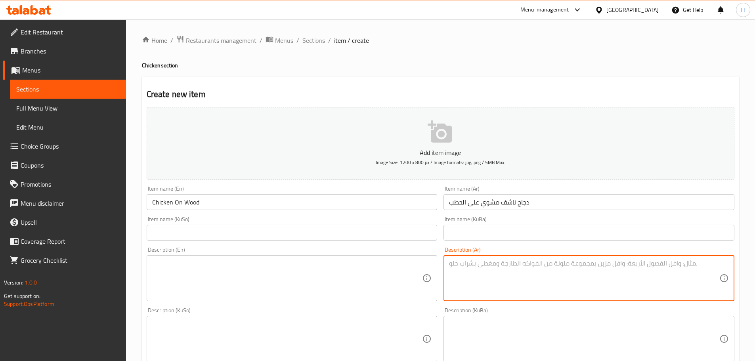
paste textarea "دجاج ذبح مشوي على الحطب مع مرق فاصوليا وطرشي ومعبوج باميا ونومي بصرة طبيعي"
type textarea "دجاج ذبح مشوي على الحطب مع مرق فاصوليا وطرشي ومعبوج باميا ونومي بصرة طبيعي"
click at [282, 290] on textarea at bounding box center [287, 278] width 270 height 38
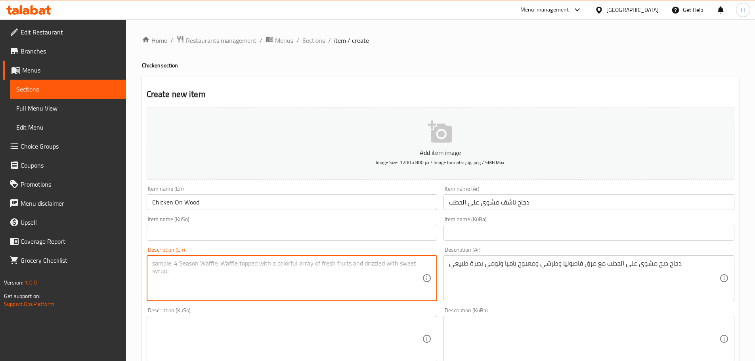
paste textarea "chicken grilled on firewood with bean broth, tarshi, maabouj okra and natural n…"
type textarea "chicken grilled on firewood with bean broth, tarshi, maabouj okra and natural n…"
click at [372, 232] on input "text" at bounding box center [292, 233] width 291 height 16
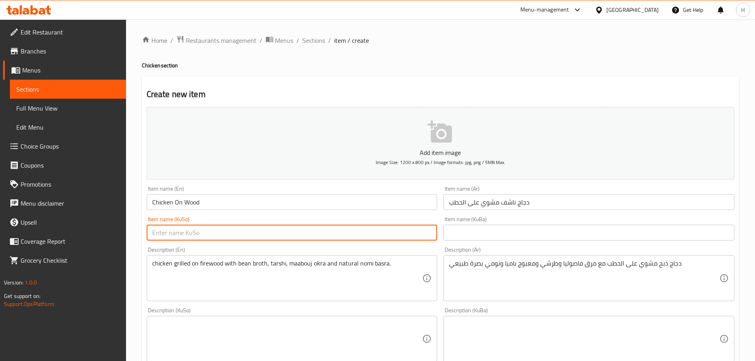
paste input "مریشک"
type input "مریشک"
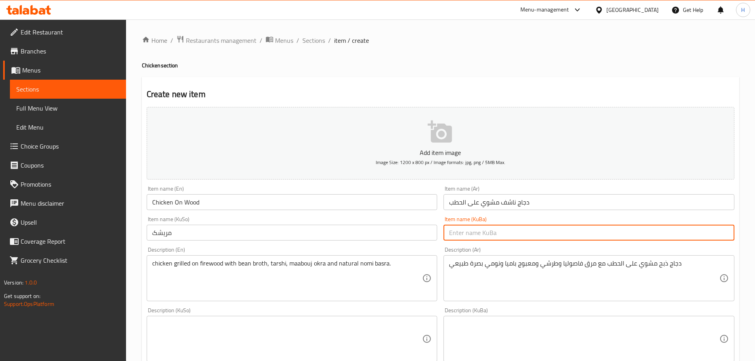
click at [521, 233] on input "text" at bounding box center [588, 233] width 291 height 16
paste input "مریشک"
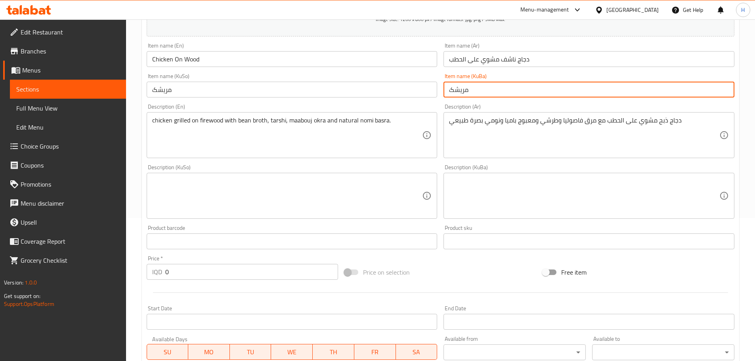
scroll to position [158, 0]
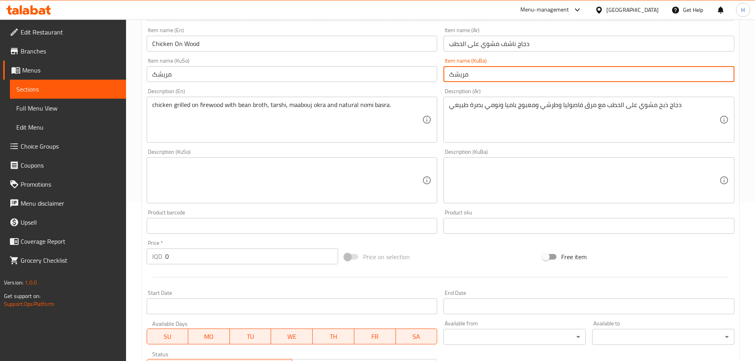
type input "مریشک"
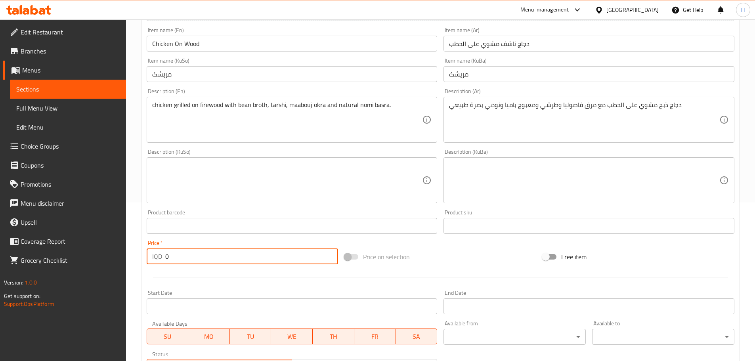
click at [164, 254] on div "IQD 0 Price *" at bounding box center [243, 256] width 192 height 16
drag, startPoint x: 165, startPoint y: 254, endPoint x: 169, endPoint y: 255, distance: 4.0
click at [169, 255] on input "0" at bounding box center [251, 256] width 173 height 16
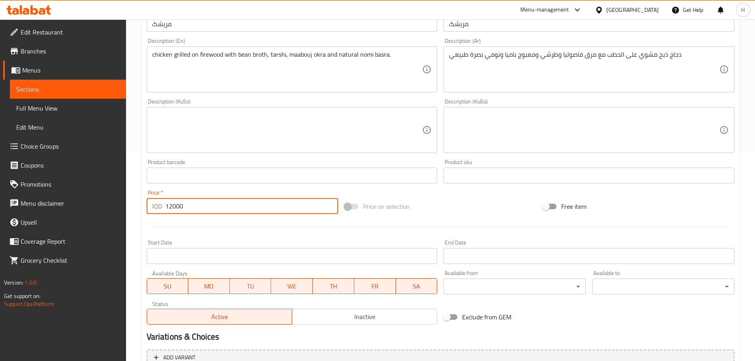
scroll to position [290, 0]
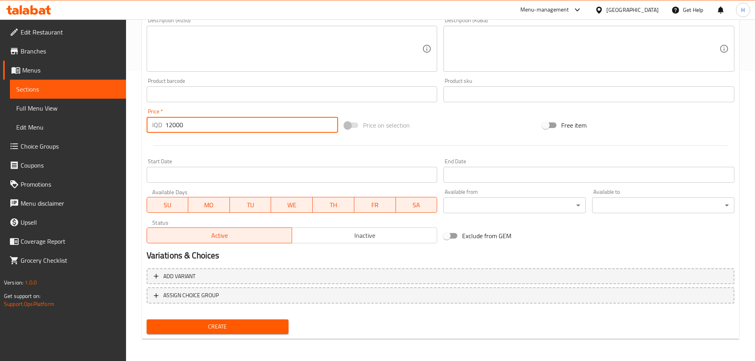
type input "12000"
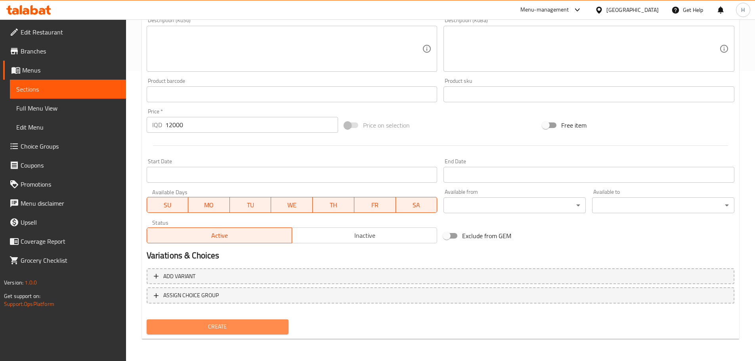
click at [255, 325] on span "Create" at bounding box center [218, 327] width 130 height 10
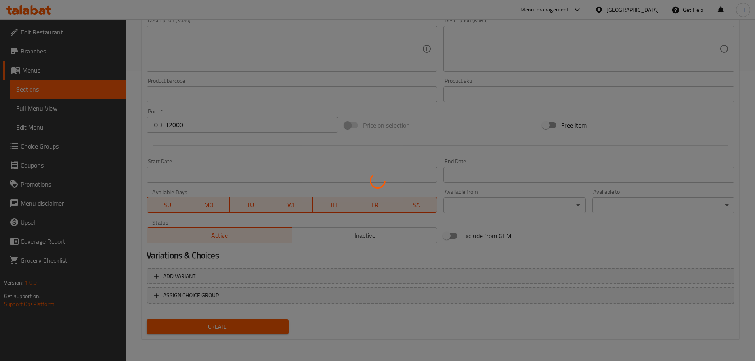
type input "0"
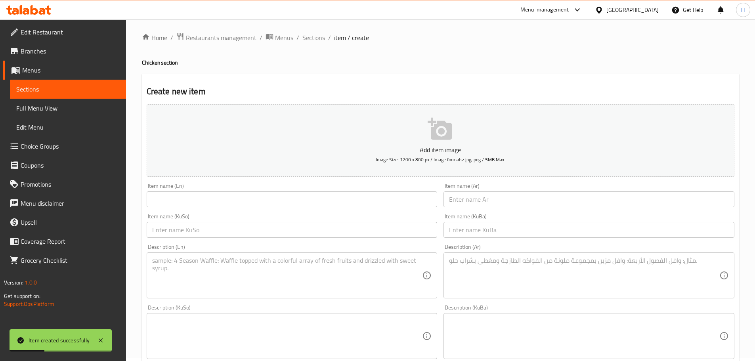
scroll to position [0, 0]
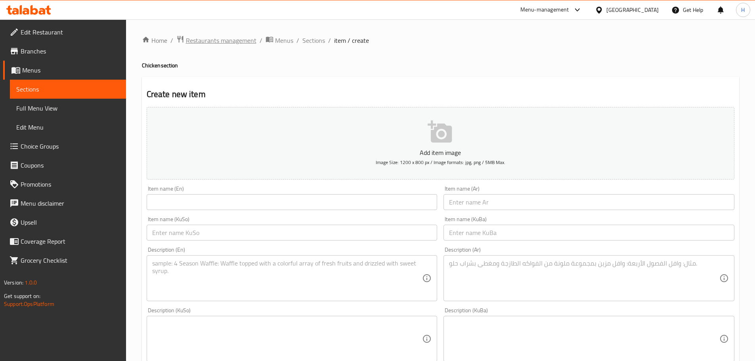
click at [209, 38] on span "Restaurants management" at bounding box center [221, 41] width 71 height 10
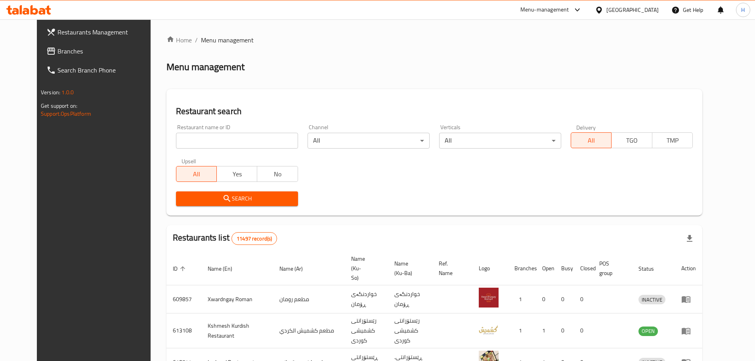
click at [211, 136] on input "search" at bounding box center [237, 141] width 122 height 16
type input "دجاج الليث"
click button "Search" at bounding box center [237, 198] width 122 height 15
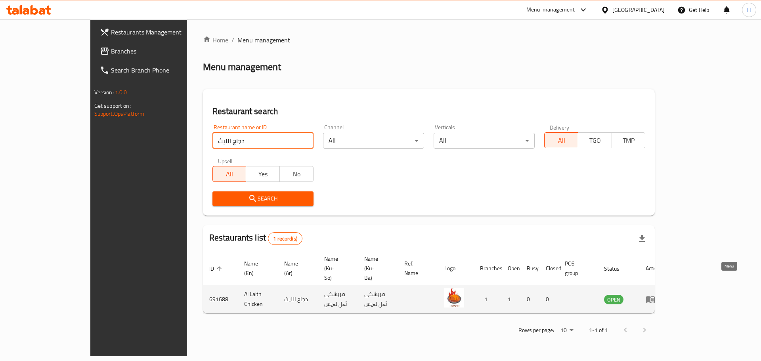
click at [653, 298] on icon "enhanced table" at bounding box center [651, 299] width 3 height 3
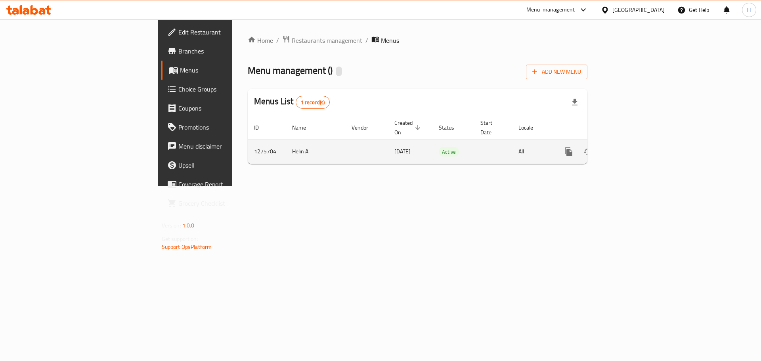
click at [630, 147] on icon "enhanced table" at bounding box center [626, 152] width 10 height 10
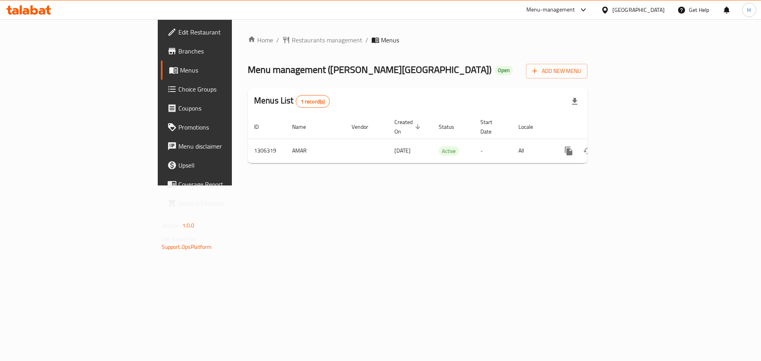
click at [178, 53] on span "Branches" at bounding box center [228, 51] width 100 height 10
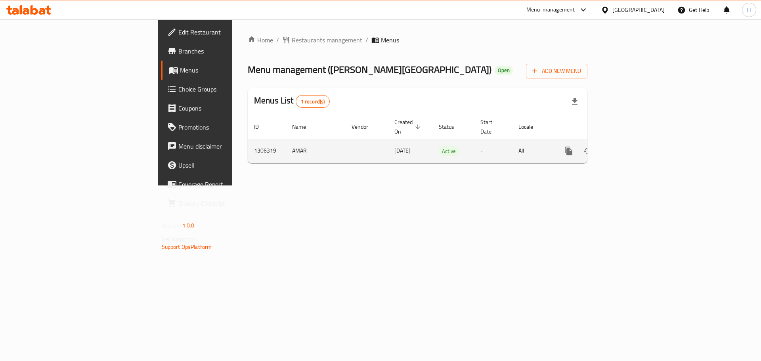
click at [630, 146] on icon "enhanced table" at bounding box center [626, 151] width 10 height 10
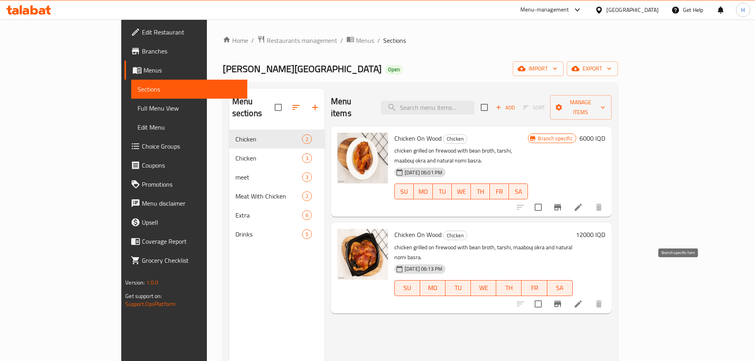
click at [562, 299] on icon "Branch-specific-item" at bounding box center [558, 304] width 10 height 10
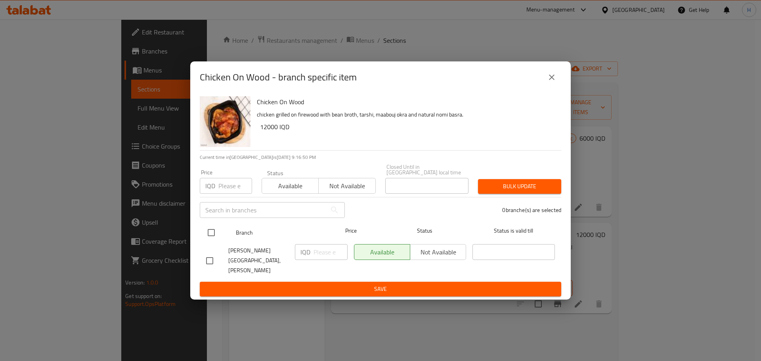
click at [210, 241] on input "checkbox" at bounding box center [211, 232] width 17 height 17
checkbox input "true"
click at [316, 259] on input "number" at bounding box center [330, 252] width 34 height 16
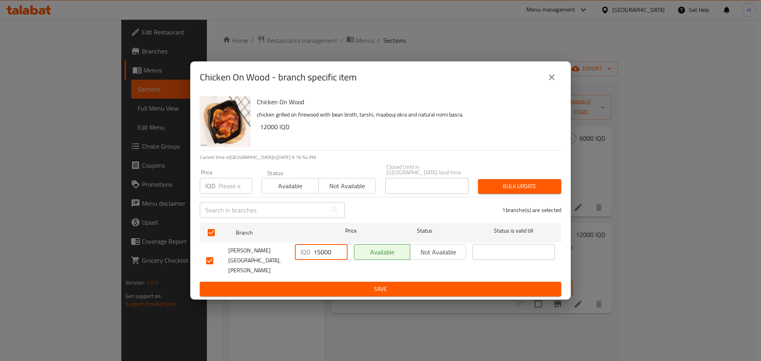
type input "15000"
click at [358, 284] on span "Save" at bounding box center [380, 289] width 349 height 10
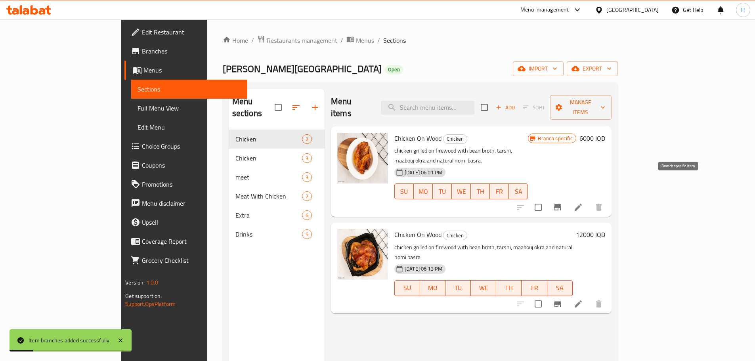
click at [562, 202] on icon "Branch-specific-item" at bounding box center [558, 207] width 10 height 10
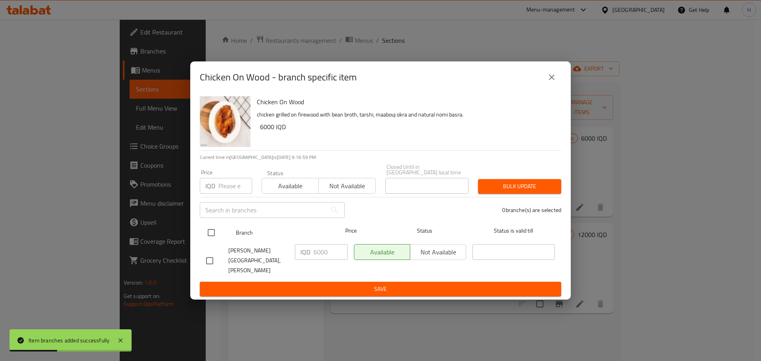
click at [215, 238] on input "checkbox" at bounding box center [211, 232] width 17 height 17
checkbox input "true"
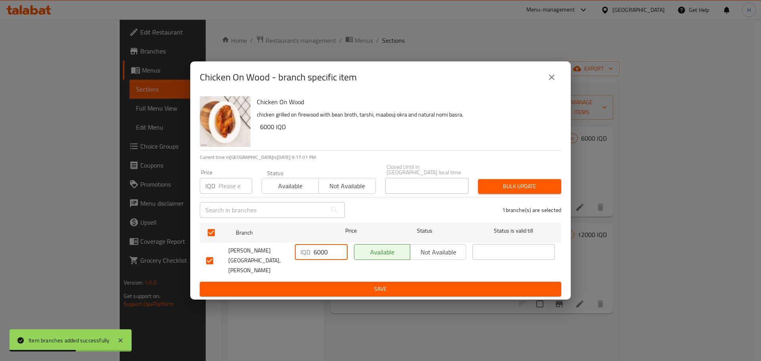
drag, startPoint x: 317, startPoint y: 256, endPoint x: 312, endPoint y: 256, distance: 5.1
click at [312, 256] on div "IQD 6000 ​" at bounding box center [321, 252] width 53 height 16
type input "8000"
click at [392, 266] on div "Available Not available" at bounding box center [410, 260] width 118 height 39
click at [398, 284] on span "Save" at bounding box center [380, 289] width 349 height 10
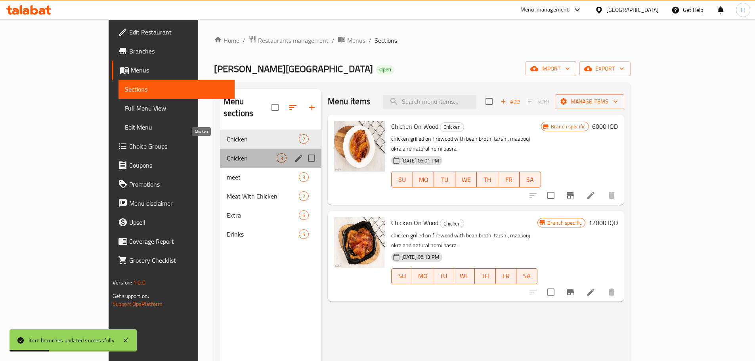
drag, startPoint x: 183, startPoint y: 145, endPoint x: 206, endPoint y: 143, distance: 23.1
click at [227, 153] on span "Chicken" at bounding box center [252, 158] width 50 height 10
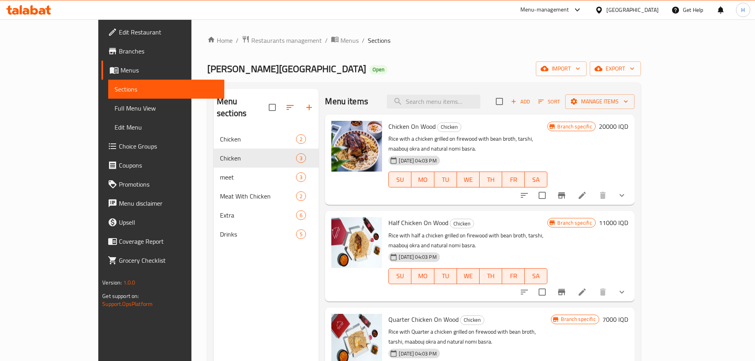
click at [35, 16] on div at bounding box center [28, 10] width 57 height 16
click at [35, 11] on icon at bounding box center [28, 10] width 45 height 10
